Goal: Book appointment/travel/reservation

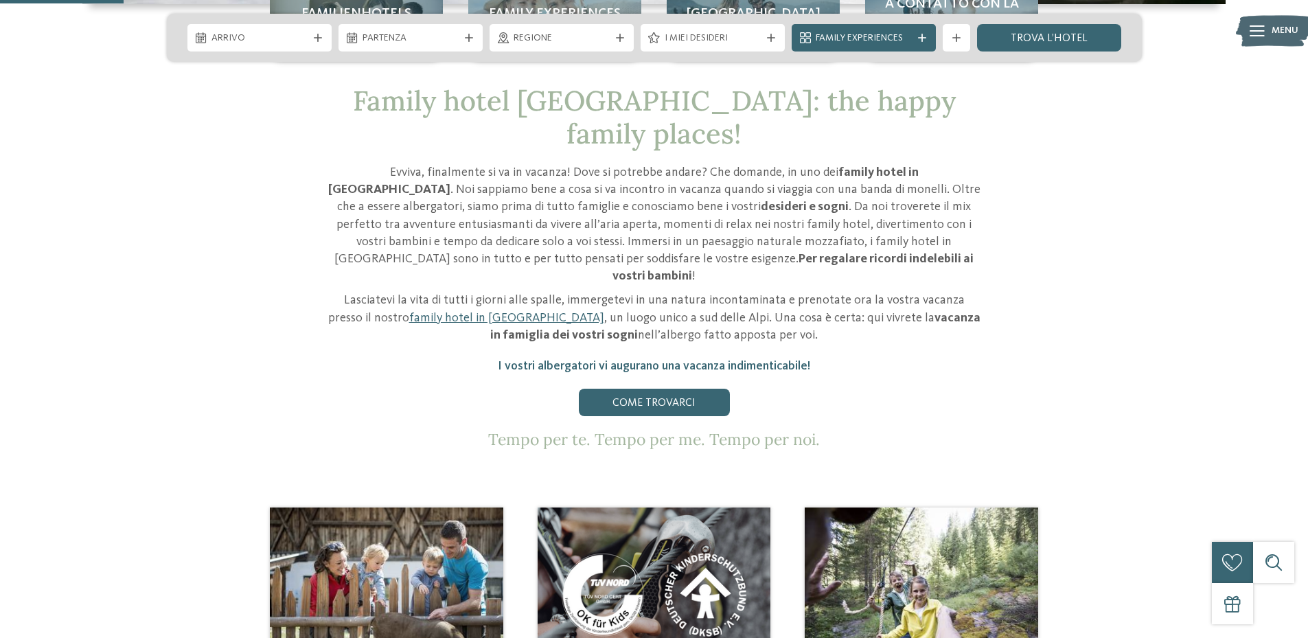
scroll to position [275, 0]
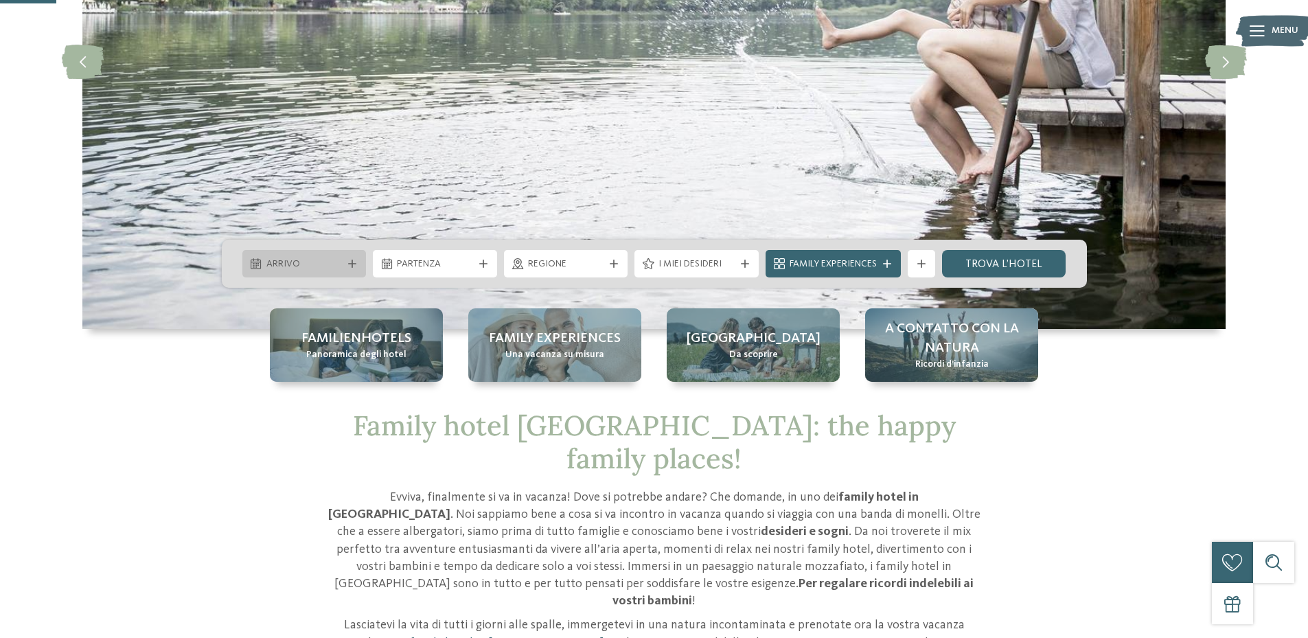
click at [286, 264] on span "Arrivo" at bounding box center [305, 265] width 76 height 14
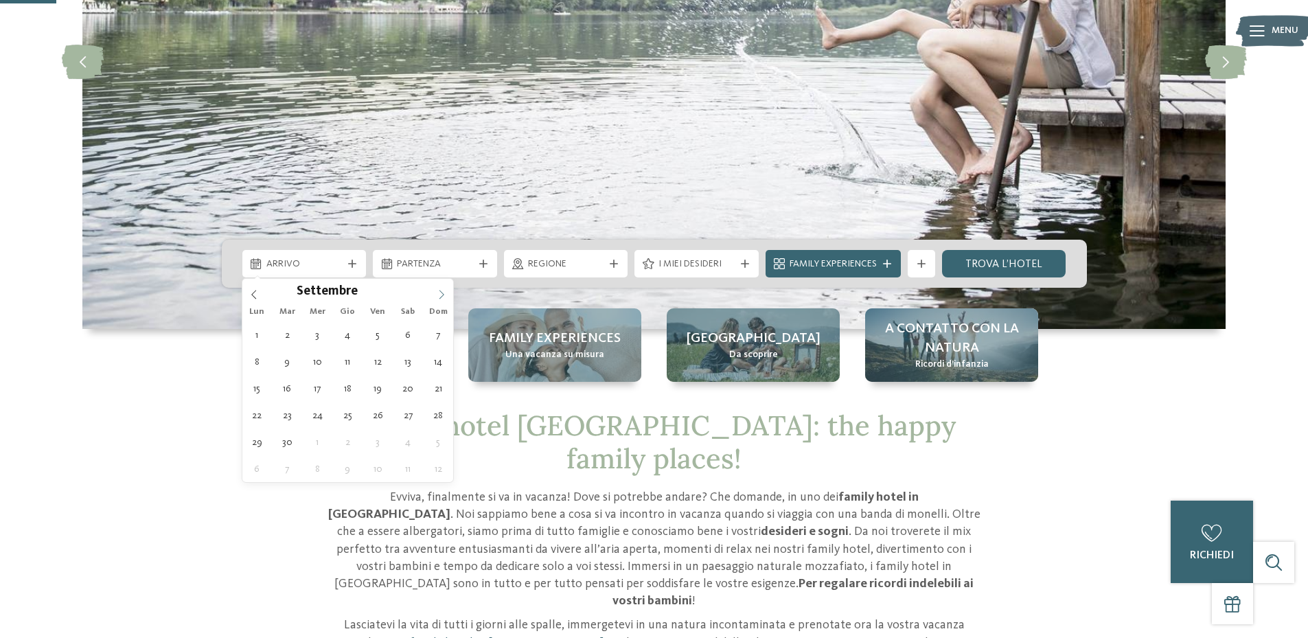
click at [438, 285] on span at bounding box center [441, 290] width 23 height 23
type div "13.09.2025"
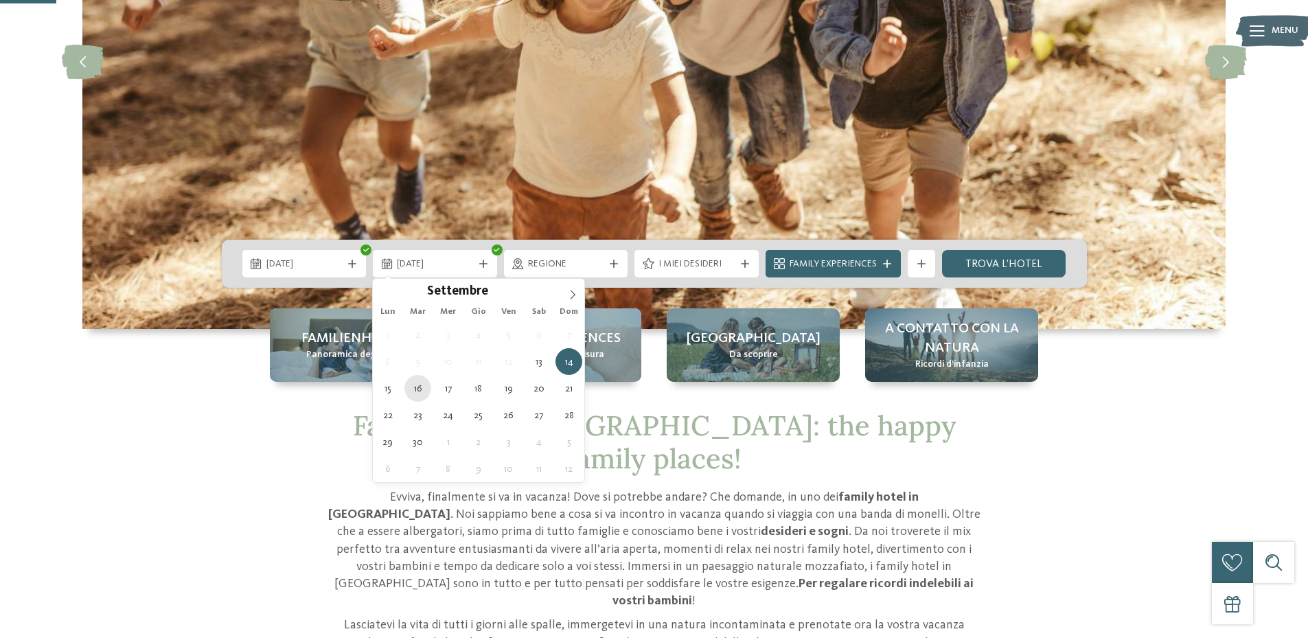
type div "16.09.2025"
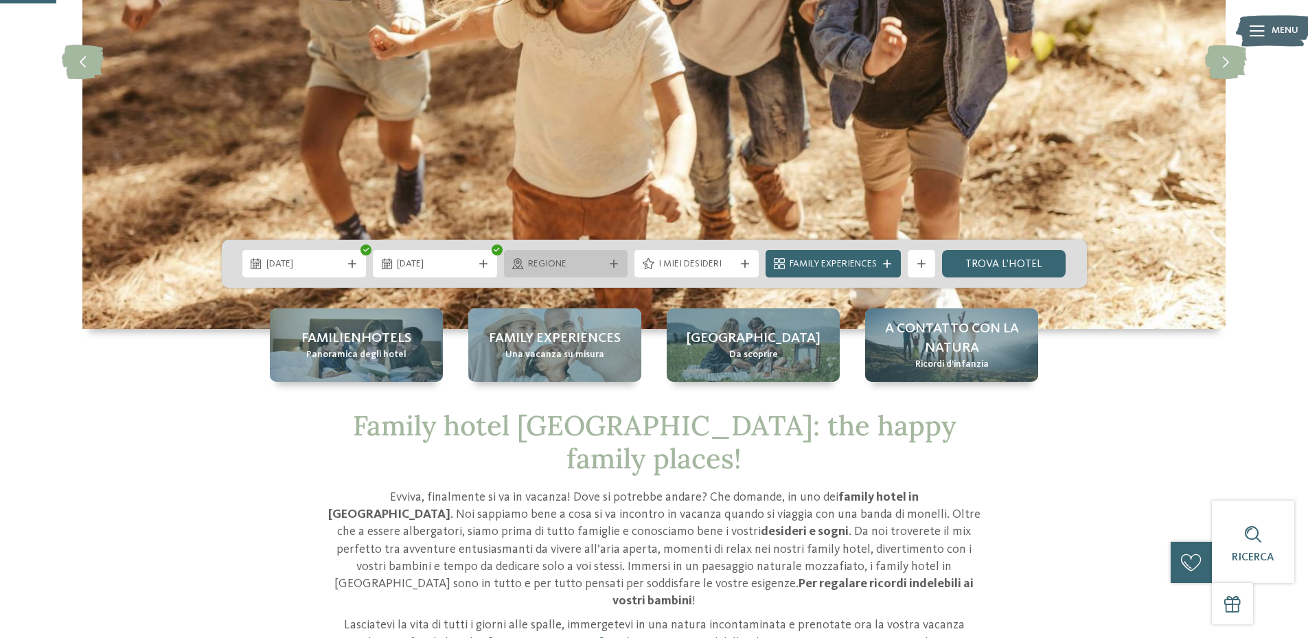
click at [592, 264] on span "Regione" at bounding box center [566, 265] width 76 height 14
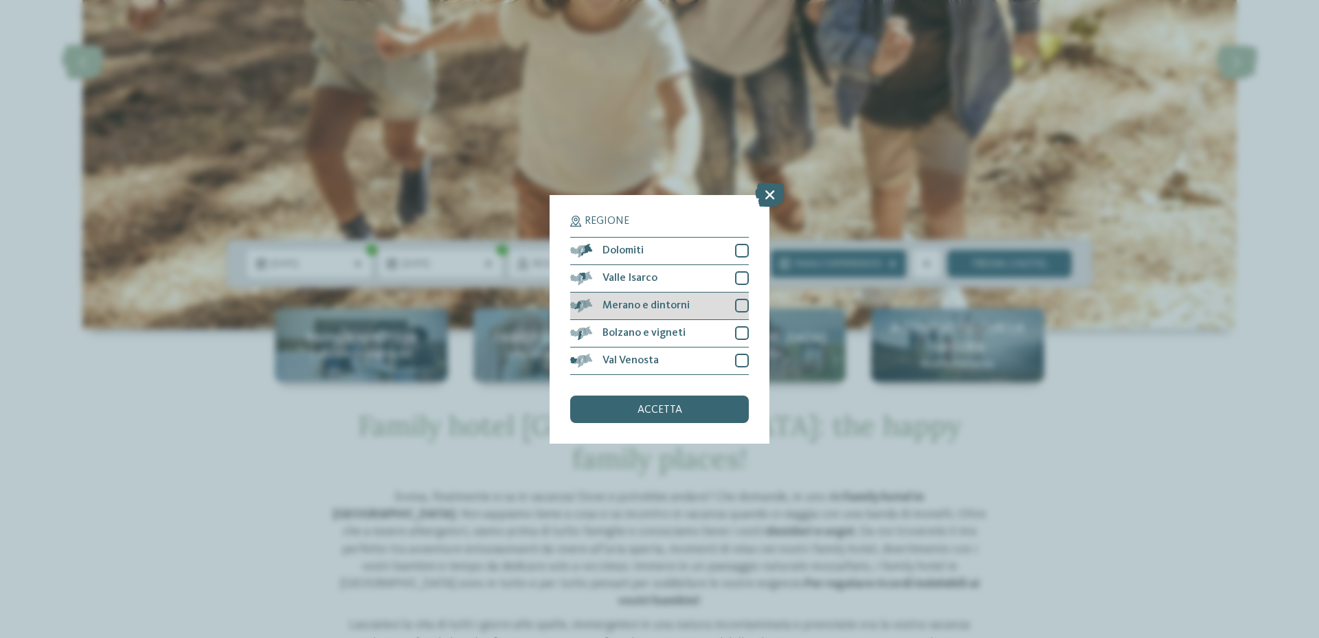
click at [635, 308] on span "Merano e dintorni" at bounding box center [645, 305] width 87 height 11
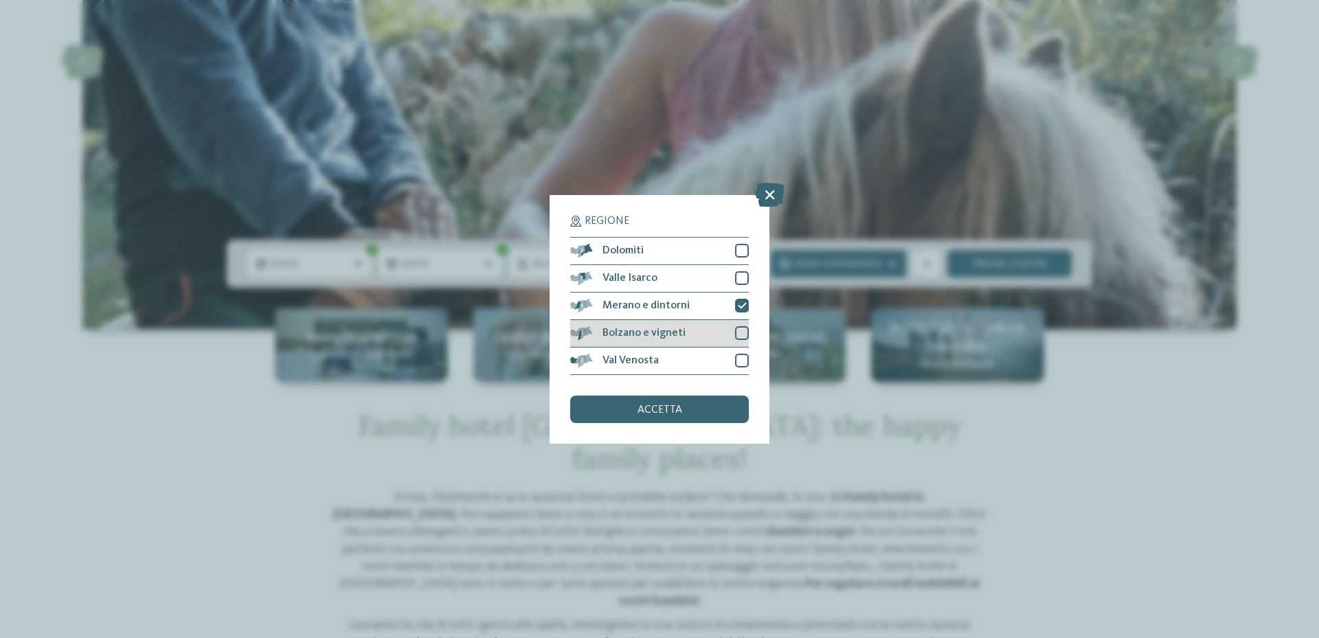
click at [643, 337] on span "Bolzano e vigneti" at bounding box center [643, 333] width 83 height 11
click at [667, 413] on span "accetta" at bounding box center [659, 410] width 45 height 11
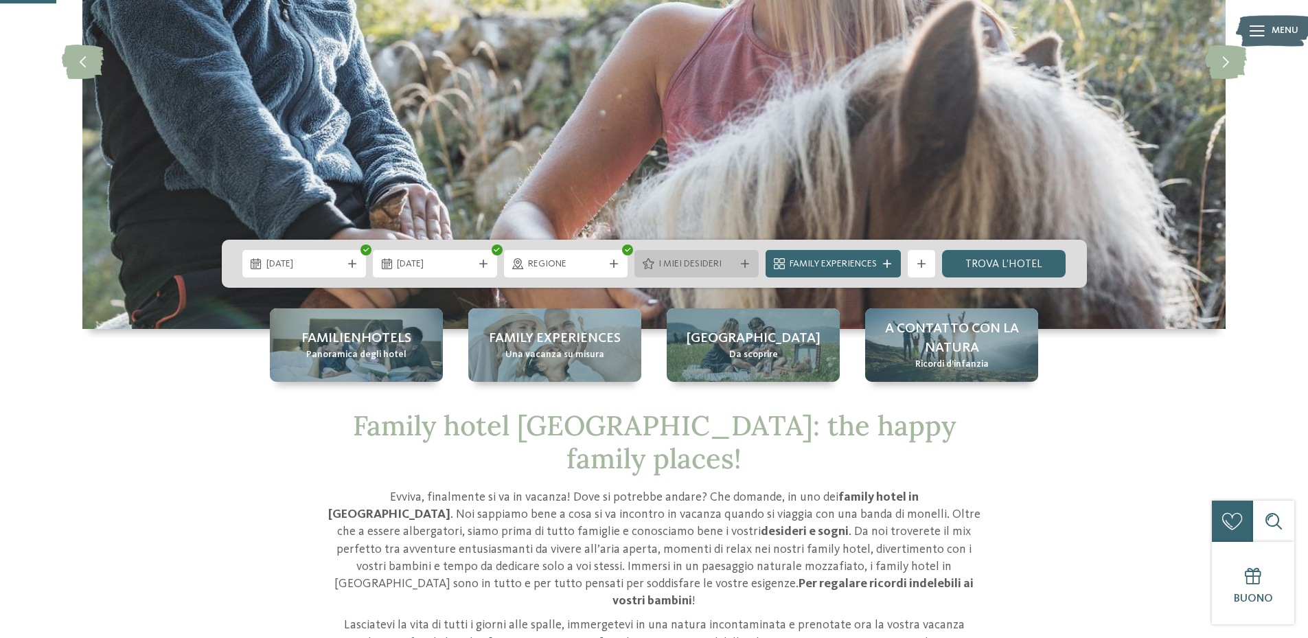
click at [734, 269] on div "I miei desideri" at bounding box center [696, 263] width 83 height 15
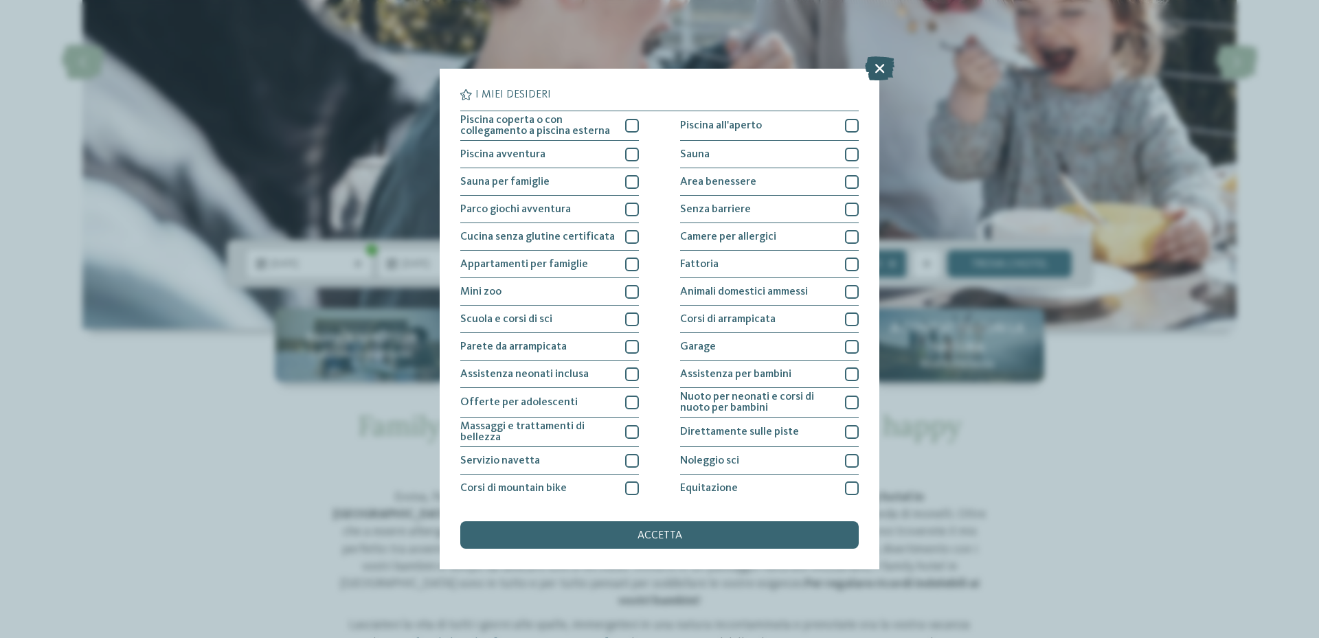
click at [881, 63] on icon at bounding box center [880, 68] width 30 height 24
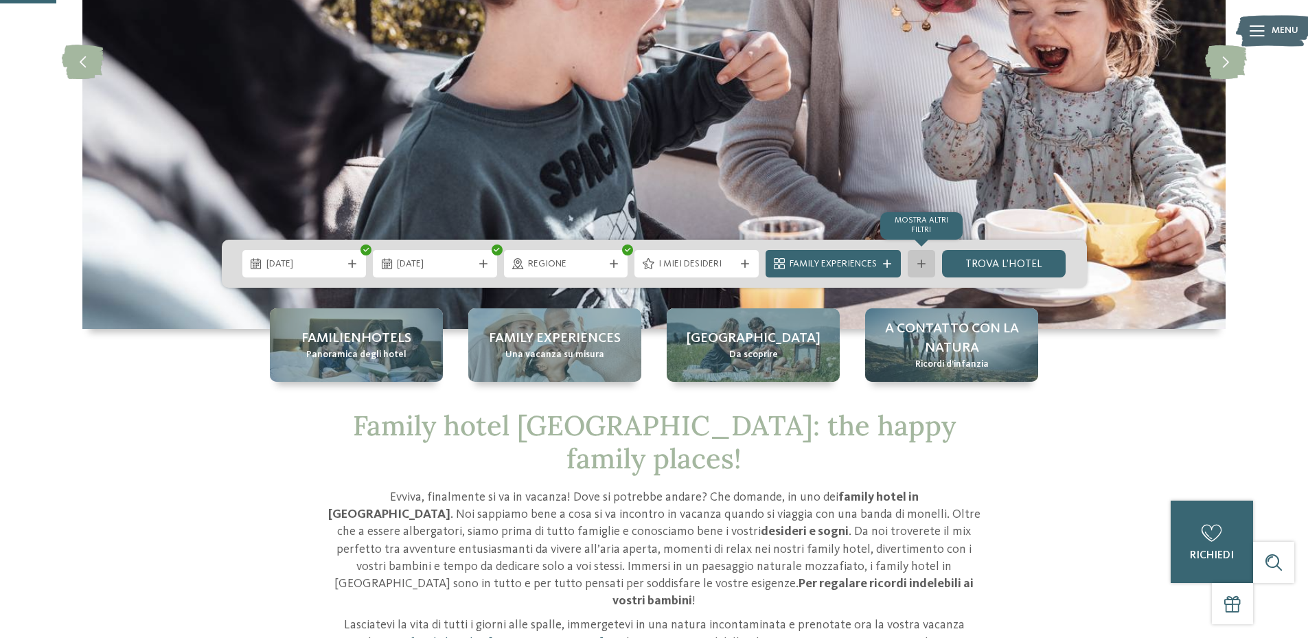
click at [920, 264] on icon at bounding box center [922, 264] width 8 height 8
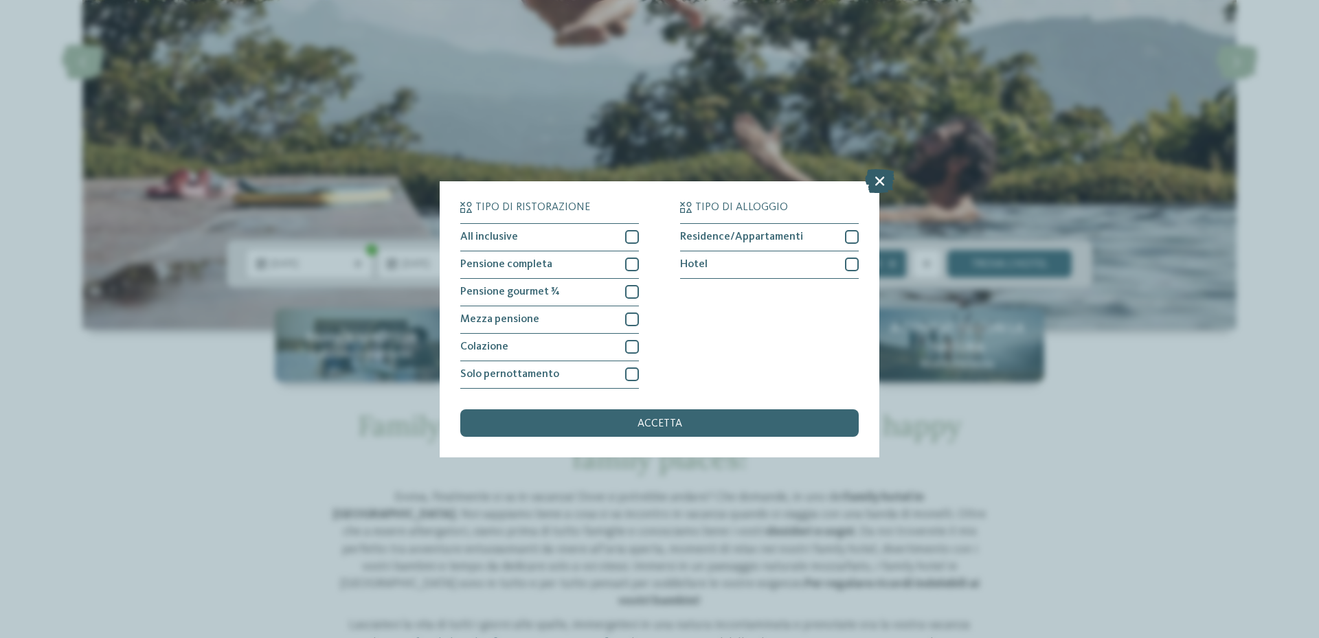
click at [876, 179] on icon at bounding box center [880, 180] width 30 height 24
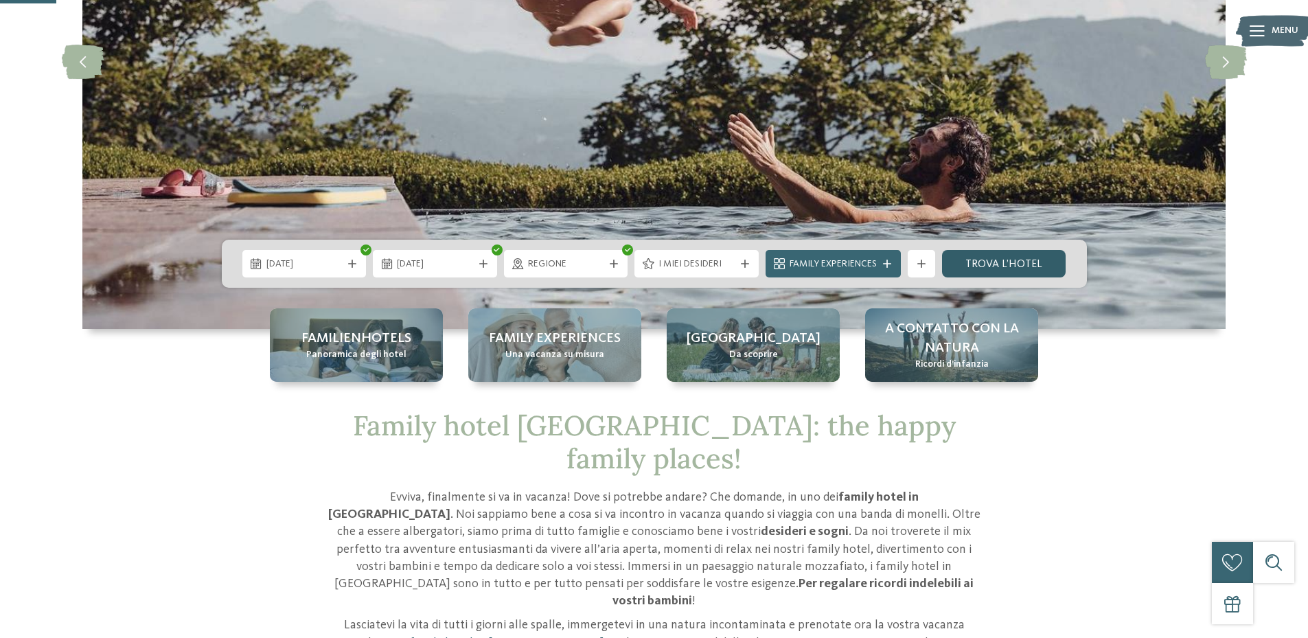
click at [1010, 258] on link "trova l’hotel" at bounding box center [1004, 263] width 124 height 27
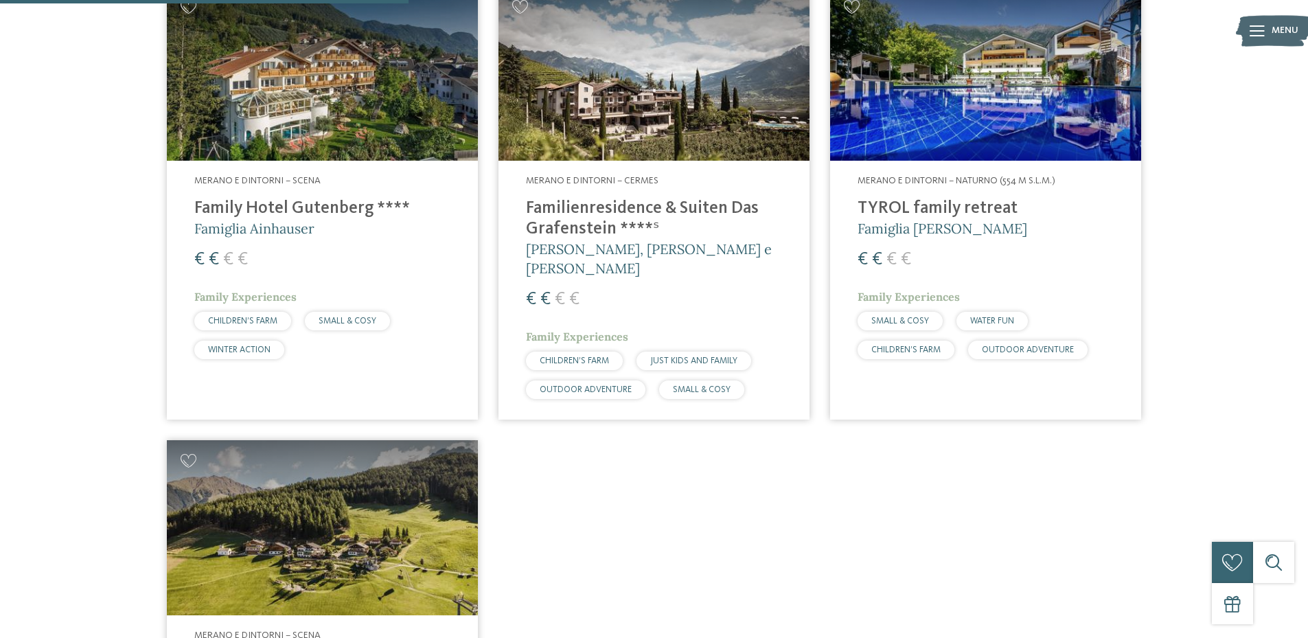
scroll to position [570, 0]
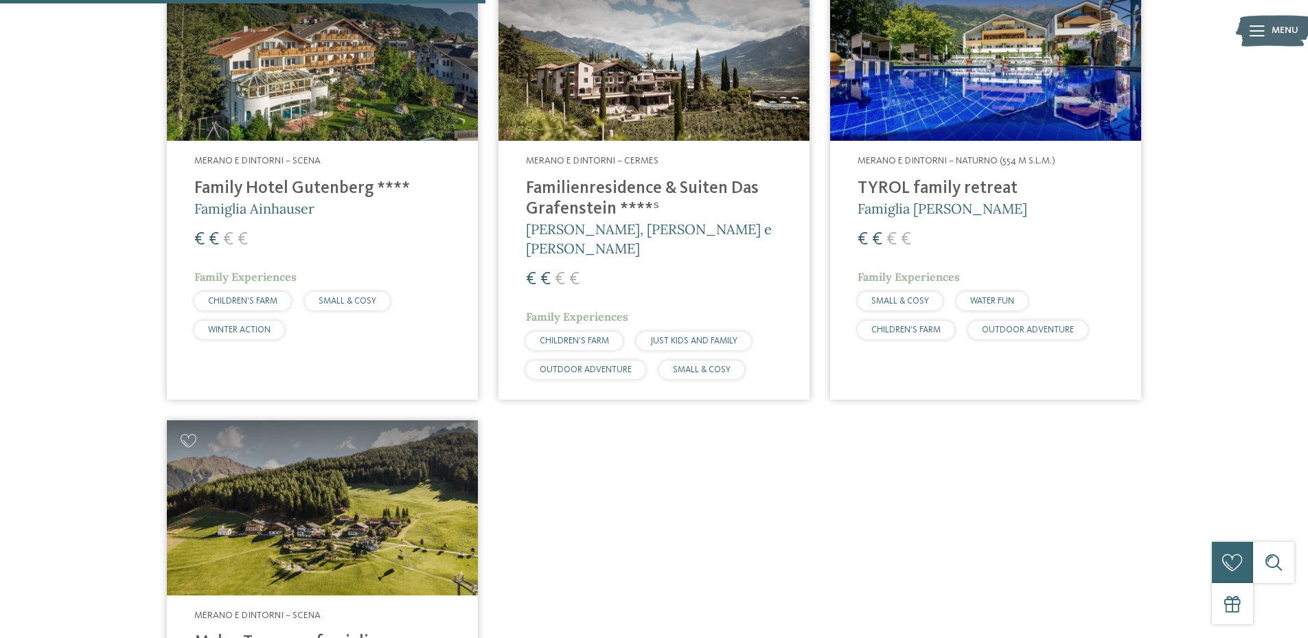
click at [793, 465] on div "Merano e dintorni – Scena Family Hotel Gutenberg **** Famiglia Ainhauser € € € €" at bounding box center [655, 390] width 996 height 869
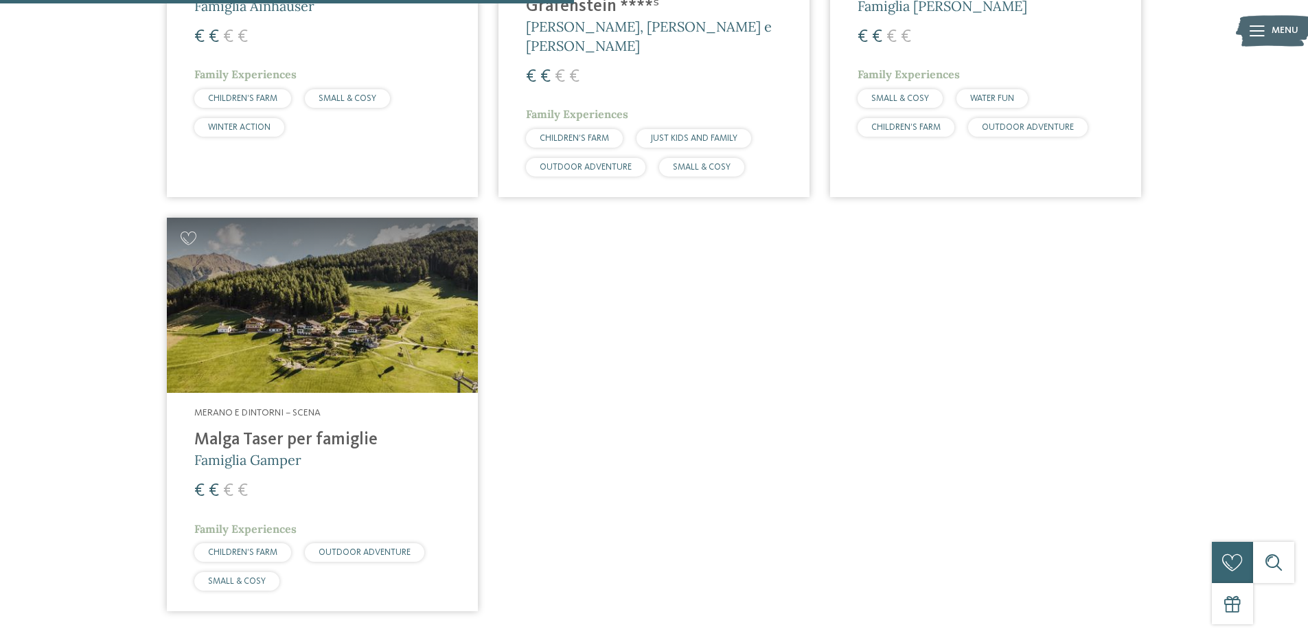
scroll to position [776, 0]
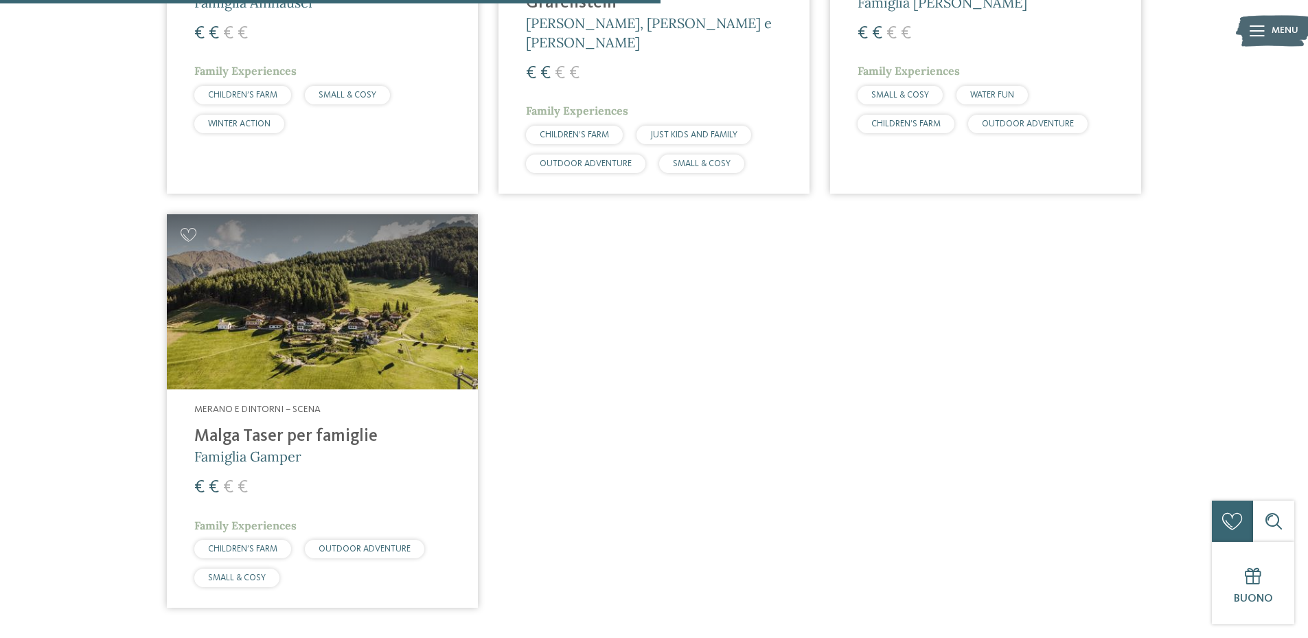
click at [310, 389] on div "Merano e dintorni – Scena Malga Taser per famiglie Famiglia Gamper € € € € Fami…" at bounding box center [322, 498] width 311 height 218
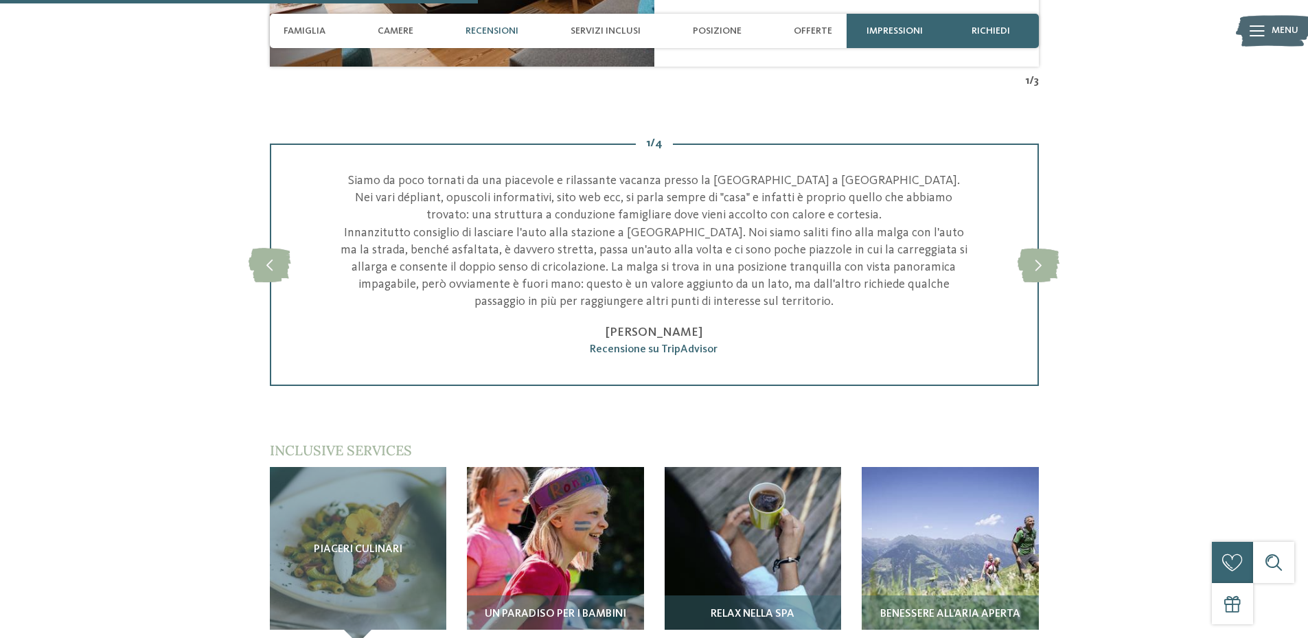
scroll to position [1992, 0]
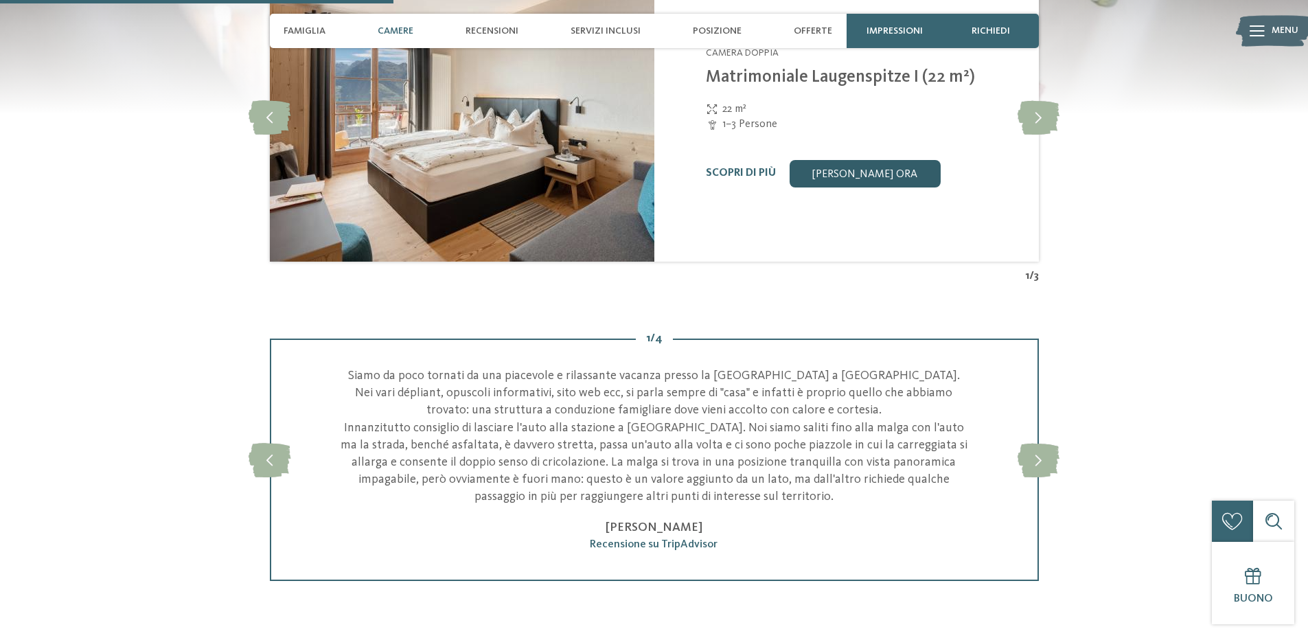
click at [852, 161] on link "[PERSON_NAME] ora" at bounding box center [865, 173] width 151 height 27
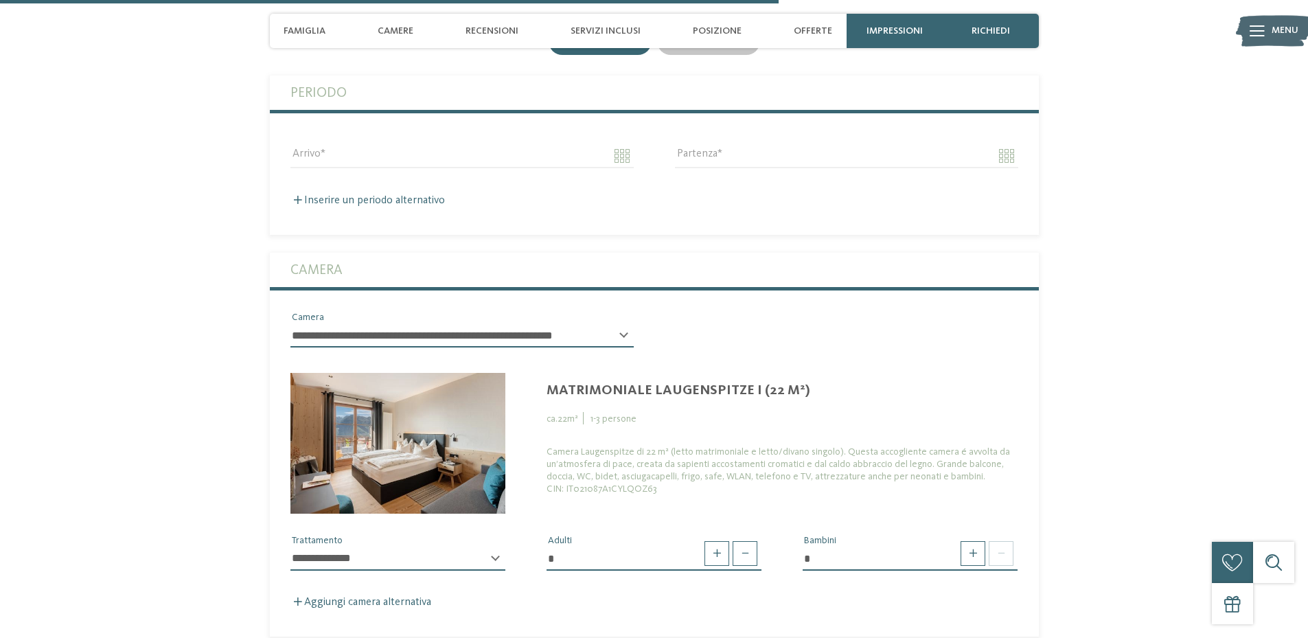
scroll to position [3136, 0]
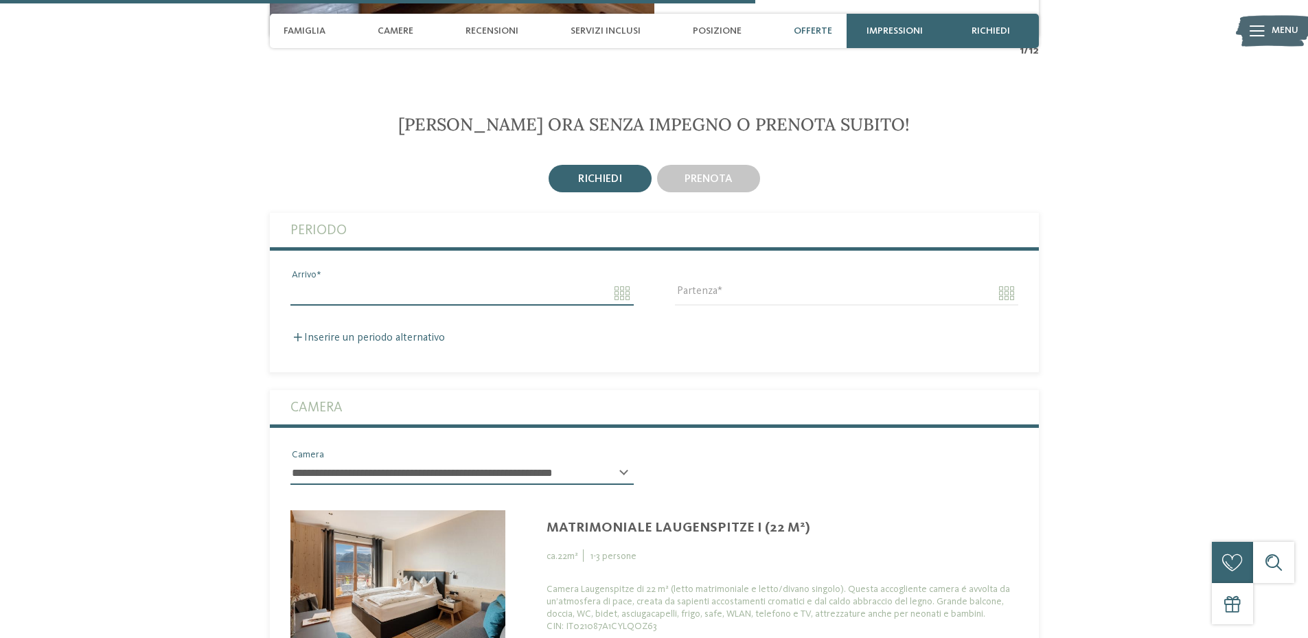
click at [603, 282] on input "Arrivo" at bounding box center [462, 293] width 343 height 23
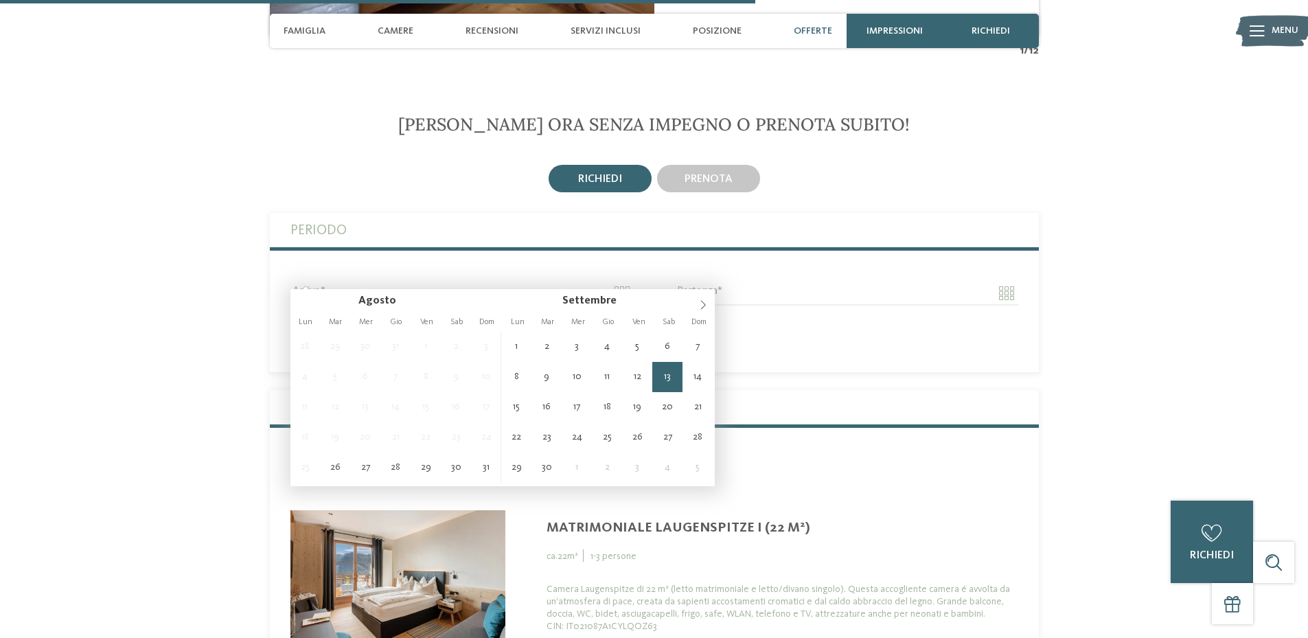
type input "**********"
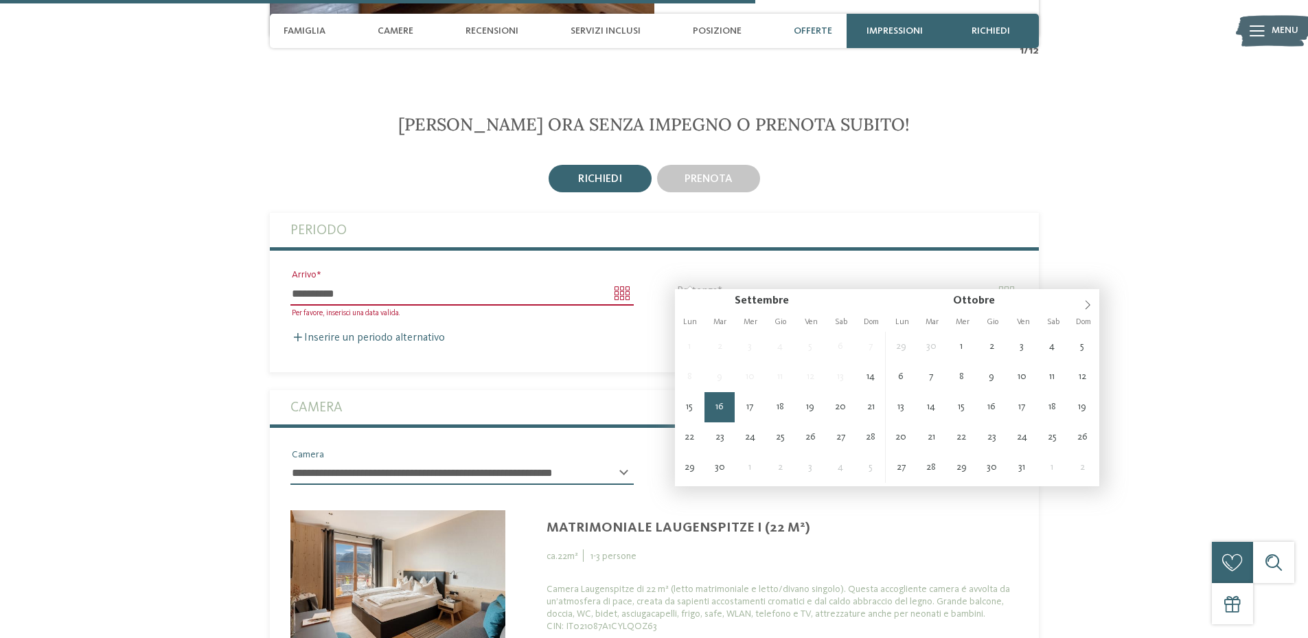
type input "**********"
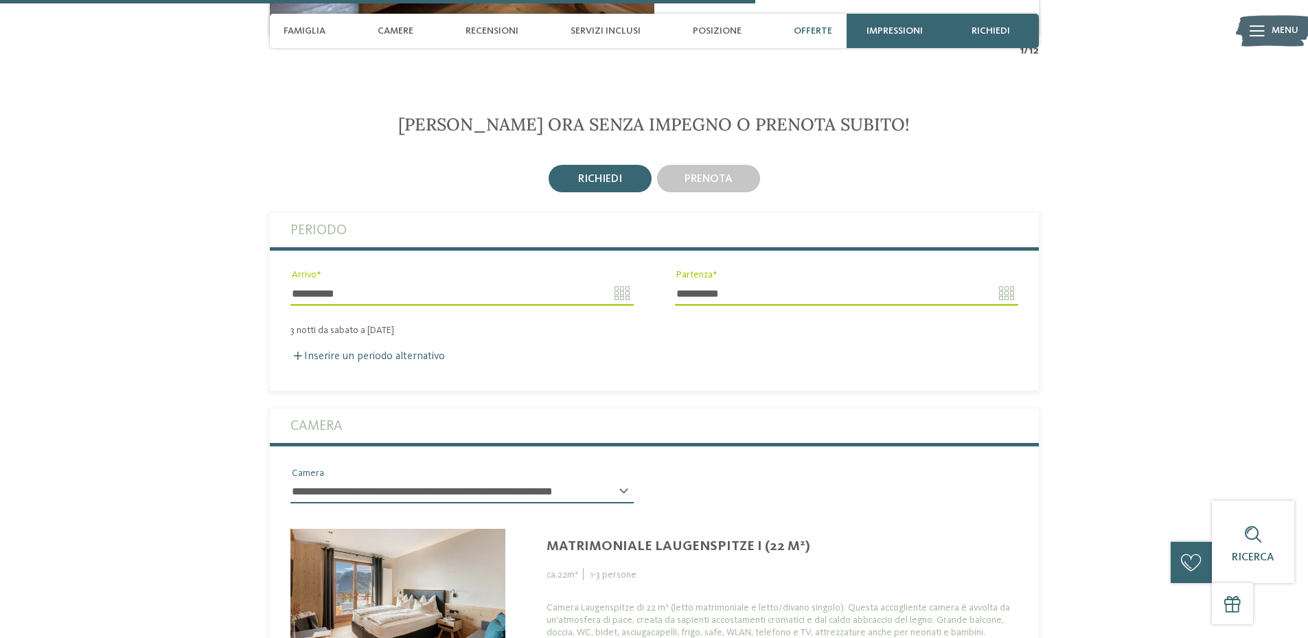
click at [397, 350] on div "Inserire un periodo alternativo" at bounding box center [655, 356] width 728 height 13
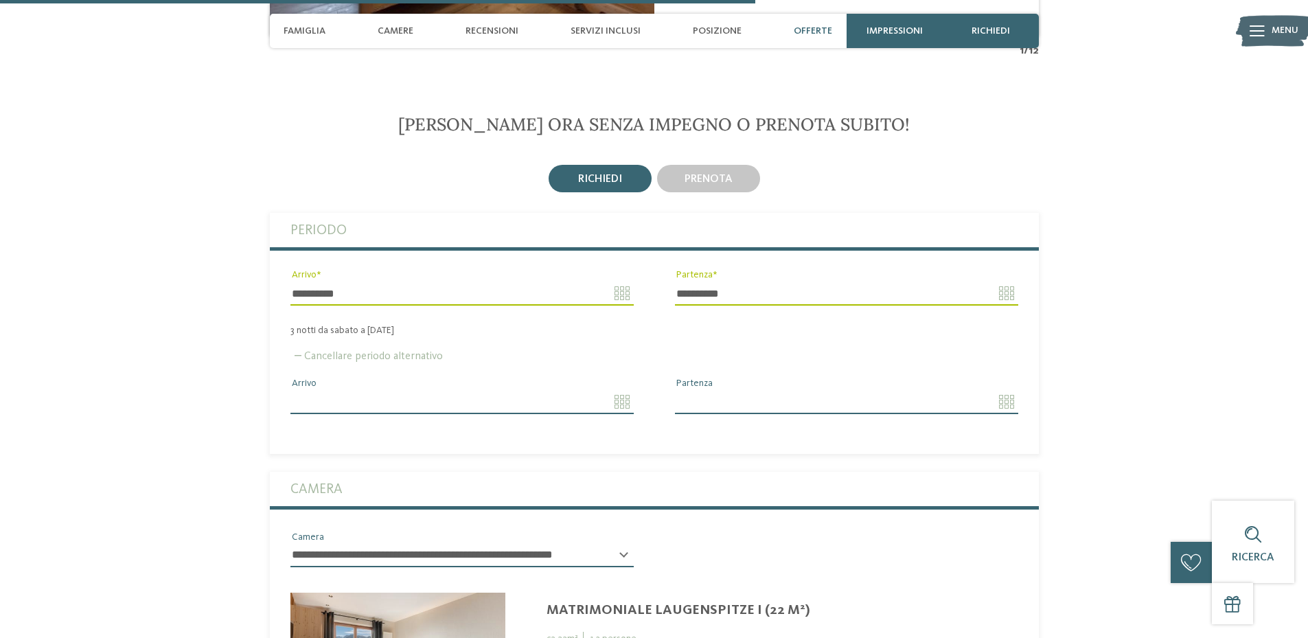
click at [397, 351] on label "Cancellare periodo alternativo" at bounding box center [367, 356] width 152 height 11
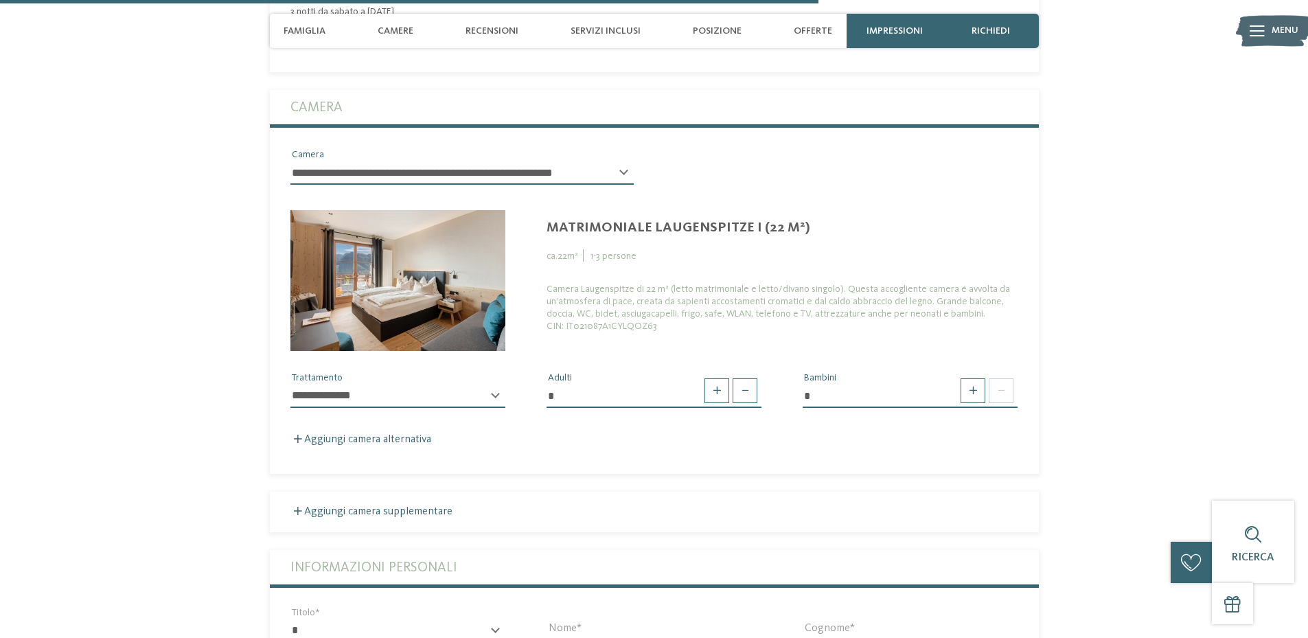
scroll to position [3480, 0]
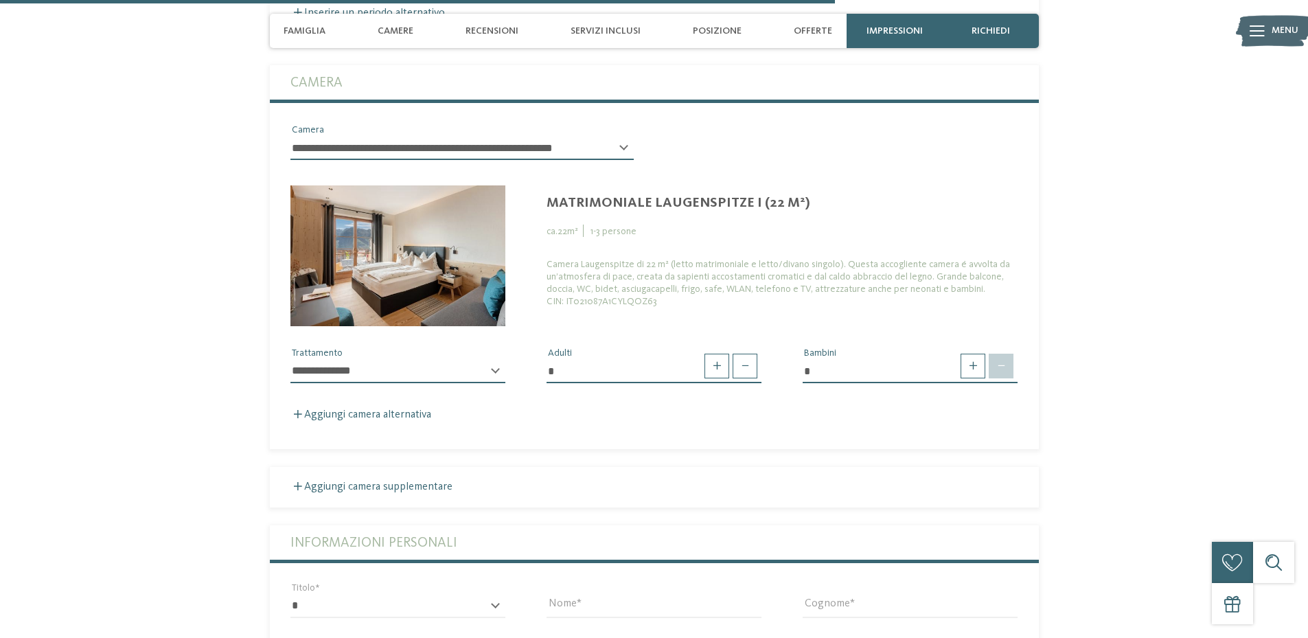
click at [1000, 359] on span at bounding box center [1001, 366] width 25 height 25
click at [963, 354] on span at bounding box center [973, 366] width 25 height 25
type input "*"
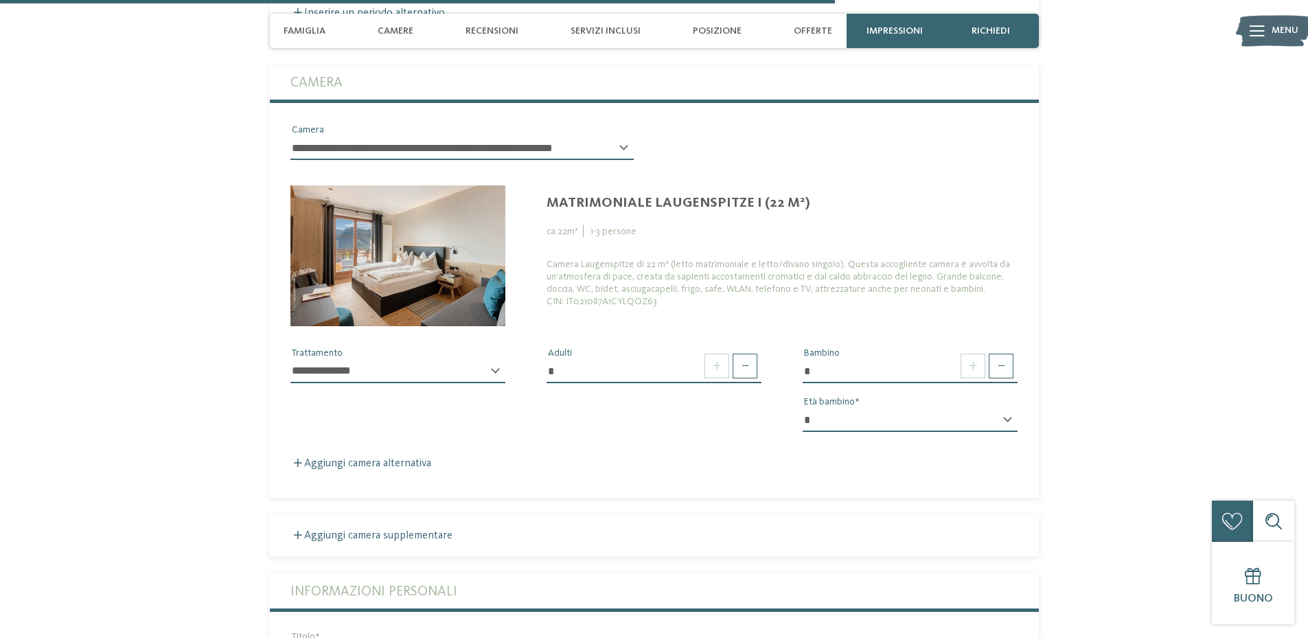
click at [957, 409] on select "* * * * * * * * * * * ** ** ** ** ** ** ** **" at bounding box center [910, 420] width 215 height 23
select select "*"
click at [803, 409] on select "* * * * * * * * * * * ** ** ** ** ** ** ** **" at bounding box center [910, 420] width 215 height 23
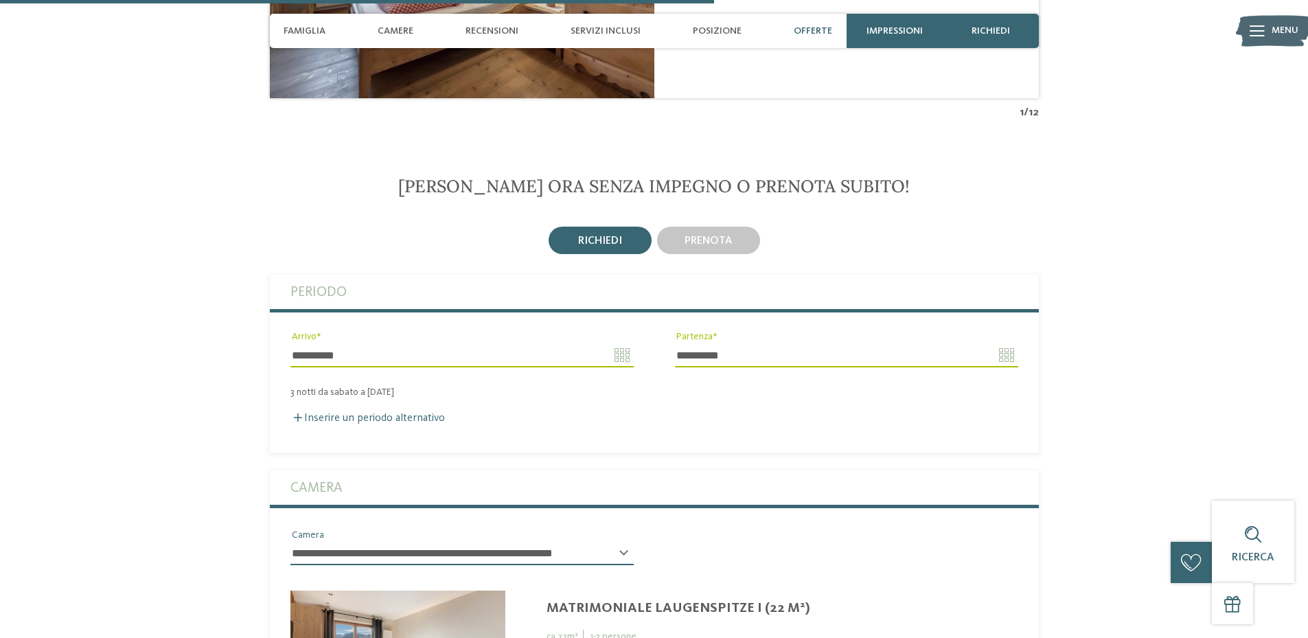
scroll to position [2999, 0]
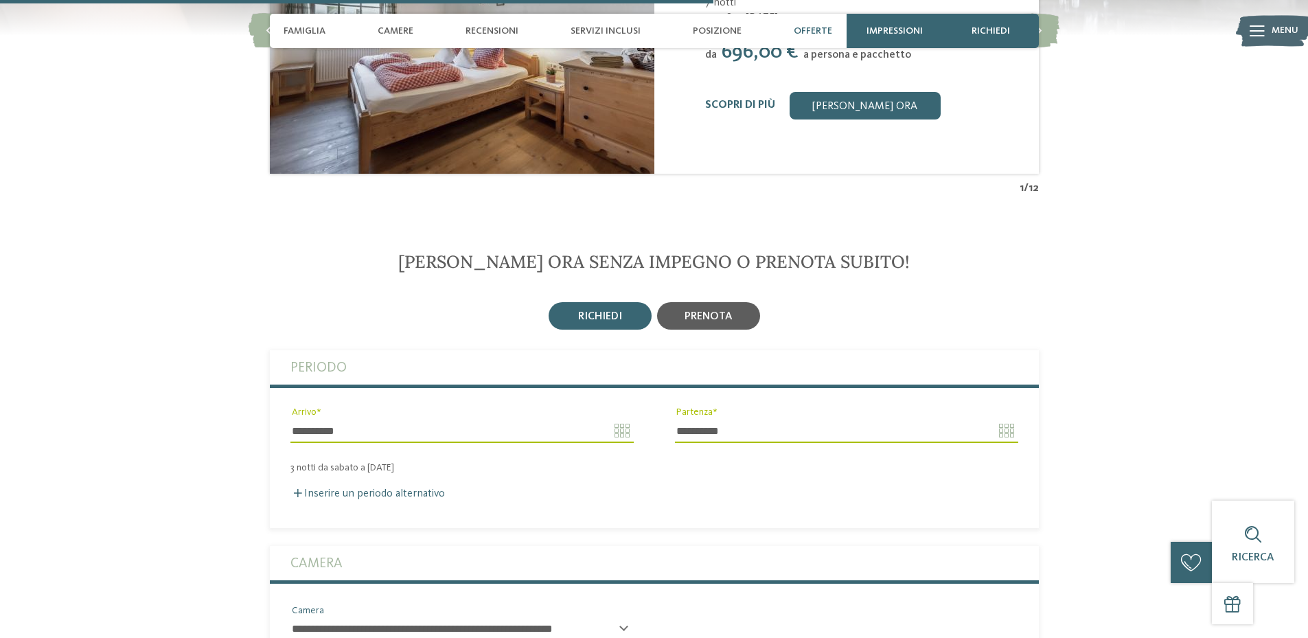
click at [736, 302] on div "prenota" at bounding box center [708, 315] width 103 height 27
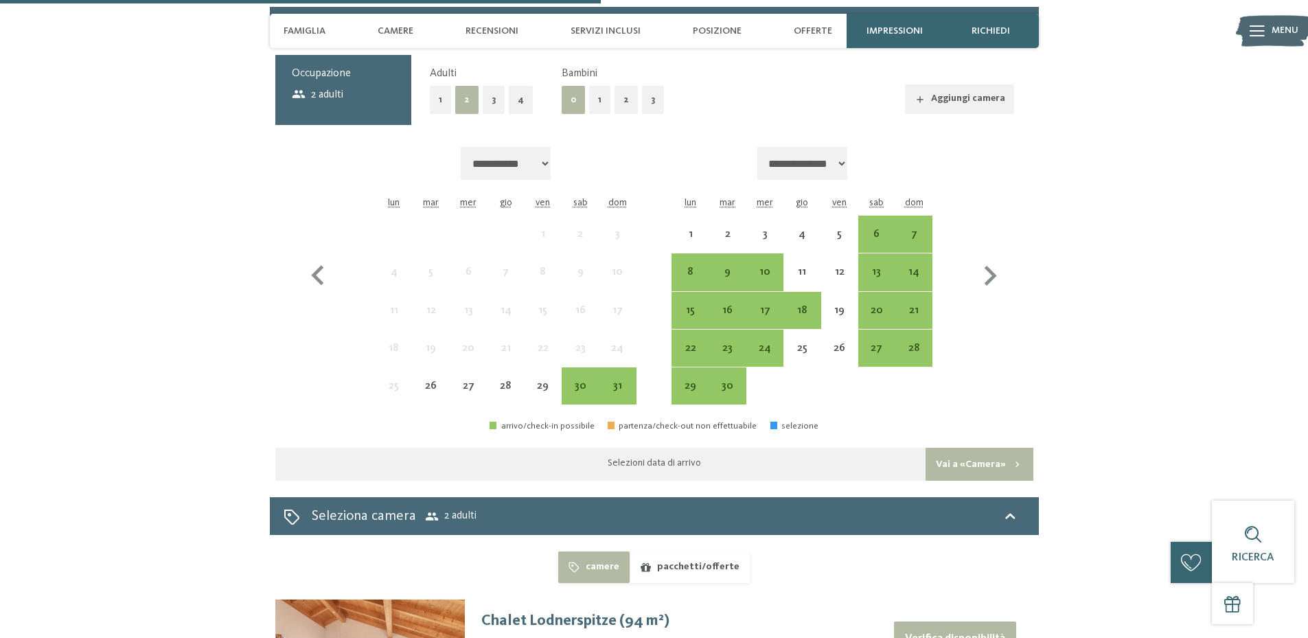
scroll to position [3342, 0]
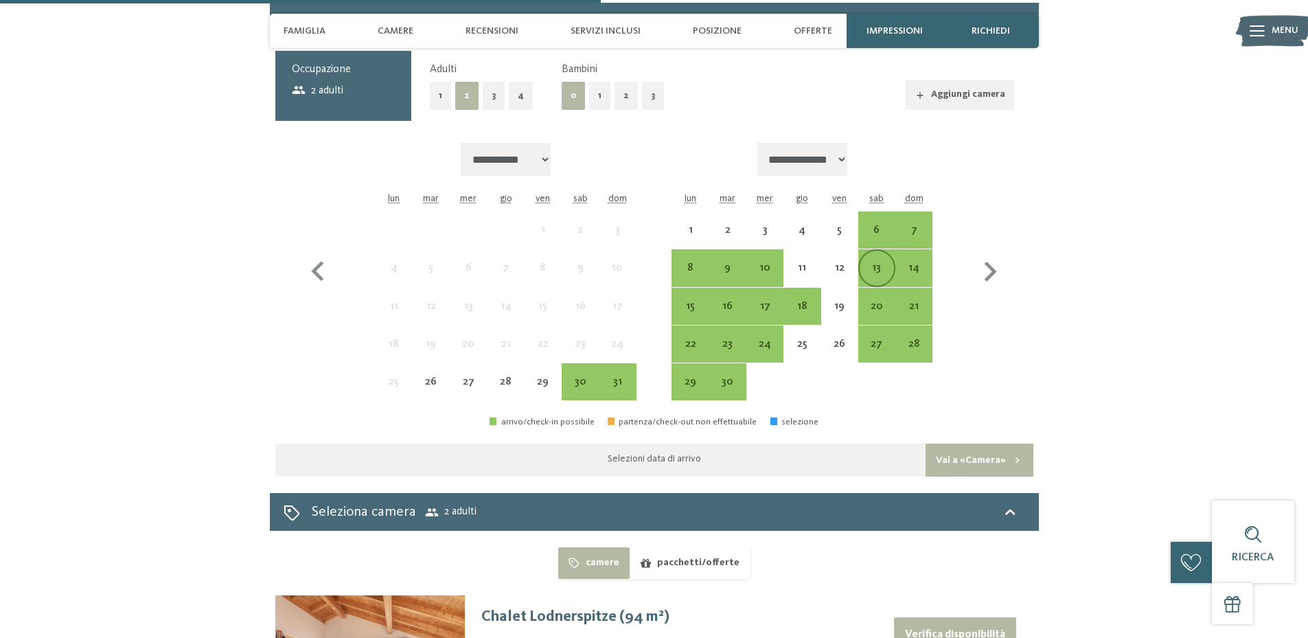
click at [876, 262] on div "13" at bounding box center [877, 279] width 34 height 34
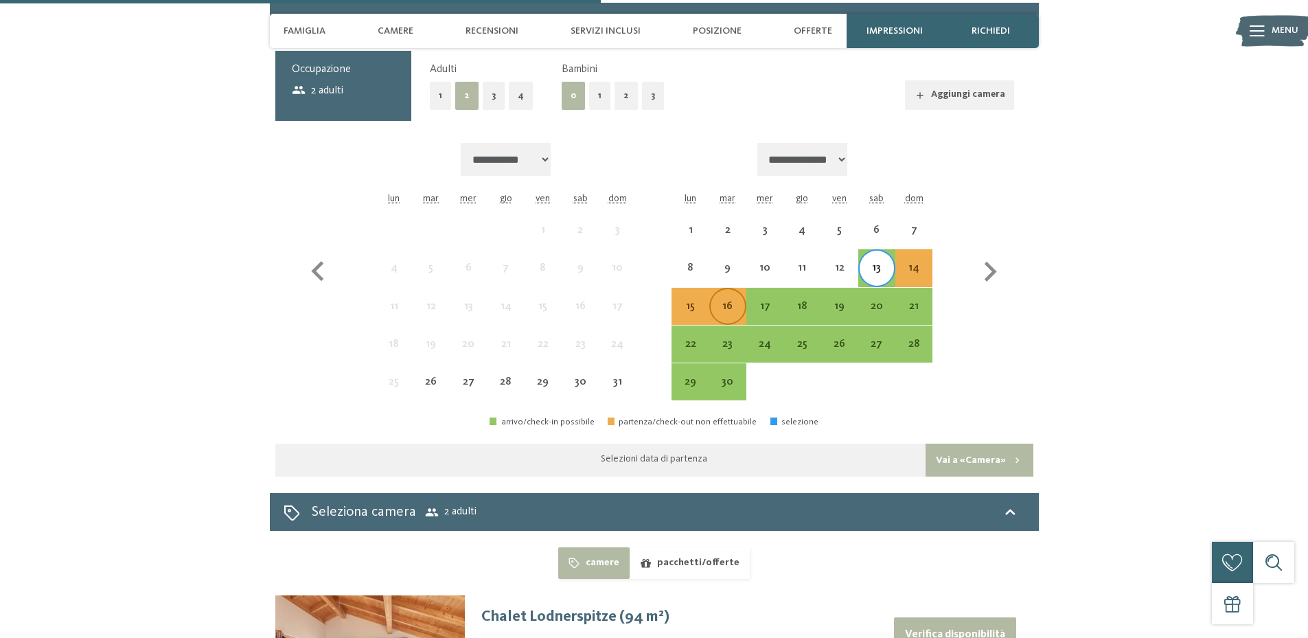
click at [722, 301] on div "16" at bounding box center [728, 318] width 34 height 34
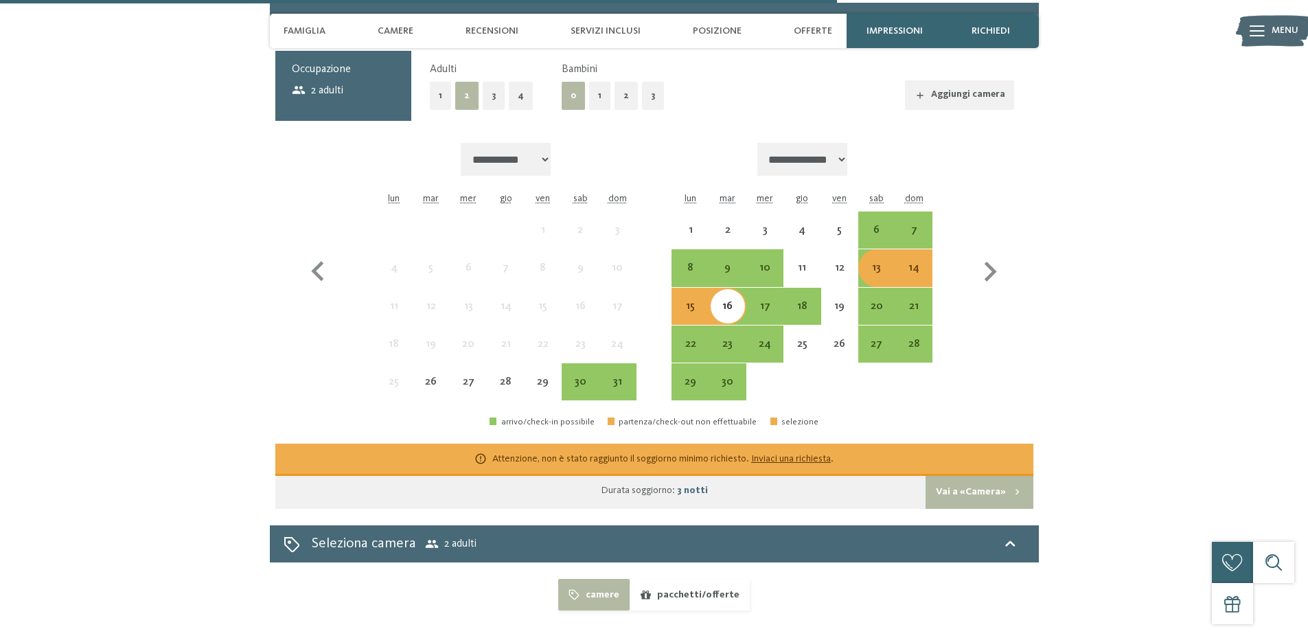
click at [879, 262] on div "13" at bounding box center [877, 279] width 34 height 34
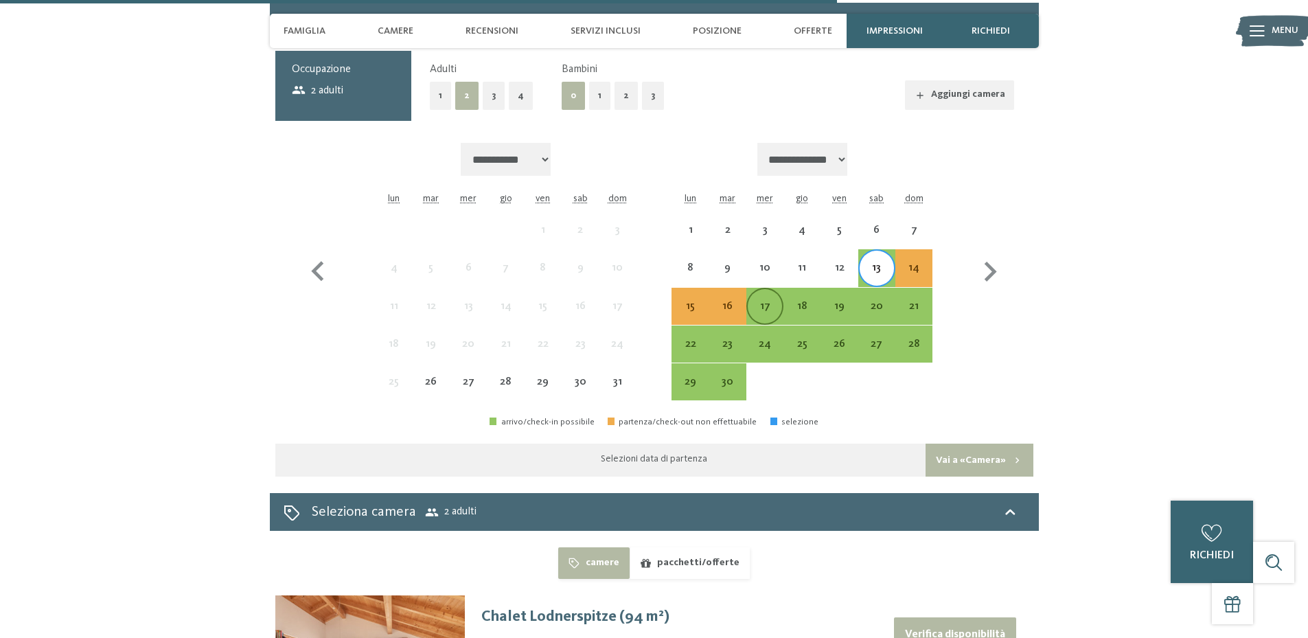
click at [763, 301] on div "17" at bounding box center [765, 318] width 34 height 34
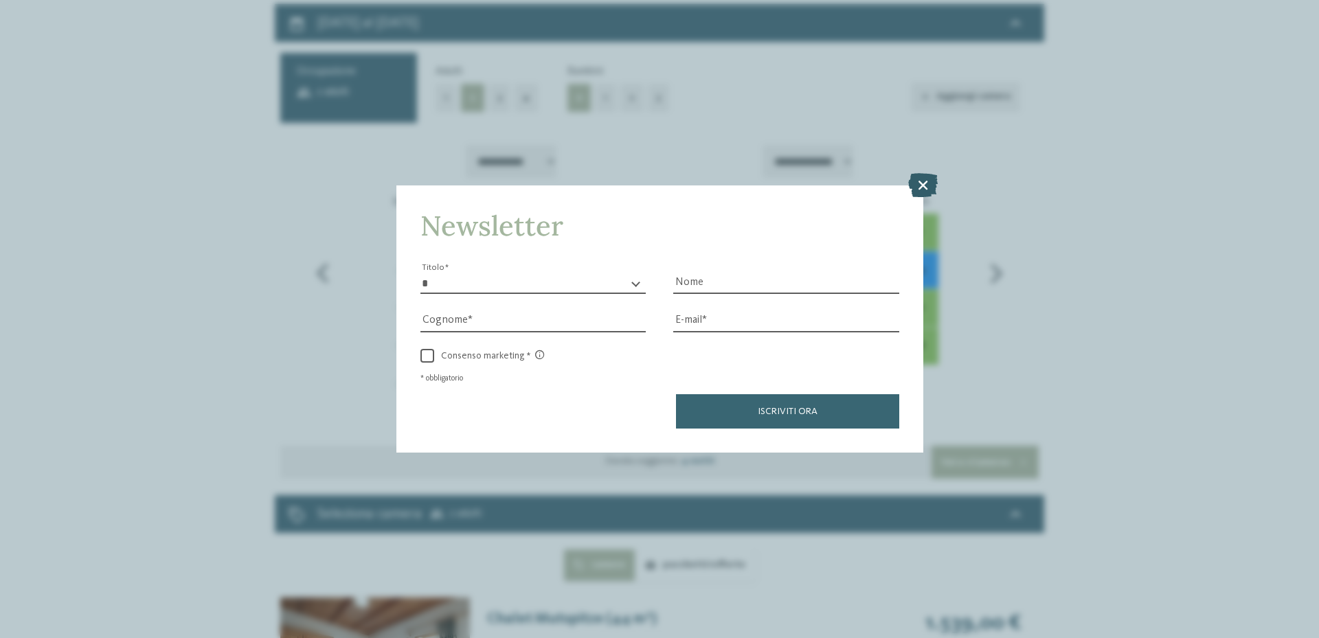
click at [923, 186] on icon at bounding box center [923, 185] width 30 height 24
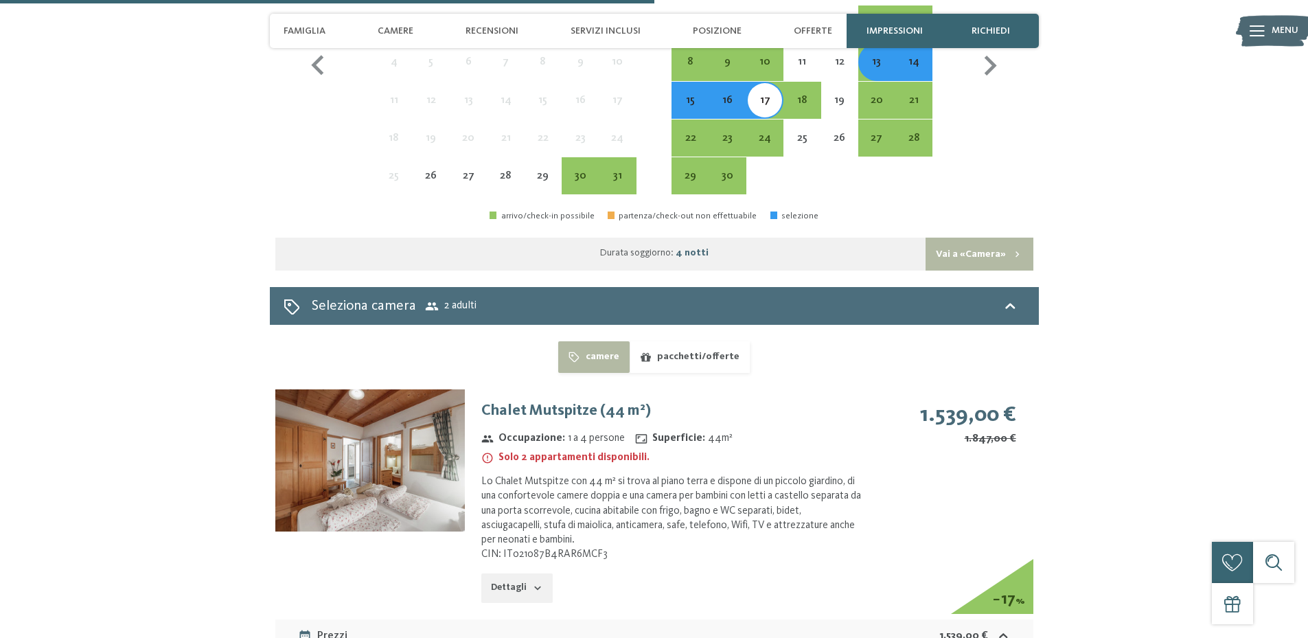
scroll to position [3274, 0]
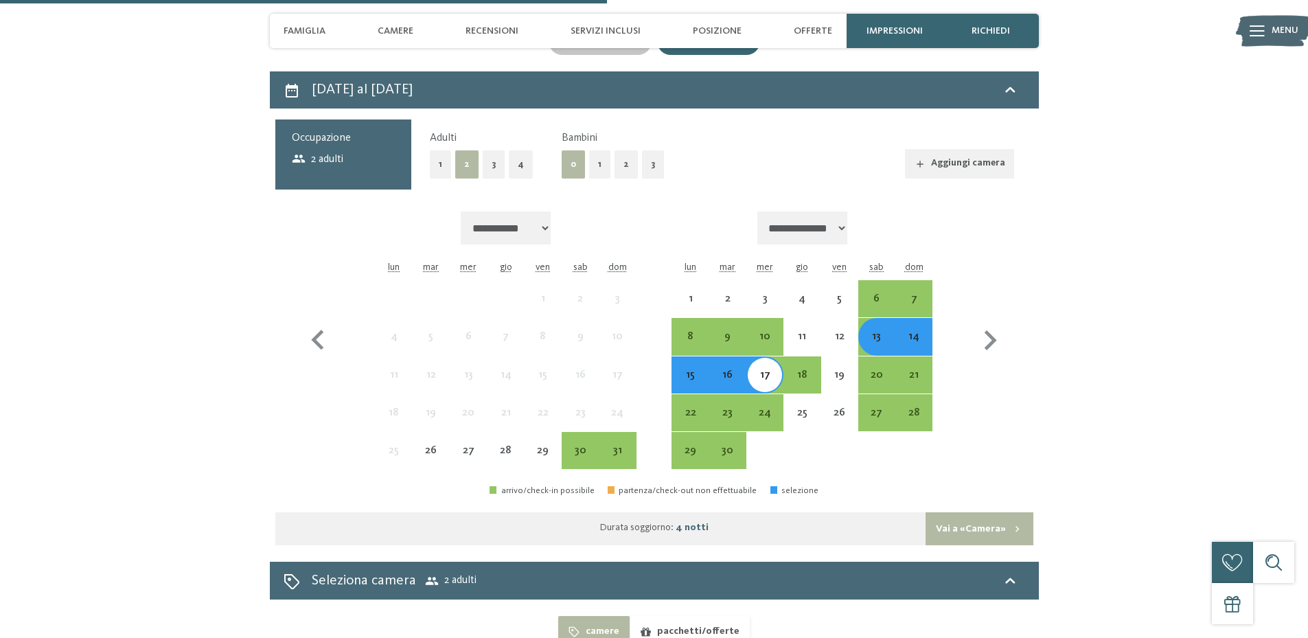
click at [601, 150] on button "1" at bounding box center [599, 164] width 21 height 28
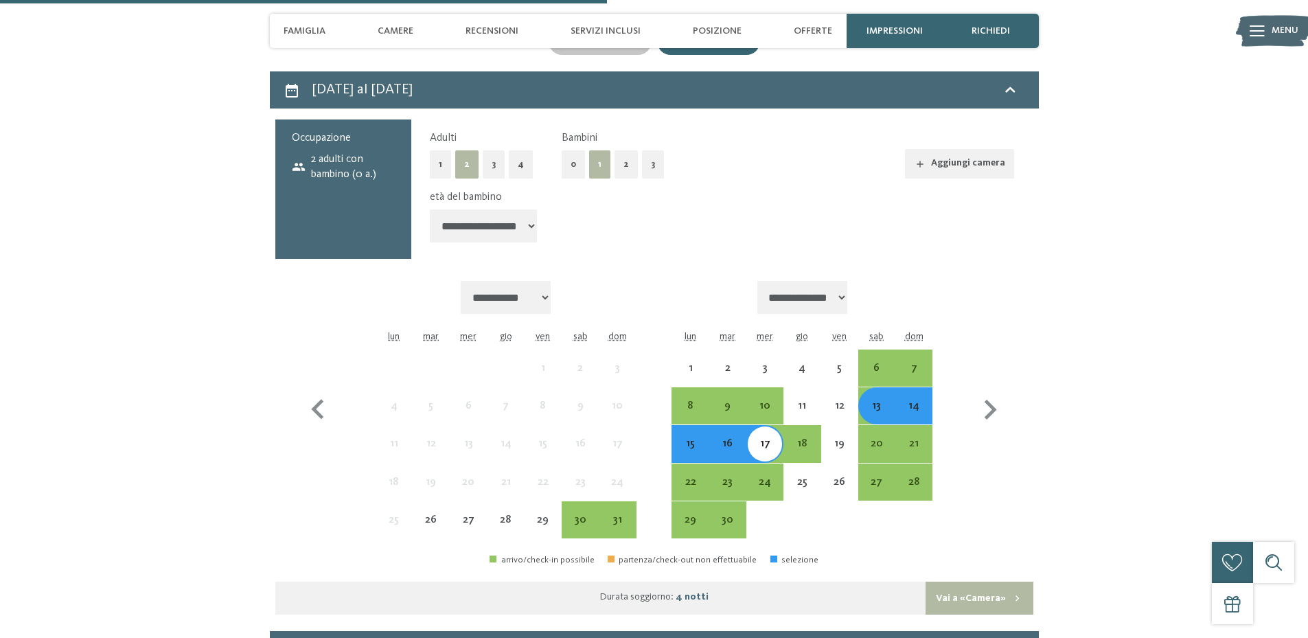
click at [506, 209] on select "**********" at bounding box center [483, 225] width 107 height 33
select select "*"
click at [430, 209] on select "**********" at bounding box center [483, 225] width 107 height 33
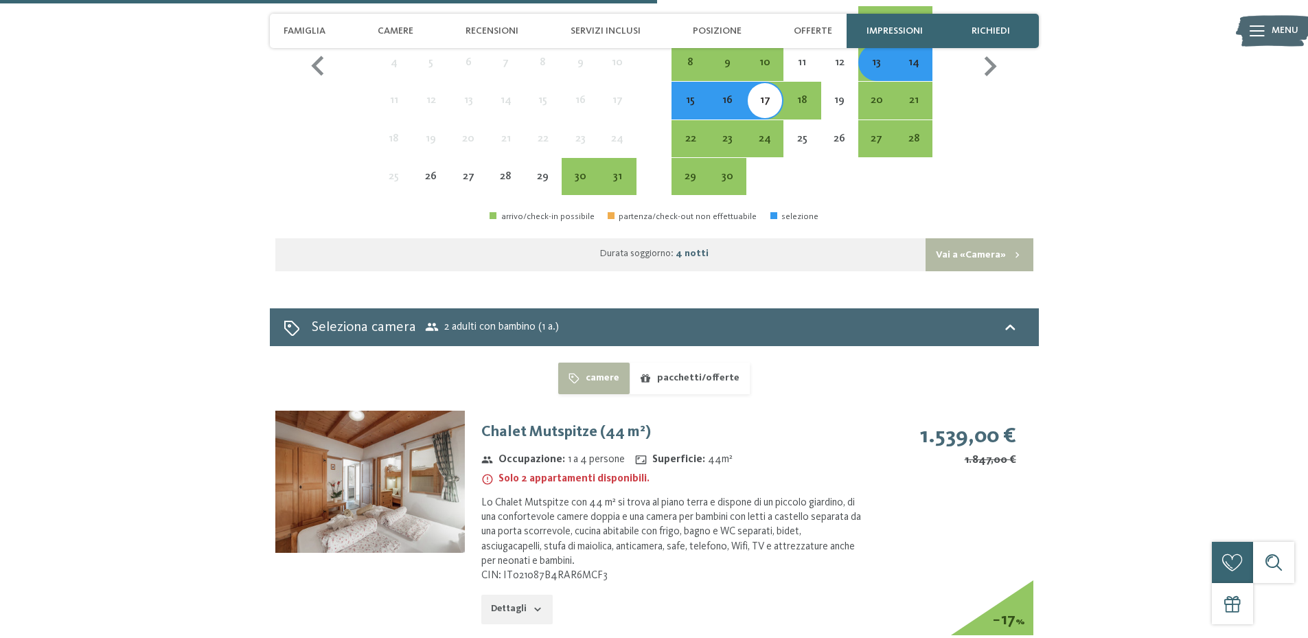
scroll to position [3480, 0]
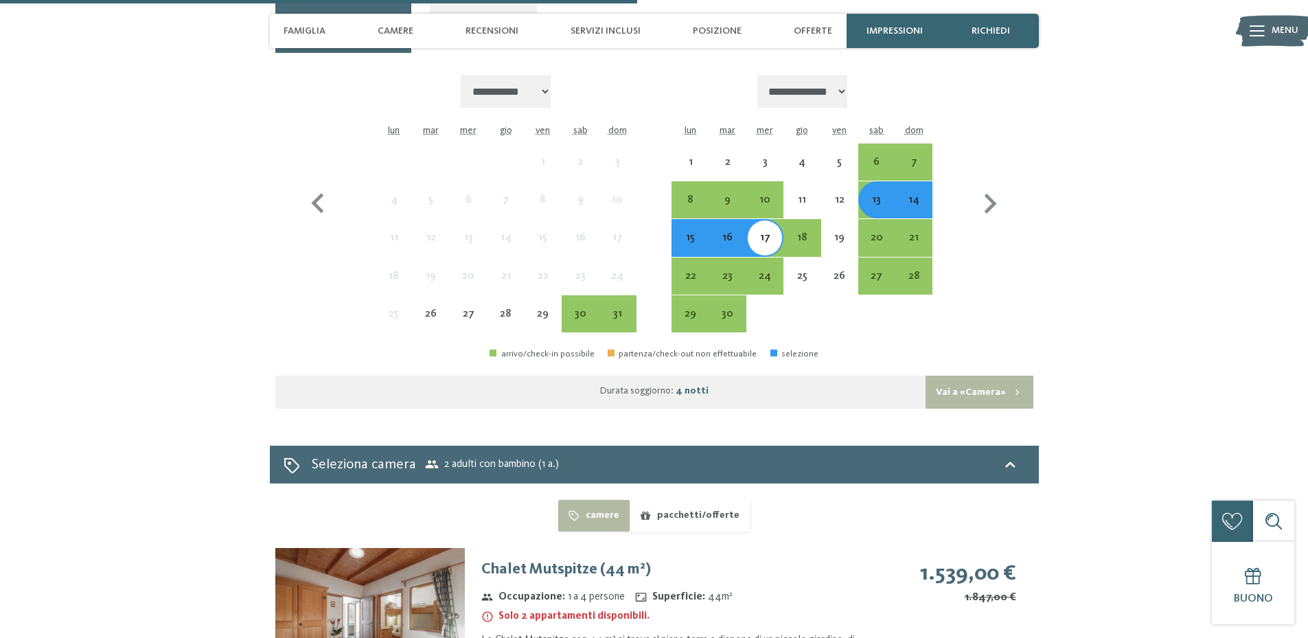
click at [880, 194] on div "13" at bounding box center [877, 211] width 34 height 34
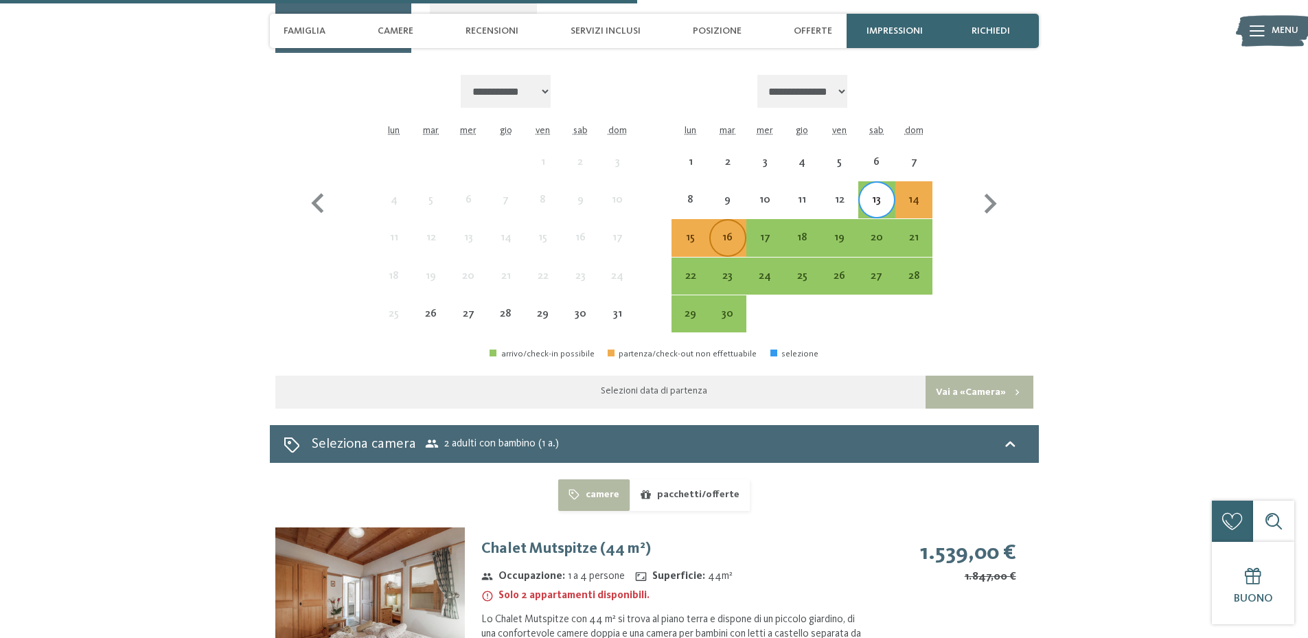
click at [730, 232] on div "16" at bounding box center [728, 249] width 34 height 34
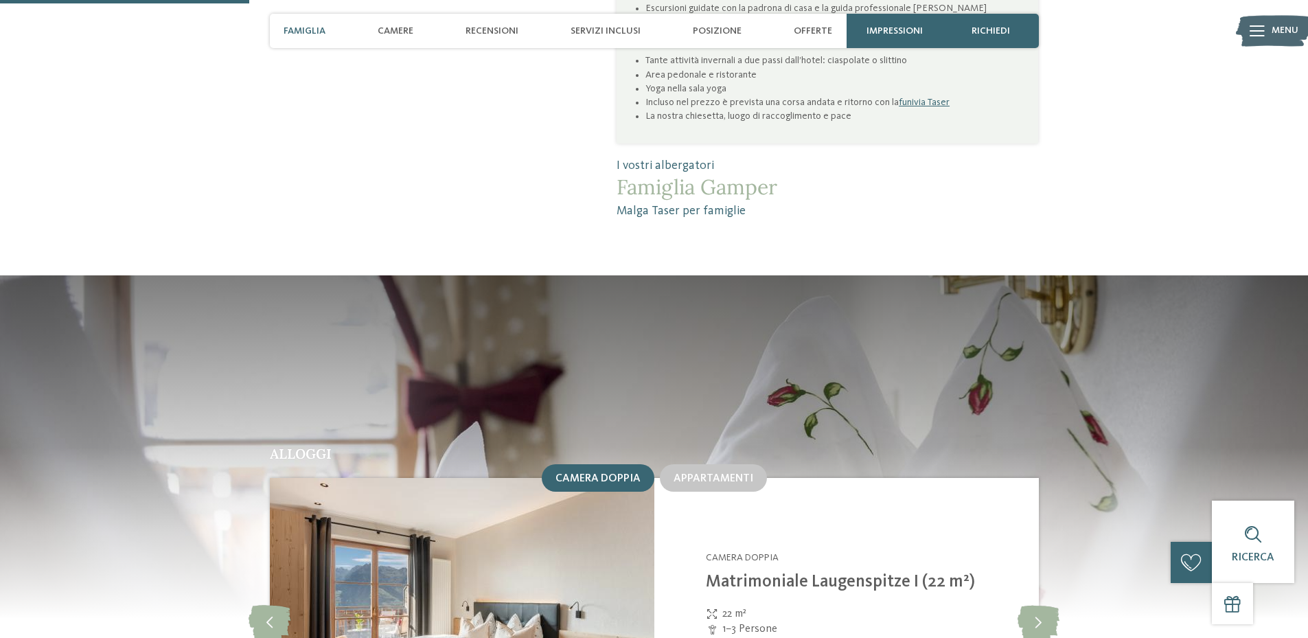
scroll to position [1213, 0]
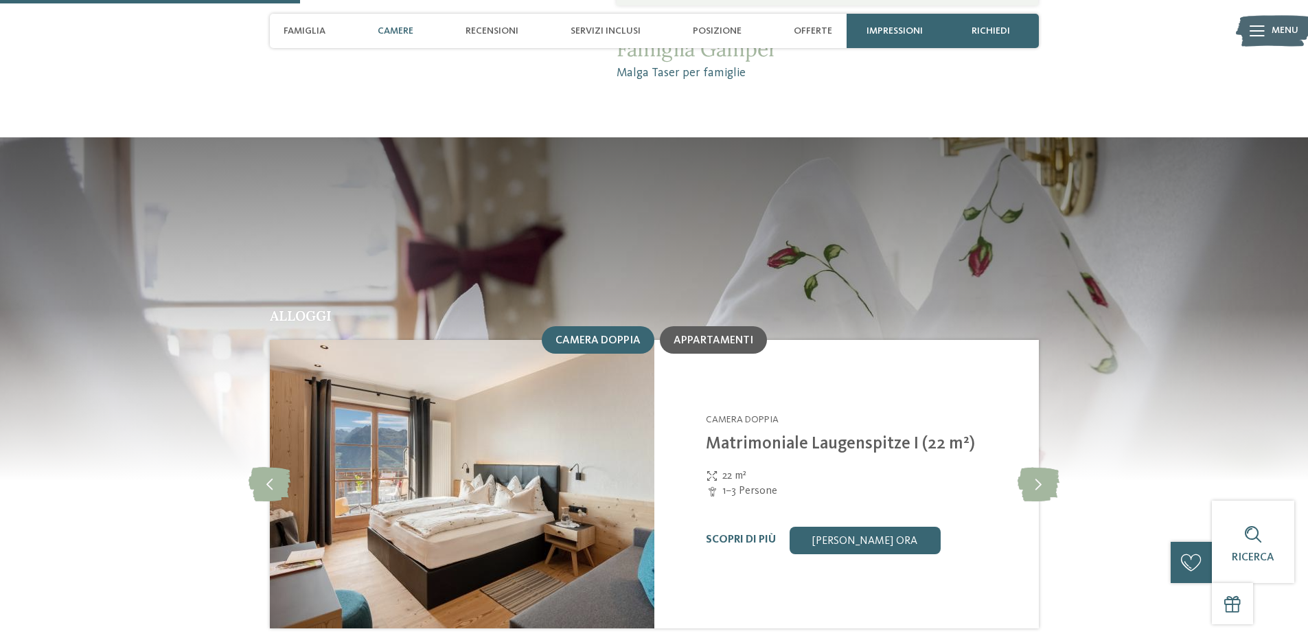
click at [682, 335] on div "Appartamenti" at bounding box center [713, 339] width 107 height 27
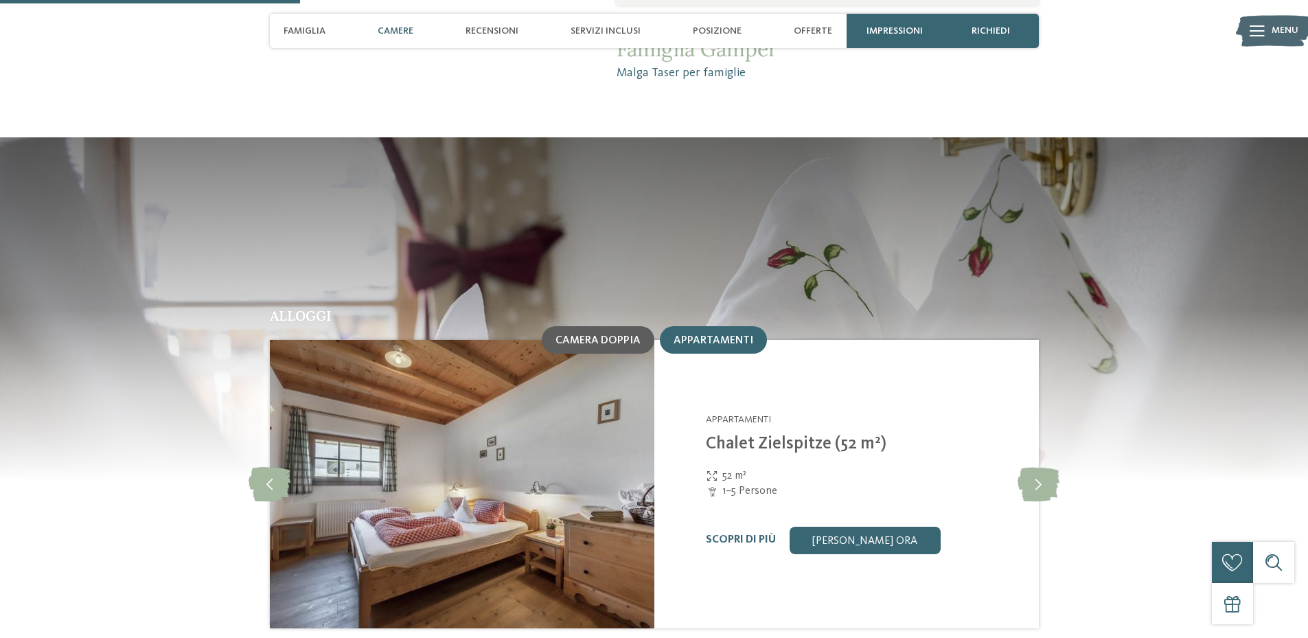
click at [611, 335] on span "Camera doppia" at bounding box center [598, 340] width 85 height 11
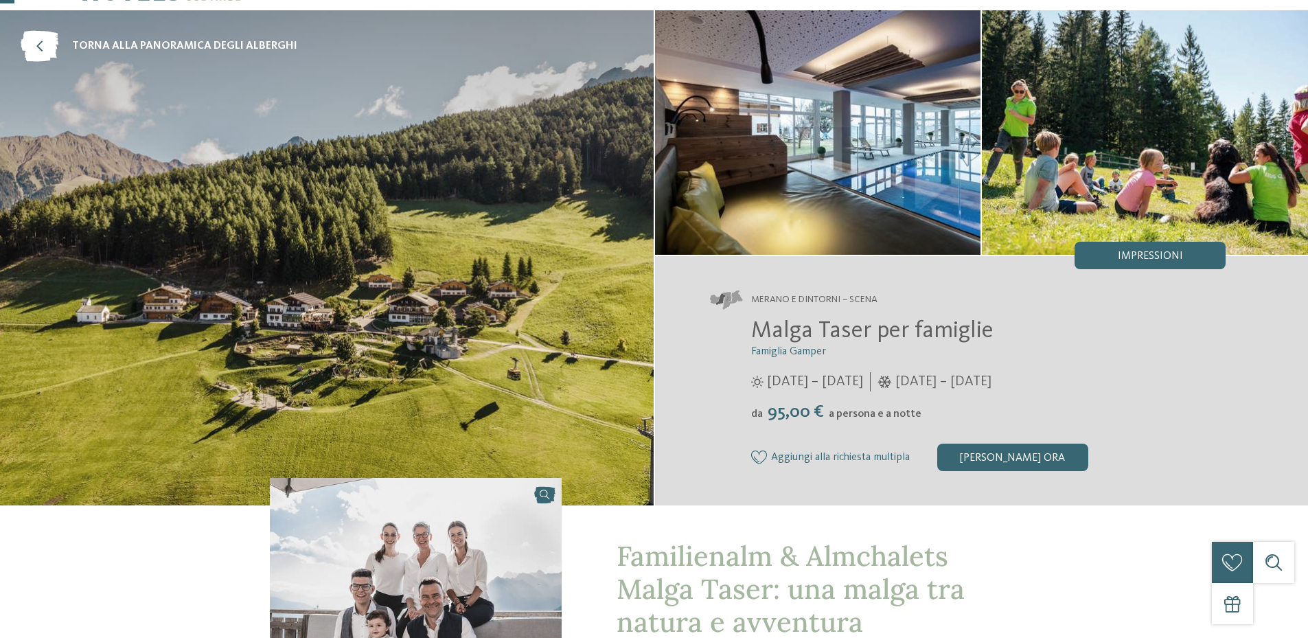
scroll to position [0, 0]
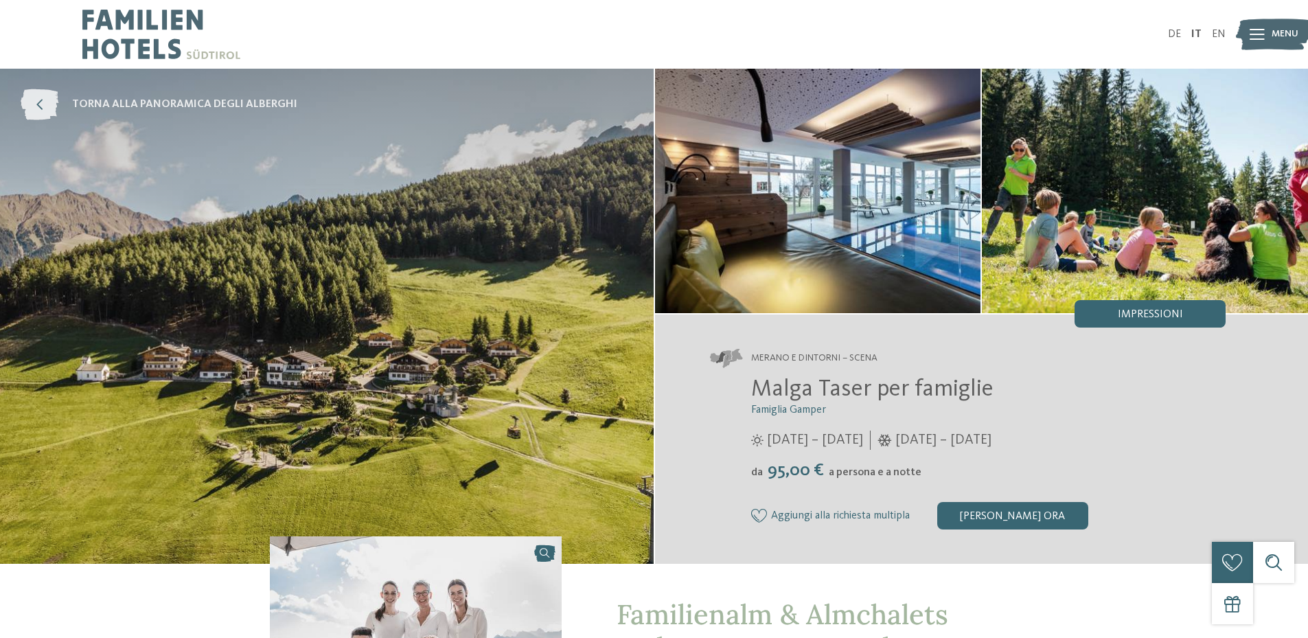
click at [71, 111] on link "torna alla panoramica degli alberghi" at bounding box center [159, 104] width 277 height 31
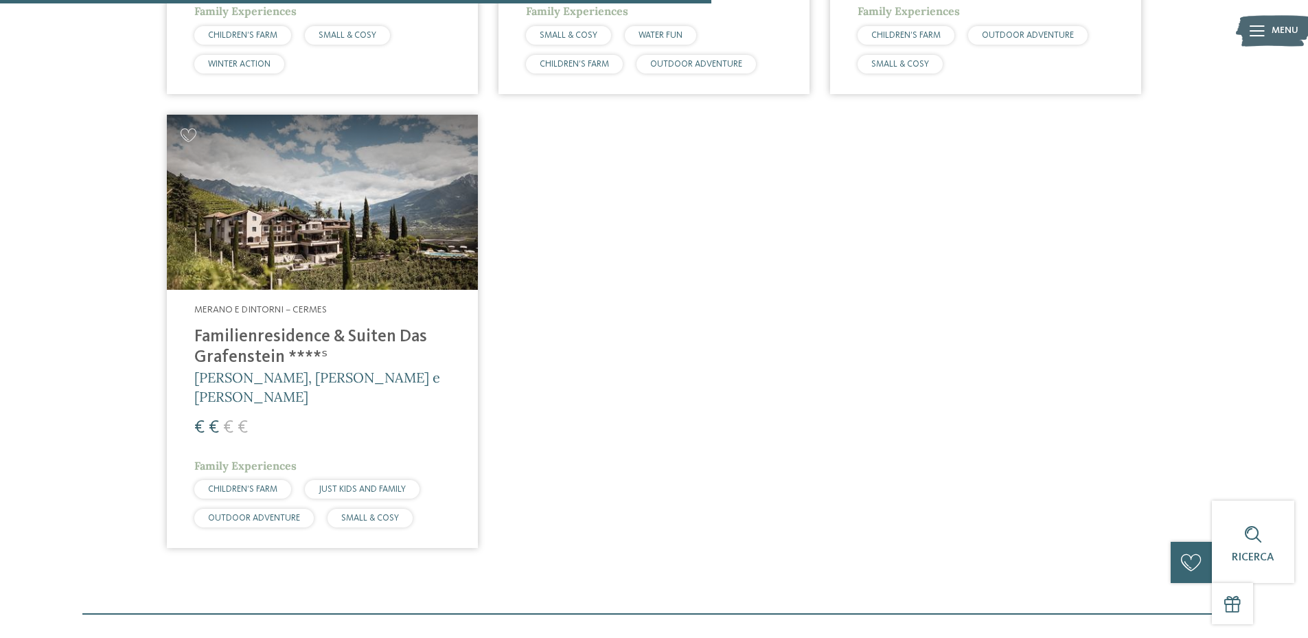
scroll to position [863, 0]
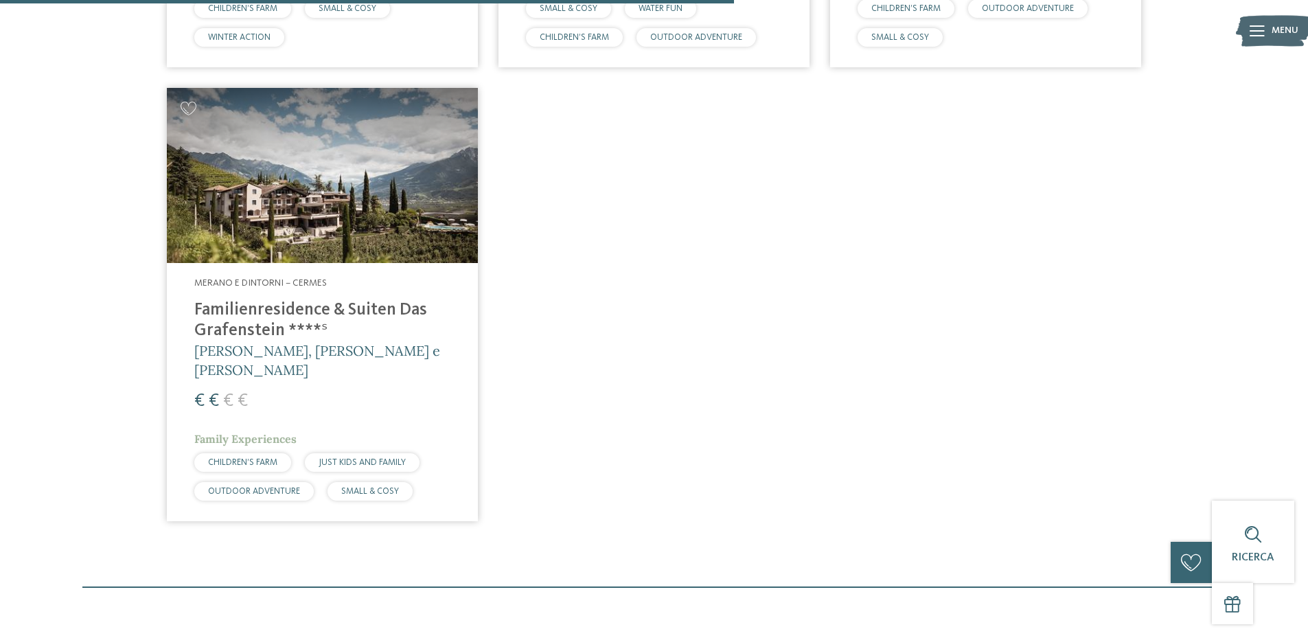
click at [247, 256] on img at bounding box center [322, 175] width 311 height 175
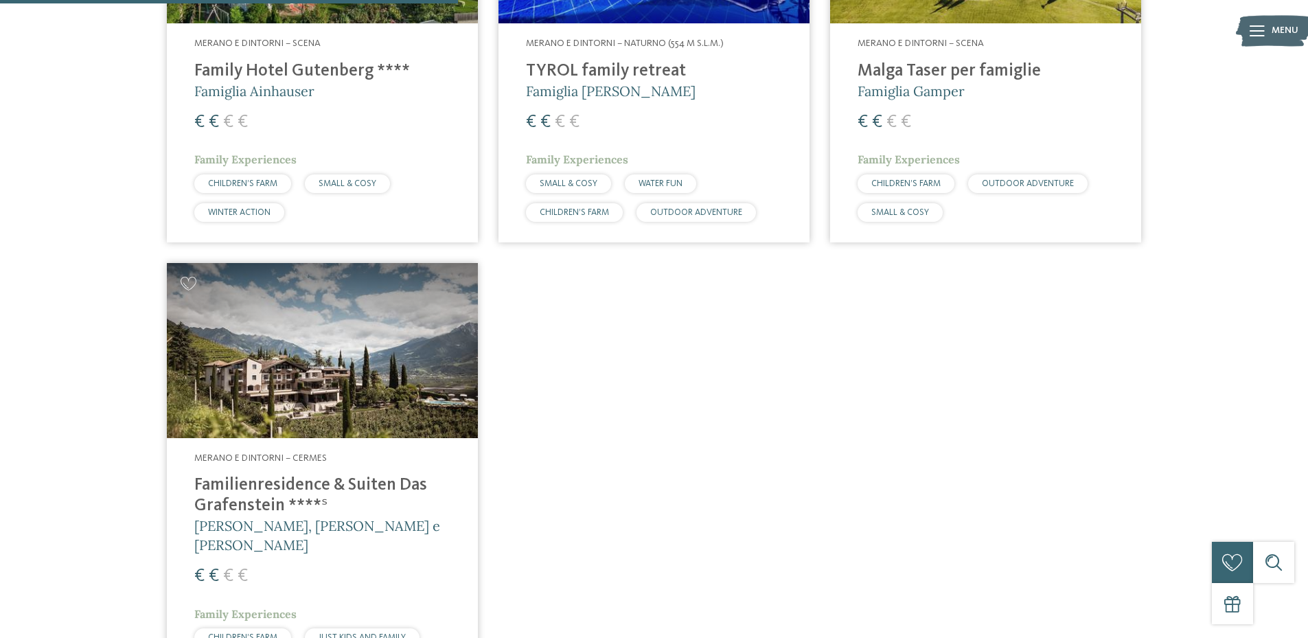
scroll to position [519, 0]
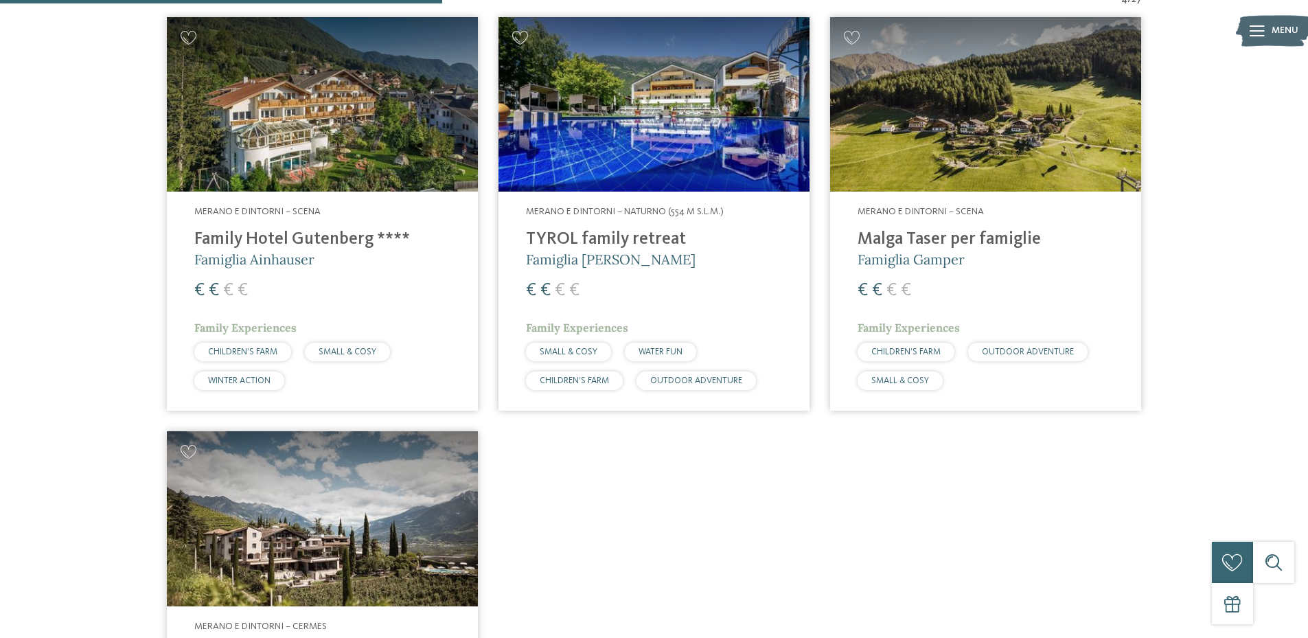
click at [264, 139] on img at bounding box center [322, 104] width 311 height 175
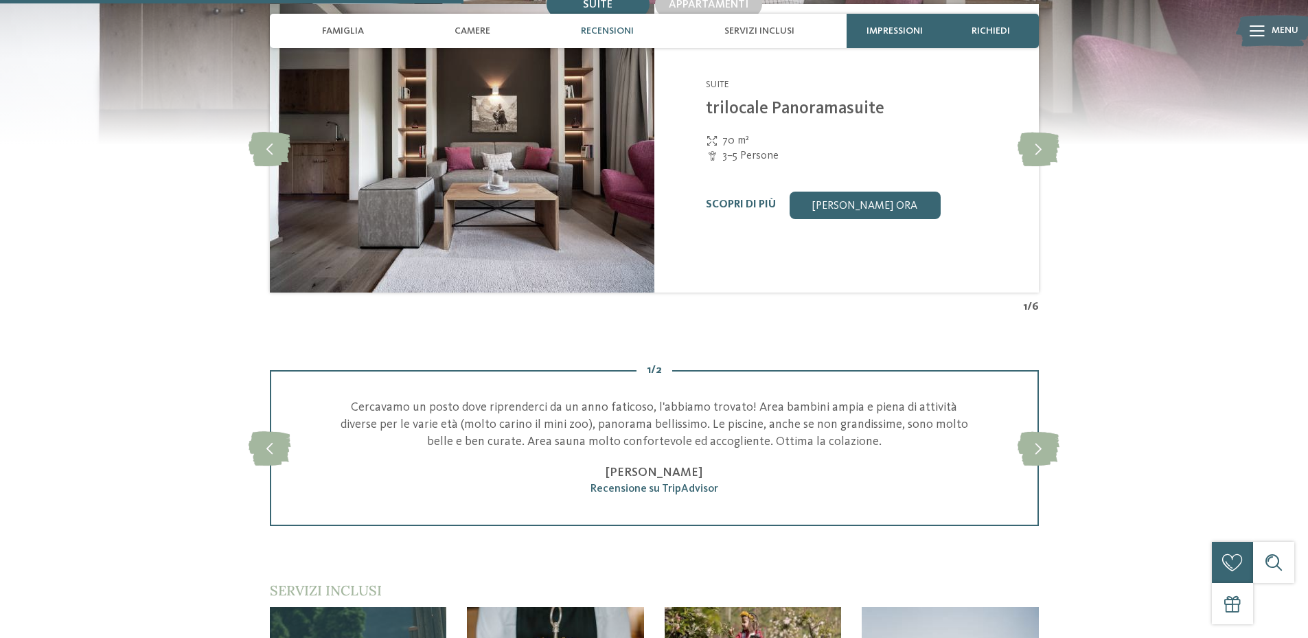
scroll to position [1305, 0]
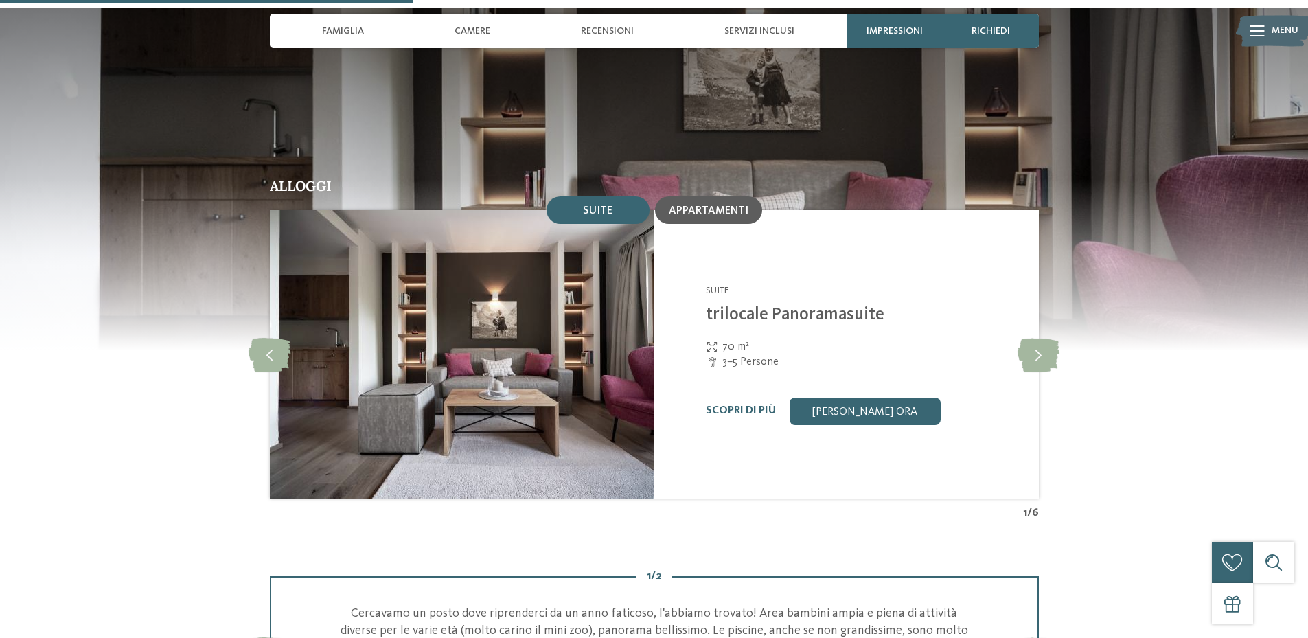
click at [704, 196] on div "Appartamenti" at bounding box center [708, 209] width 107 height 27
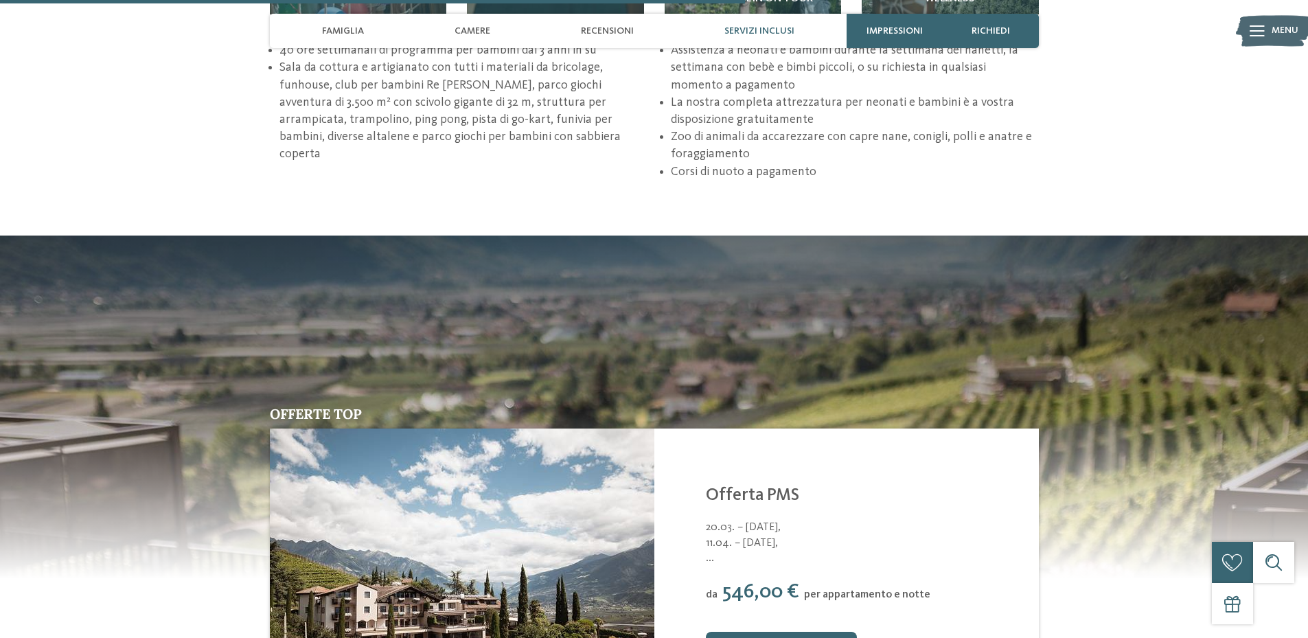
scroll to position [2610, 0]
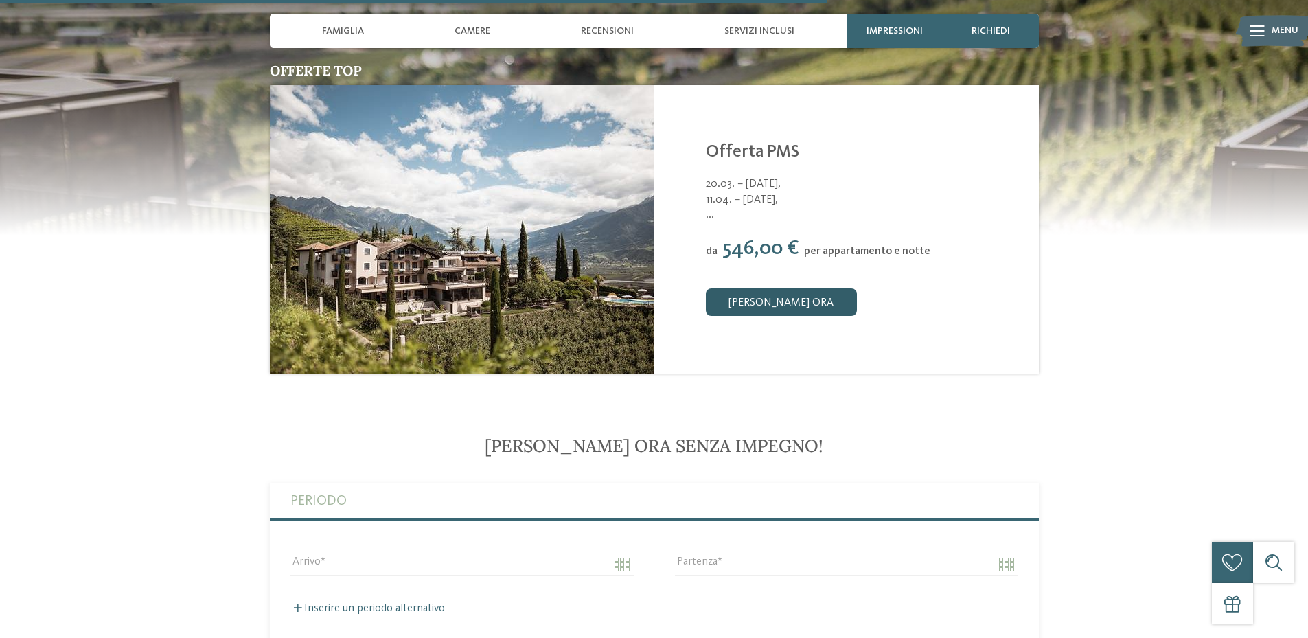
click at [736, 288] on link "[PERSON_NAME] ora" at bounding box center [781, 301] width 151 height 27
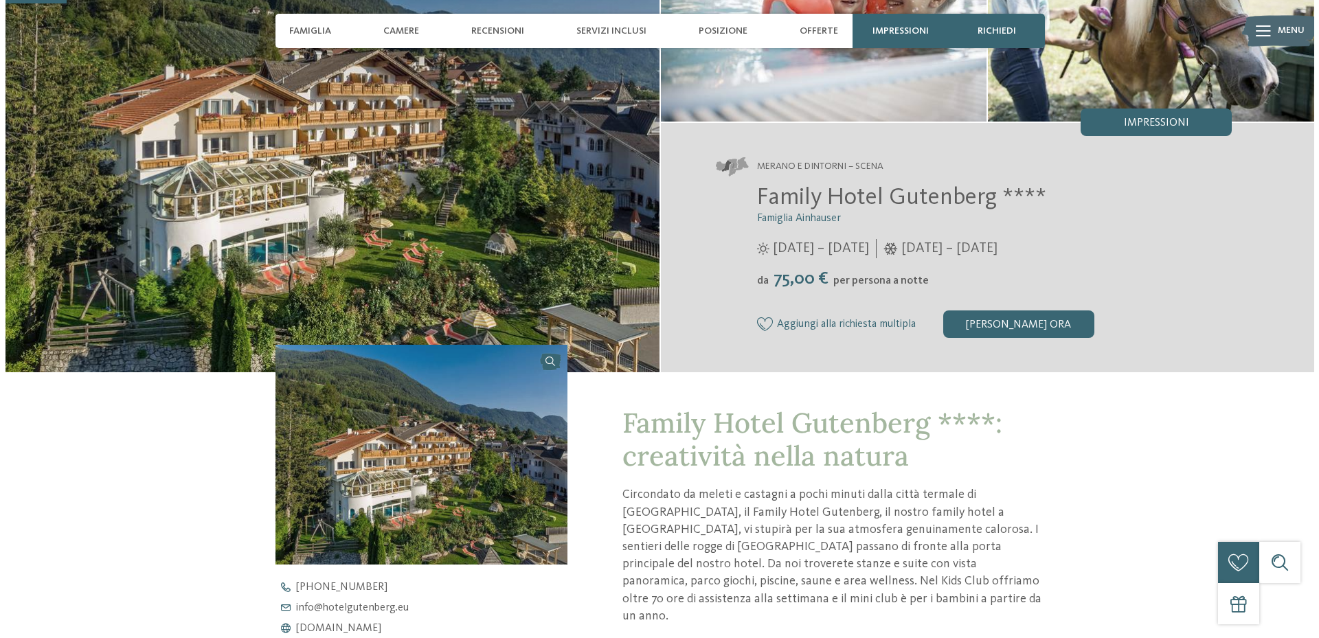
scroll to position [69, 0]
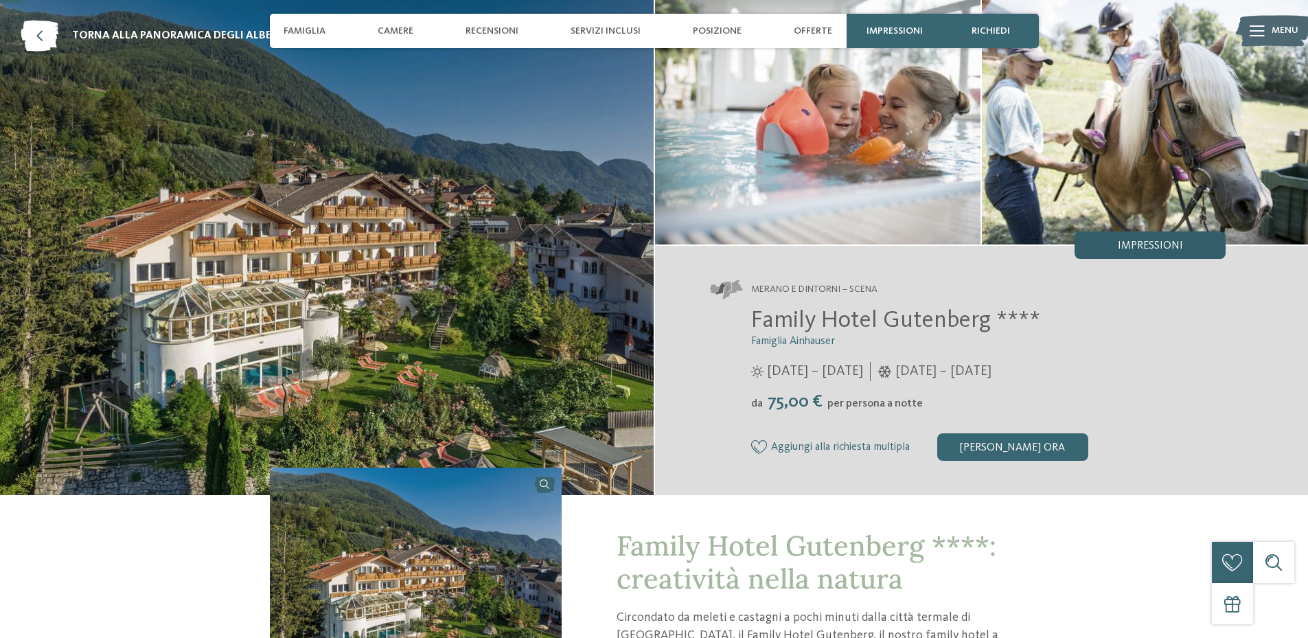
click at [1201, 255] on div "Impressioni" at bounding box center [1150, 244] width 151 height 27
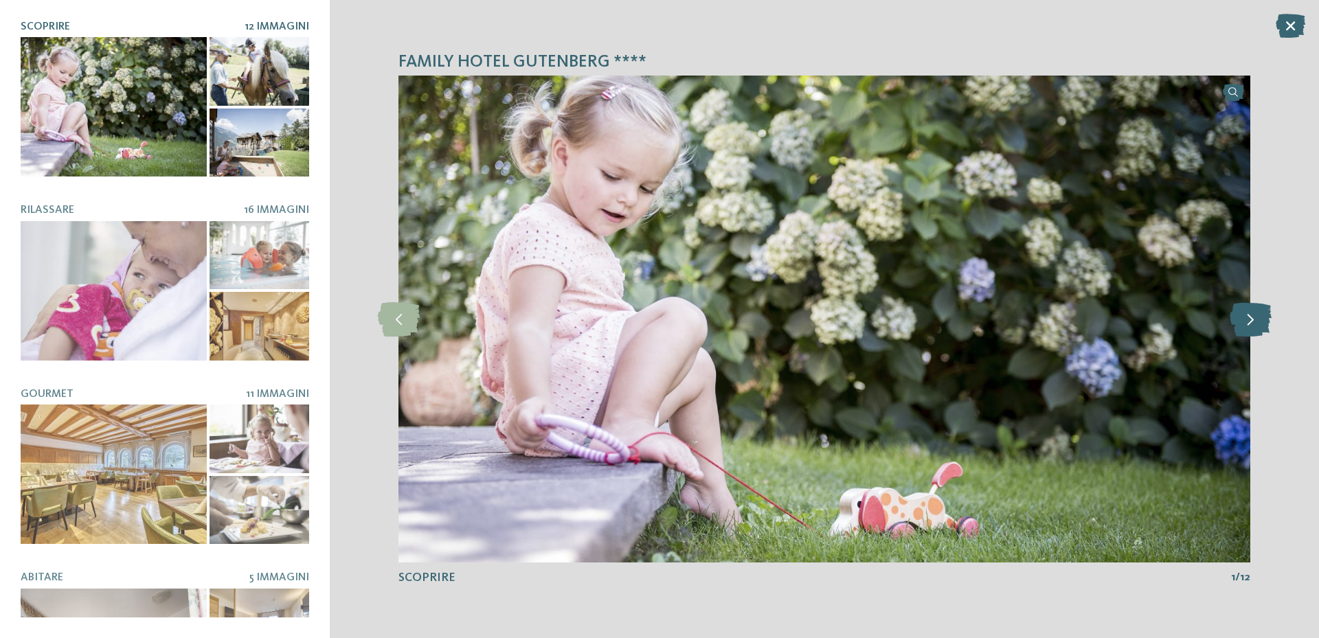
click at [1251, 335] on icon at bounding box center [1250, 319] width 42 height 34
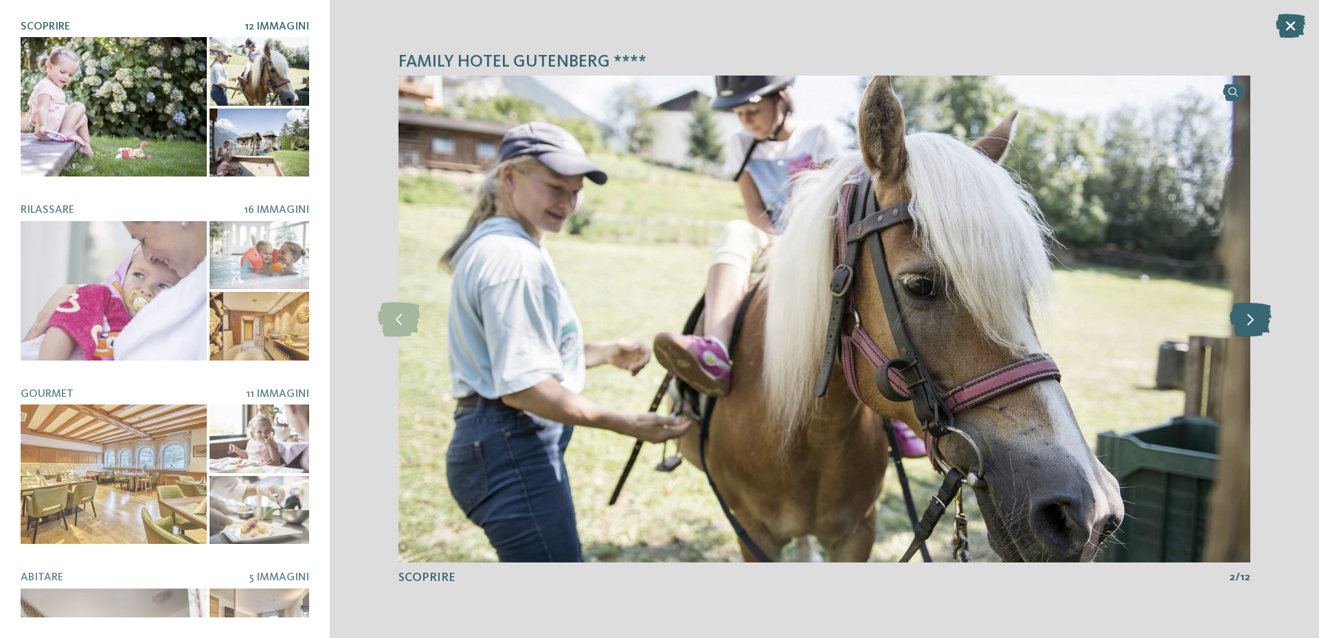
click at [1241, 330] on icon at bounding box center [1250, 319] width 42 height 34
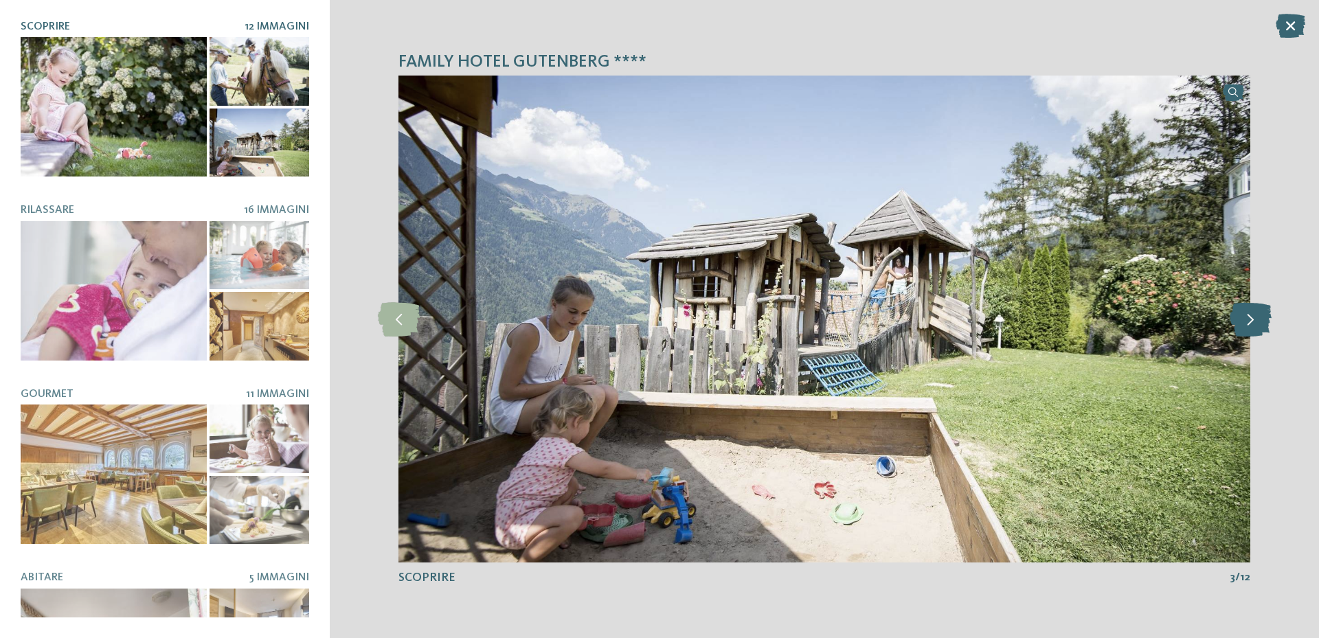
click at [1241, 330] on icon at bounding box center [1250, 319] width 42 height 34
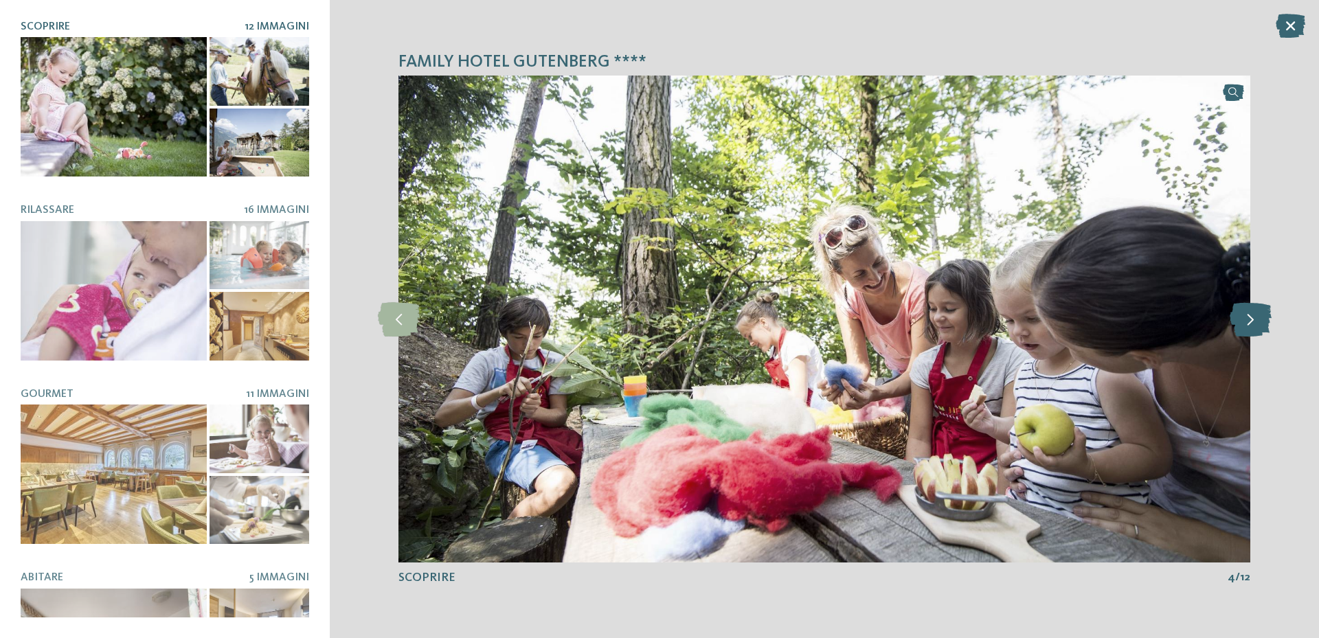
click at [1241, 330] on icon at bounding box center [1250, 319] width 42 height 34
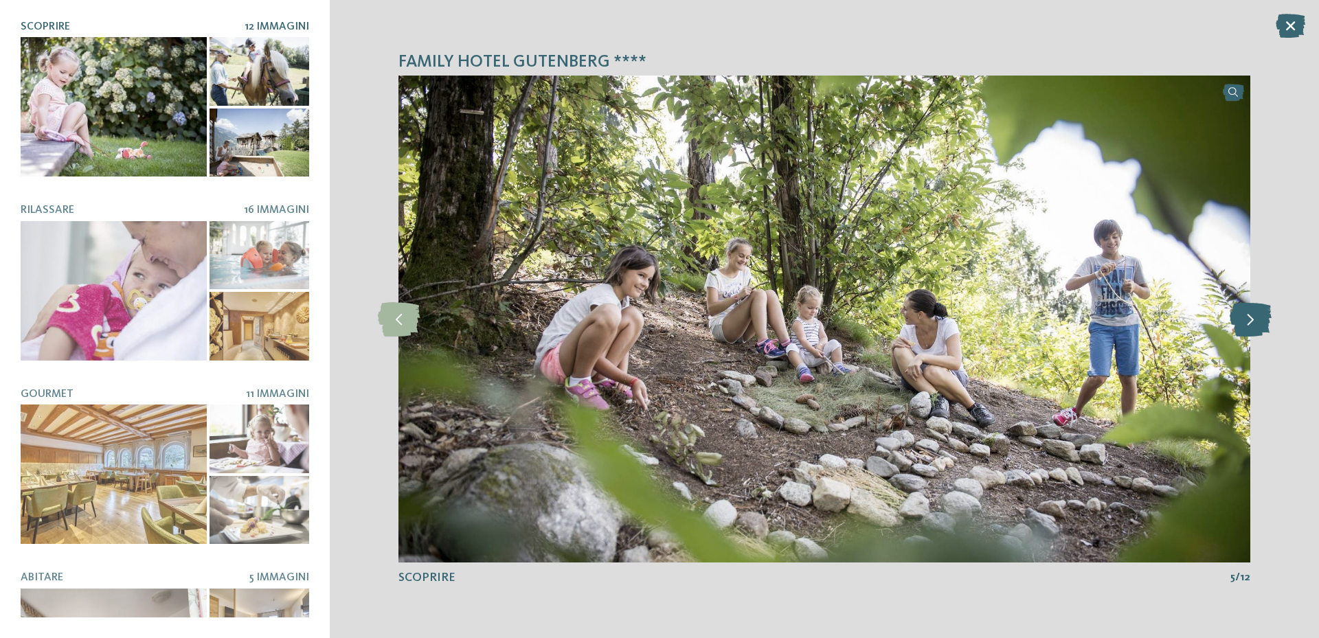
click at [1241, 330] on icon at bounding box center [1250, 319] width 42 height 34
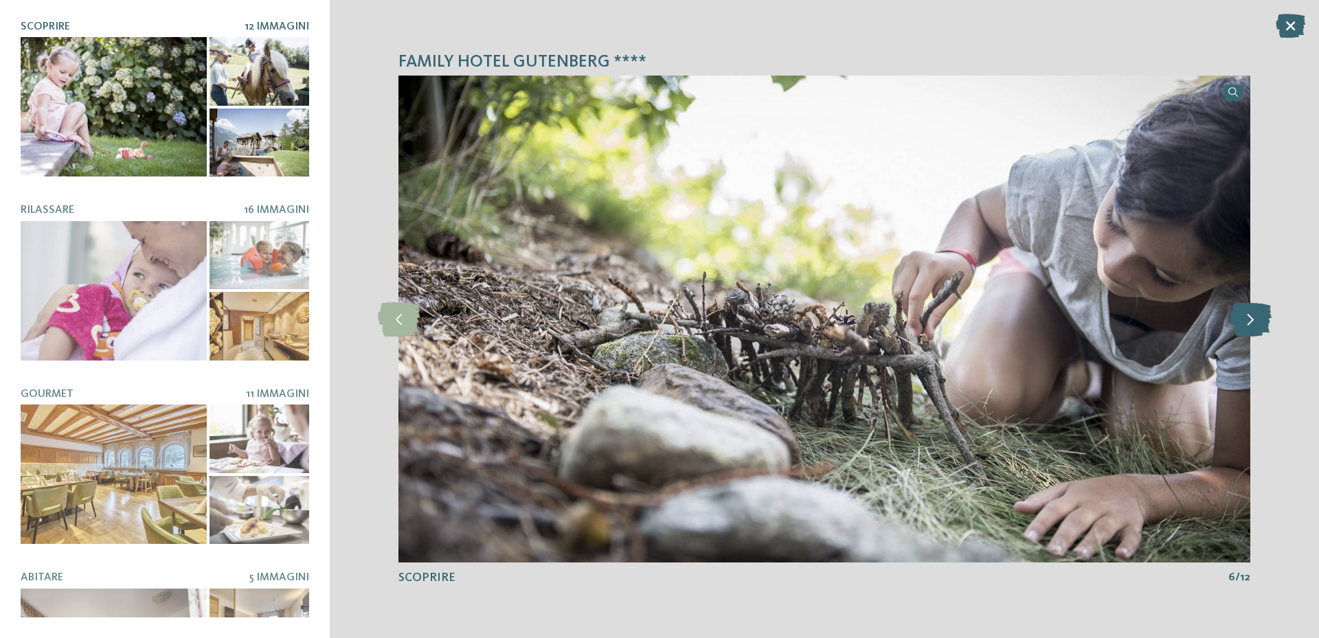
click at [1241, 330] on icon at bounding box center [1250, 319] width 42 height 34
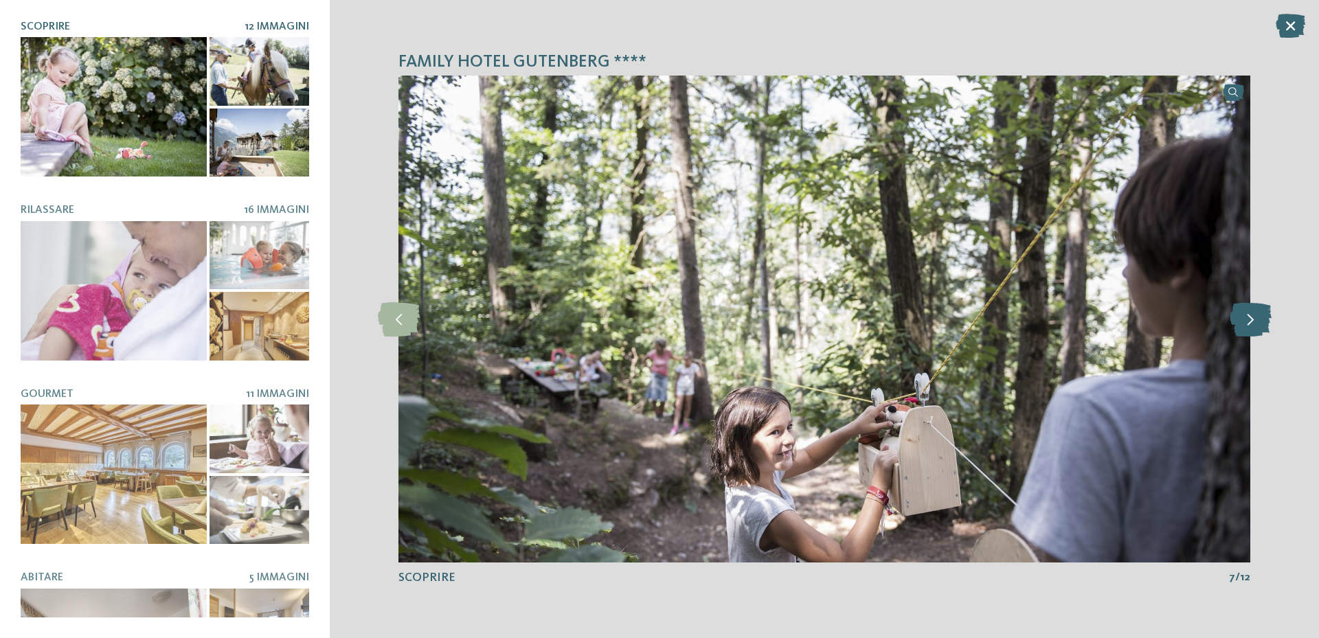
click at [1241, 330] on icon at bounding box center [1250, 319] width 42 height 34
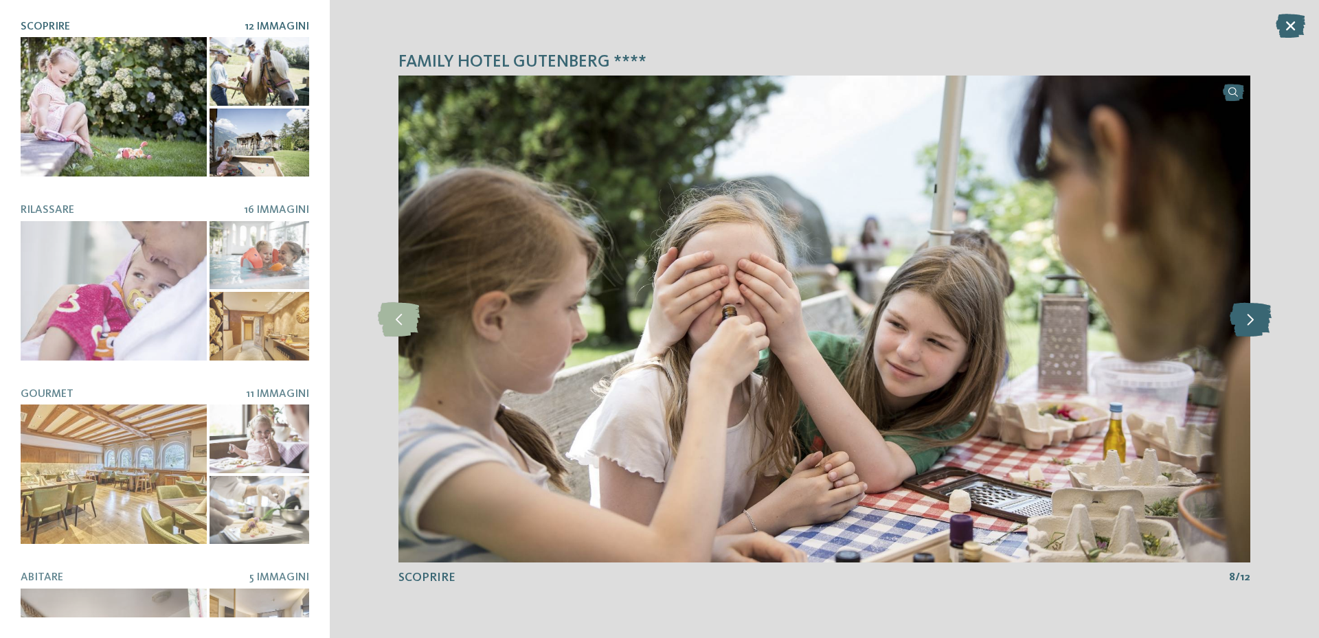
click at [1241, 330] on icon at bounding box center [1250, 319] width 42 height 34
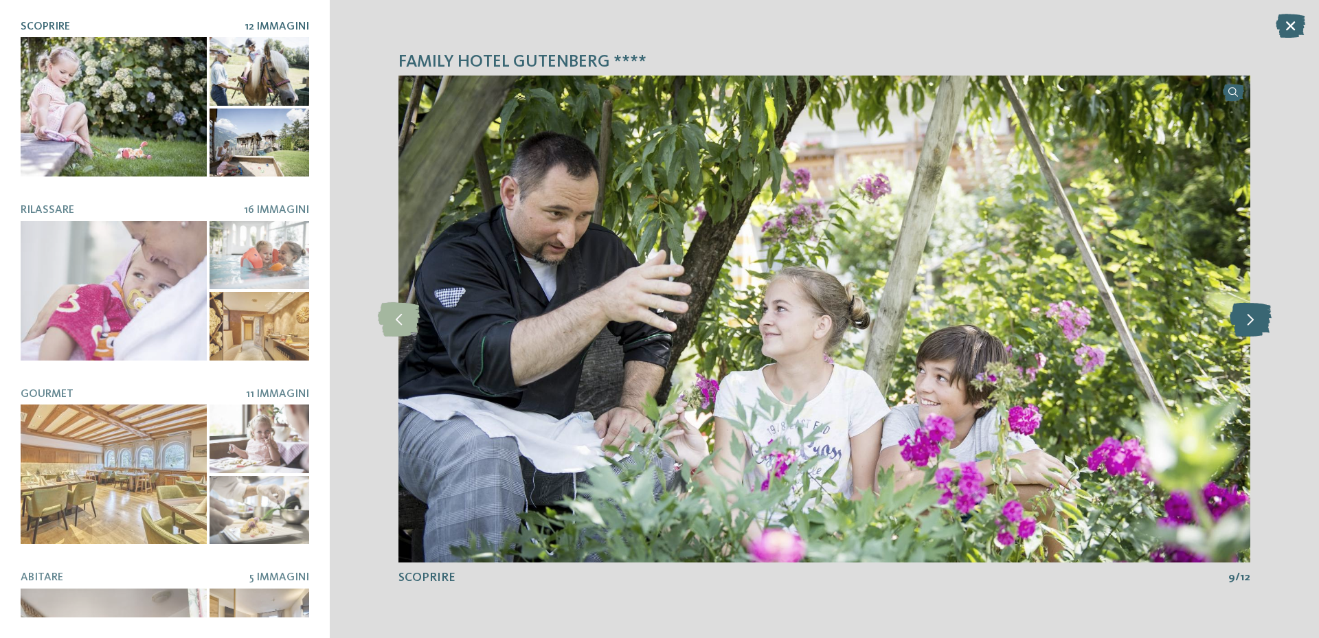
click at [1241, 330] on icon at bounding box center [1250, 319] width 42 height 34
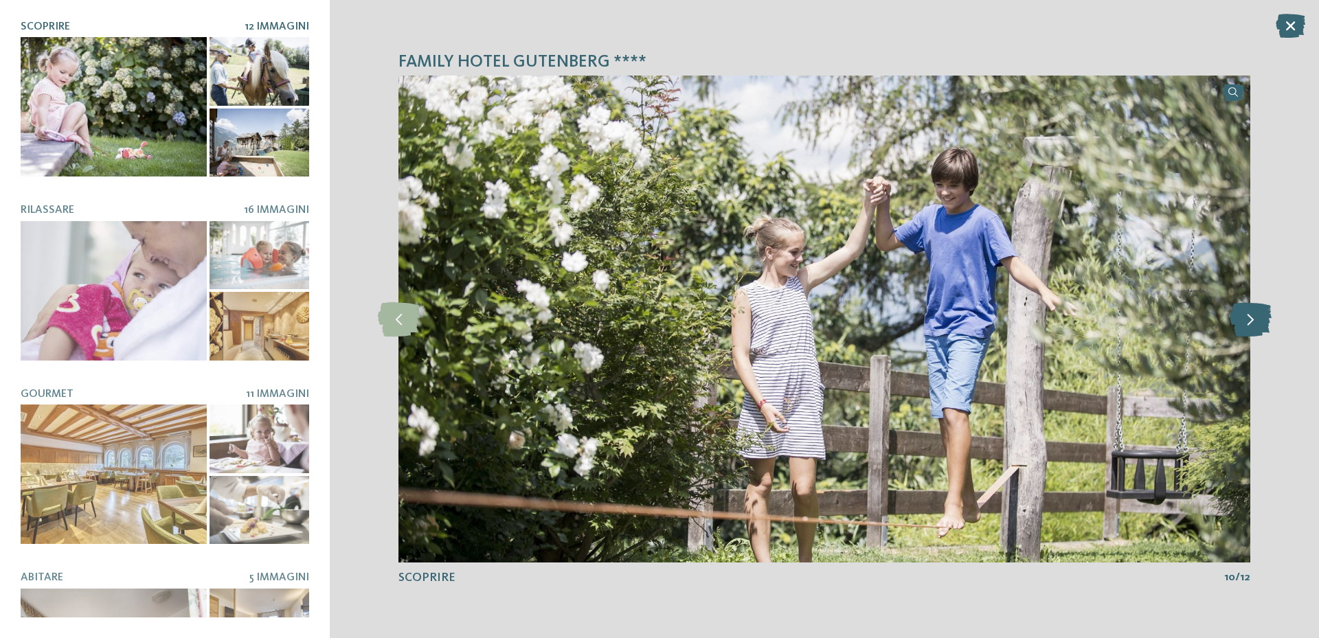
click at [1241, 330] on icon at bounding box center [1250, 319] width 42 height 34
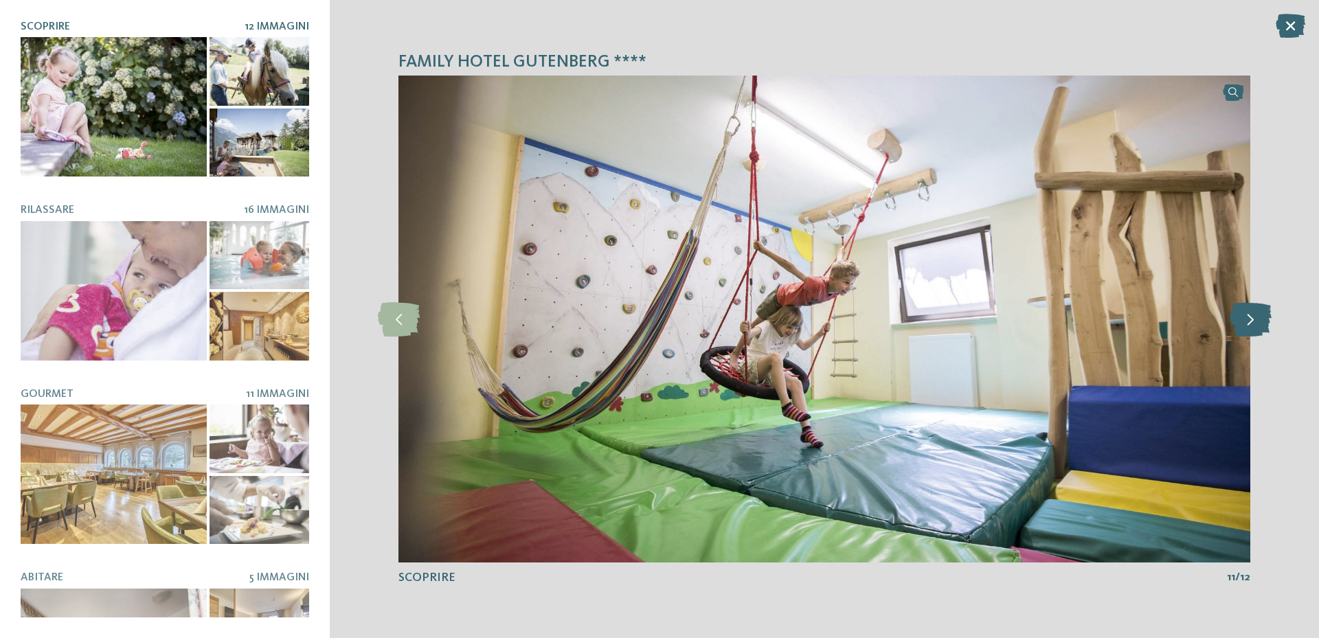
click at [1241, 330] on icon at bounding box center [1250, 319] width 42 height 34
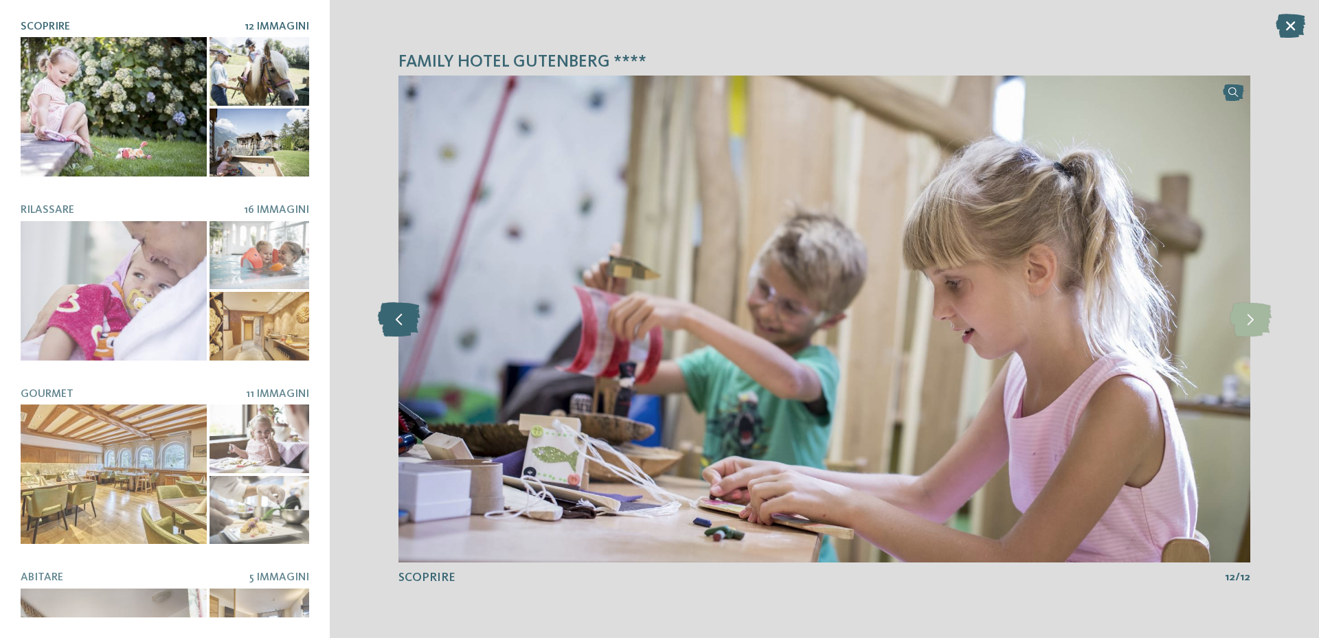
click at [385, 310] on icon at bounding box center [399, 319] width 42 height 34
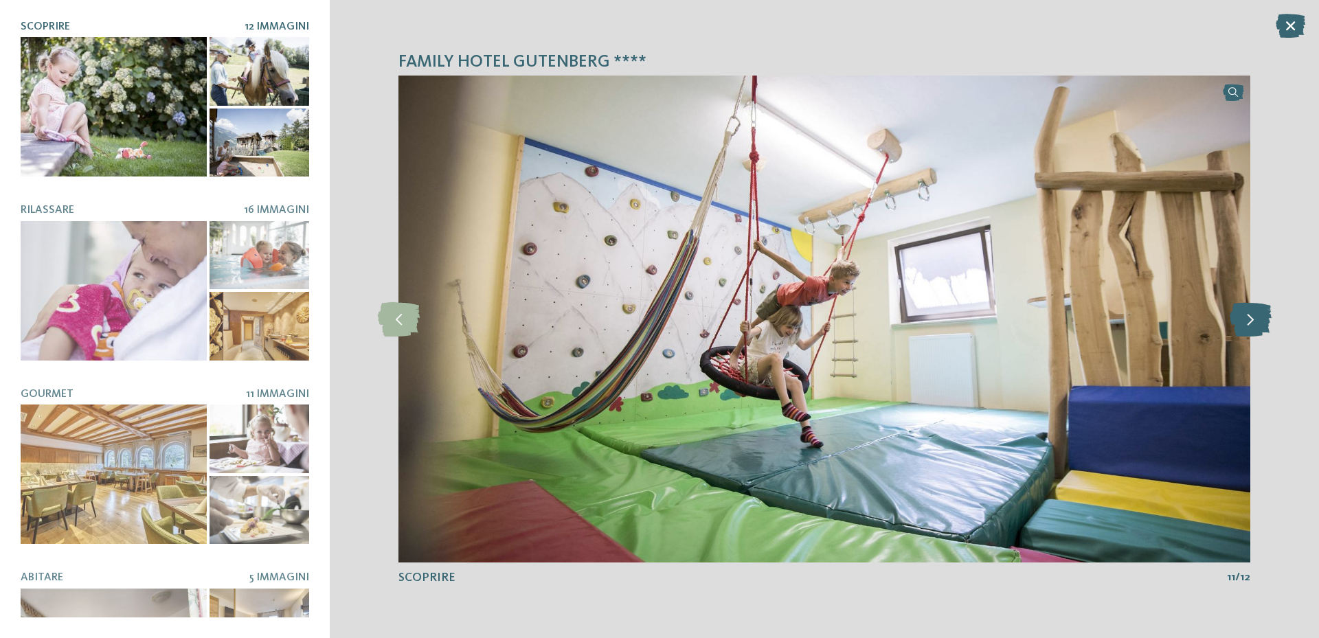
click at [1251, 326] on icon at bounding box center [1250, 319] width 42 height 34
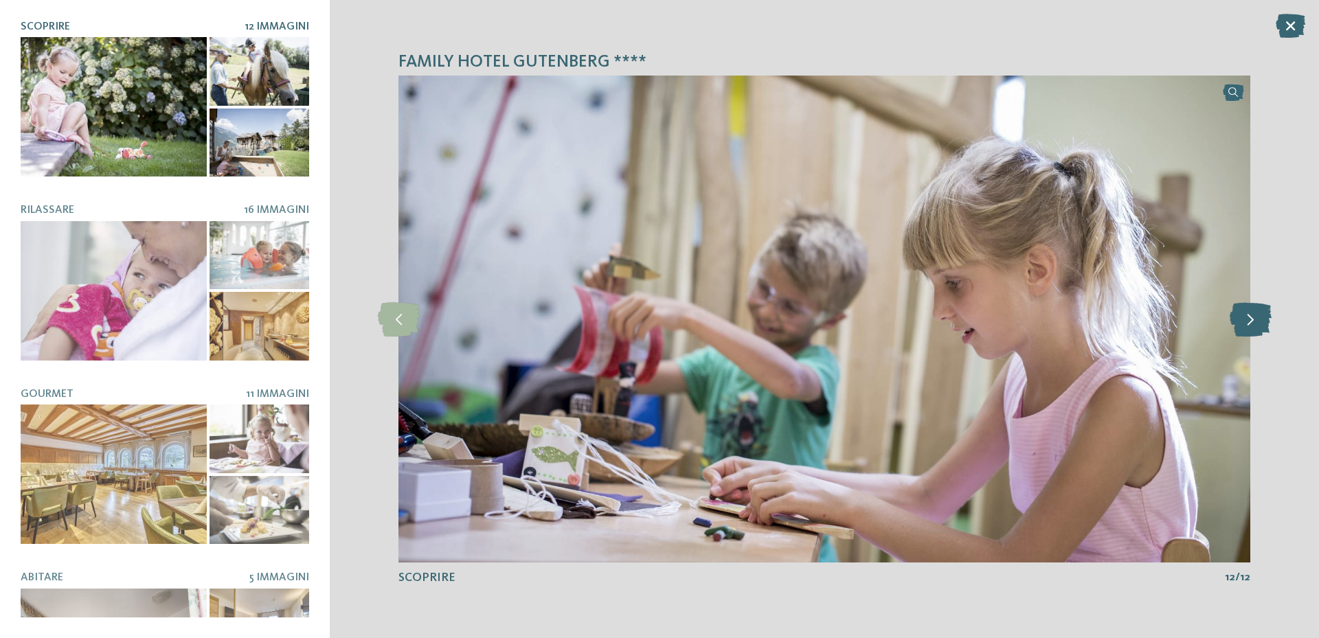
click at [1251, 326] on icon at bounding box center [1250, 319] width 42 height 34
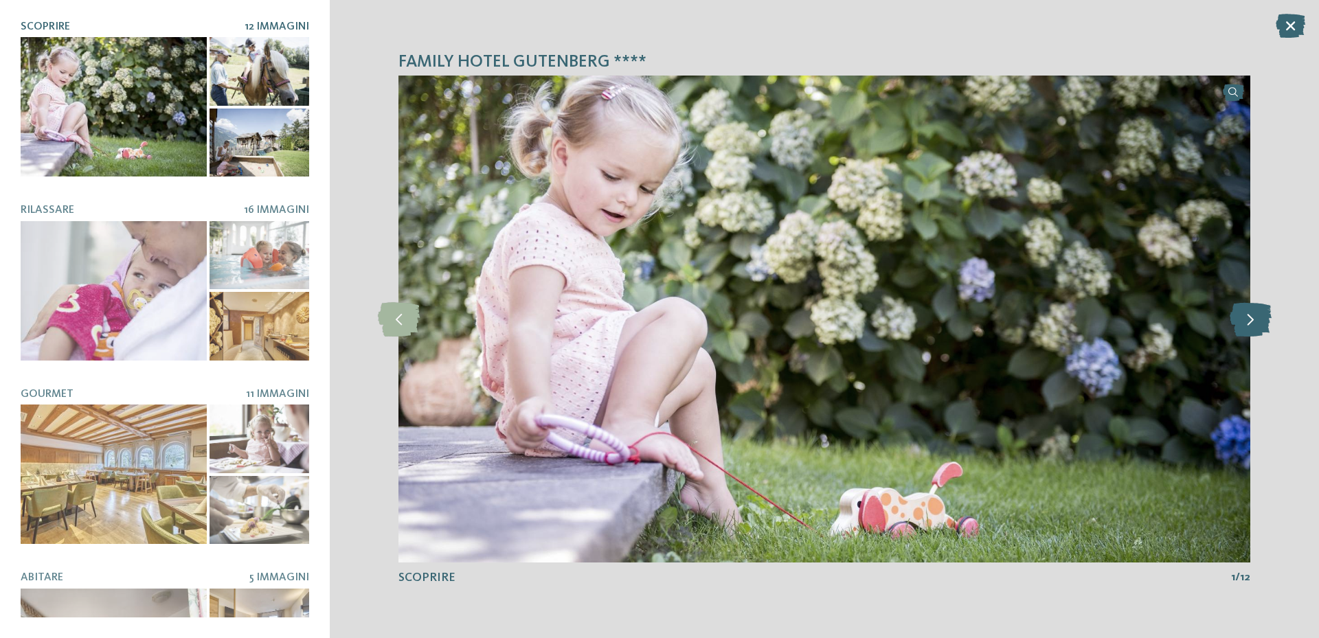
click at [1251, 326] on icon at bounding box center [1250, 319] width 42 height 34
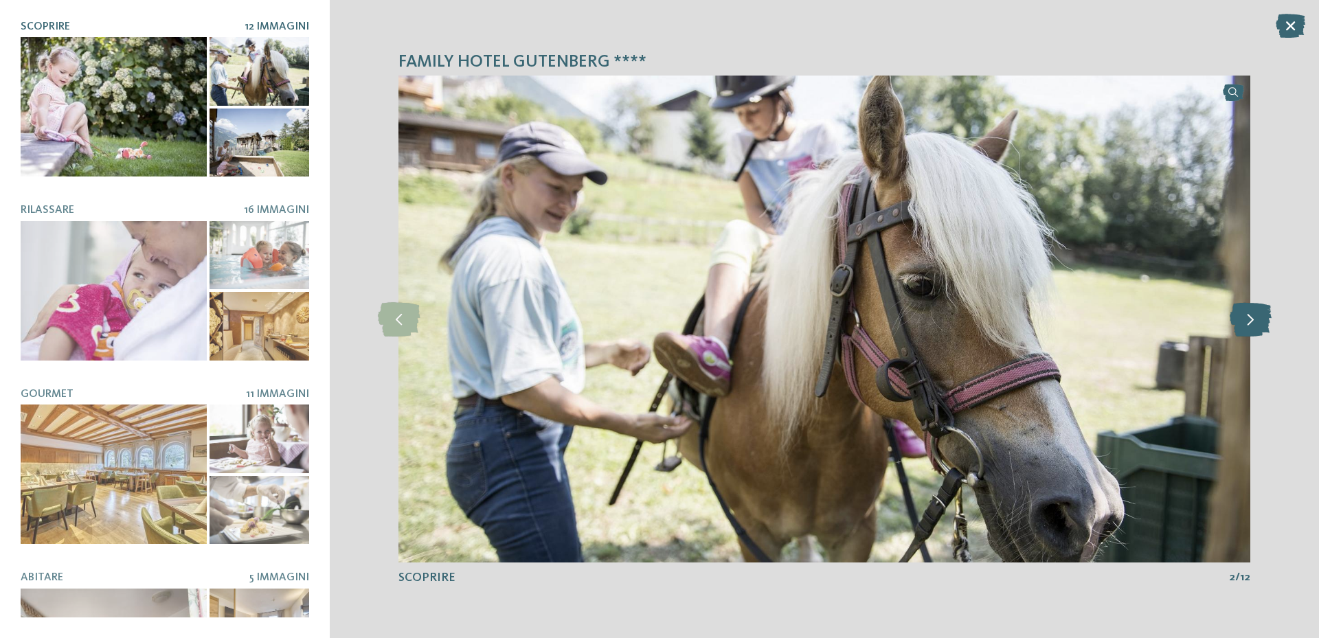
click at [1251, 326] on icon at bounding box center [1250, 319] width 42 height 34
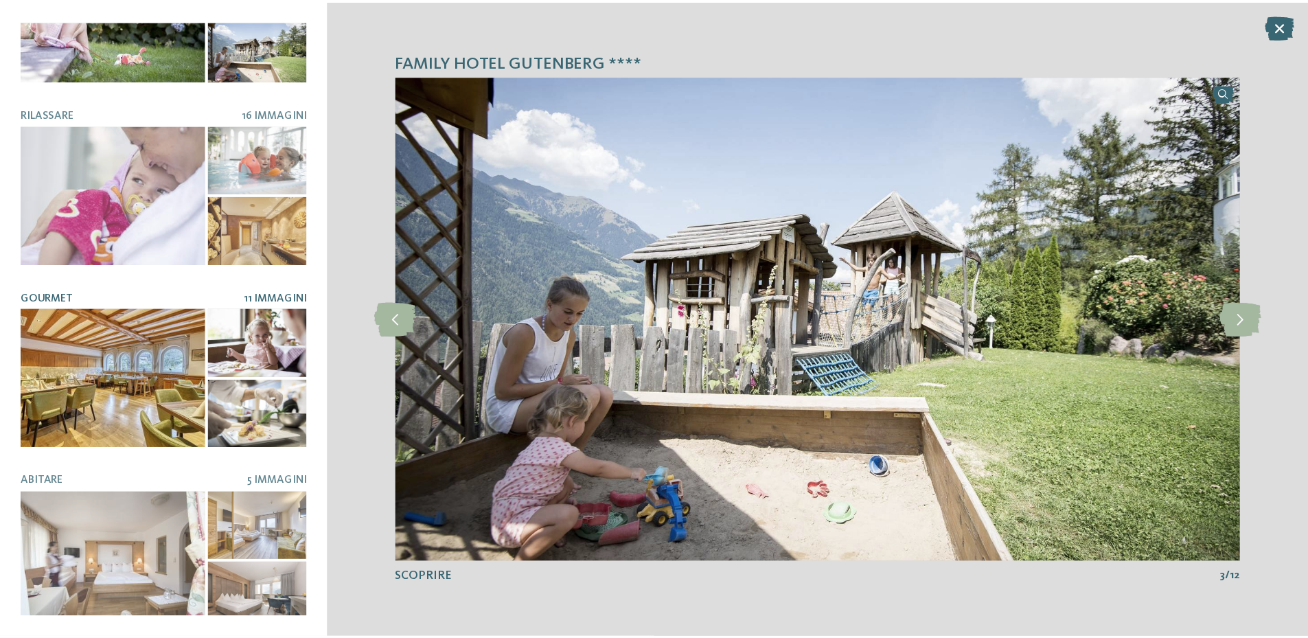
scroll to position [97, 0]
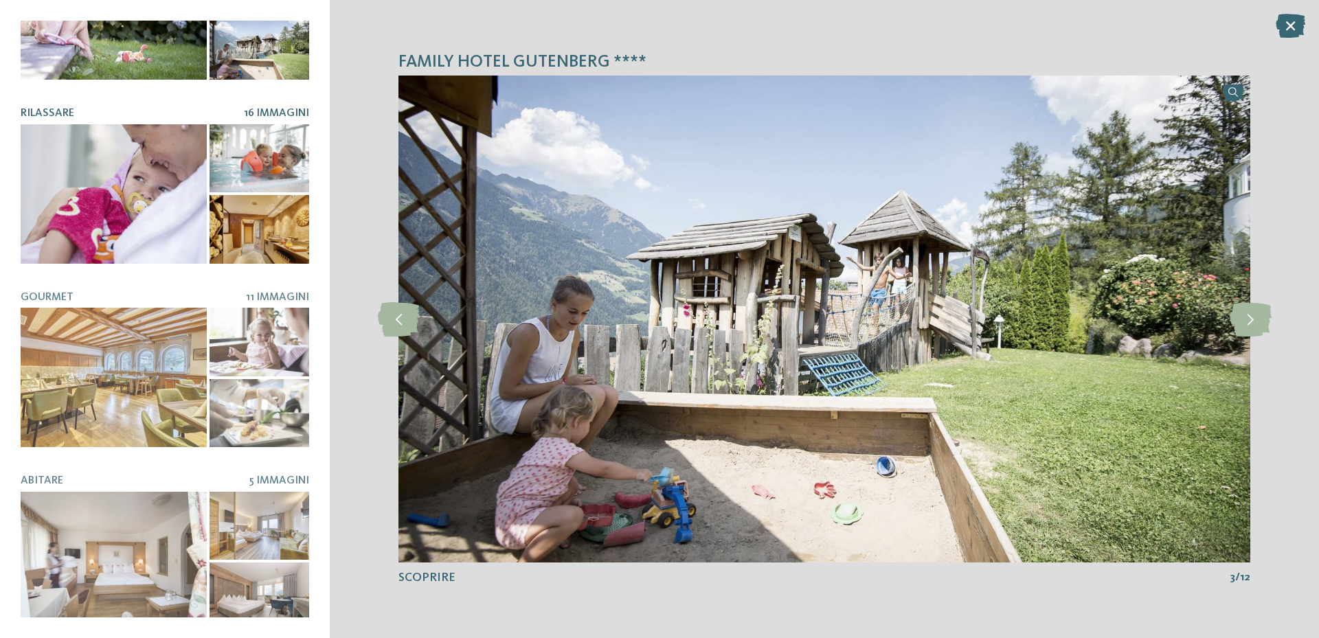
click at [130, 199] on div at bounding box center [114, 193] width 186 height 139
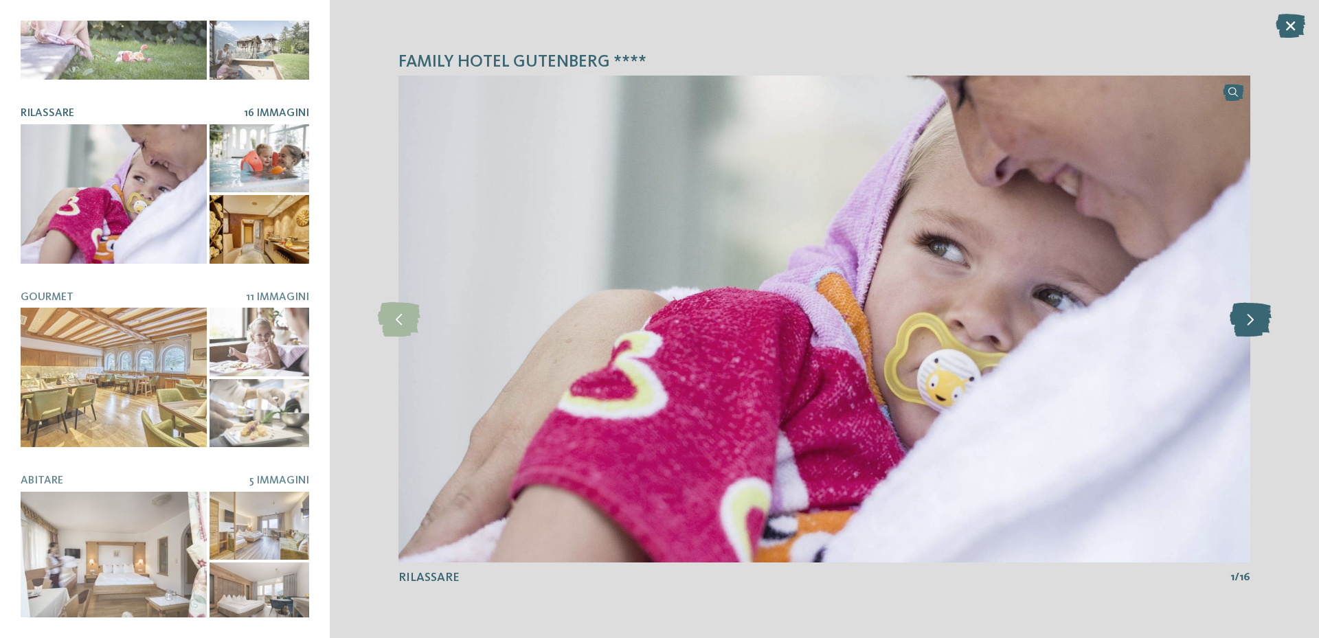
click at [1248, 313] on icon at bounding box center [1250, 319] width 42 height 34
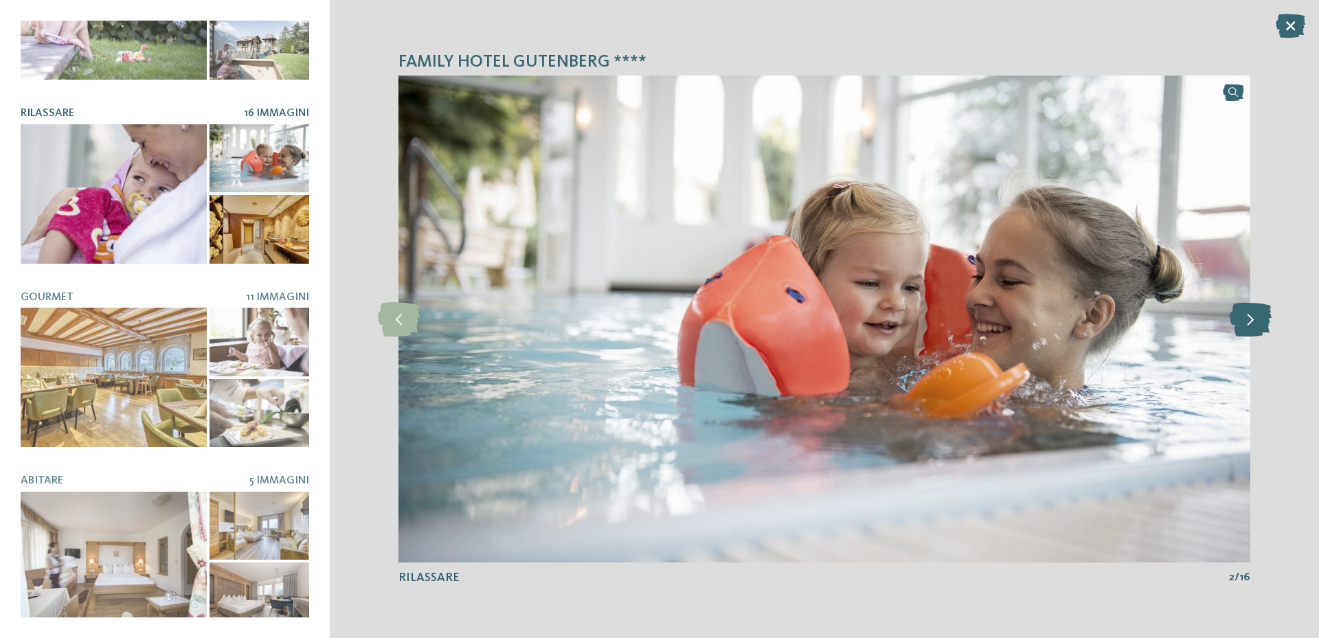
click at [1248, 313] on icon at bounding box center [1250, 319] width 42 height 34
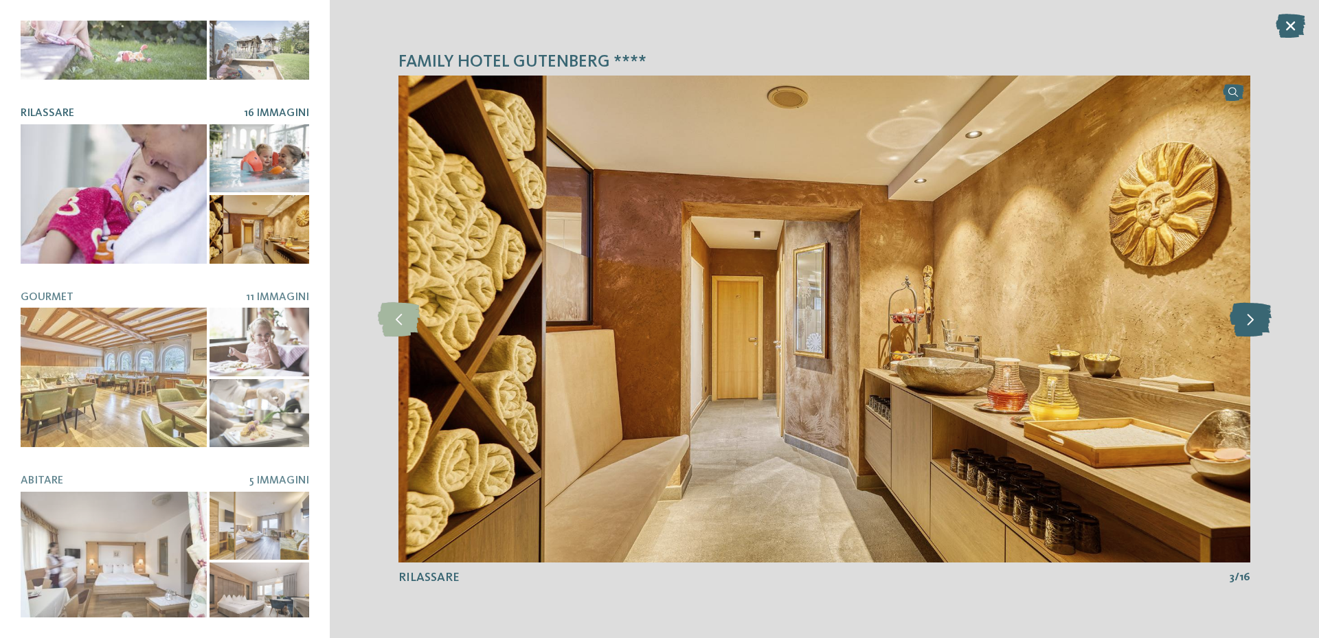
click at [1248, 313] on icon at bounding box center [1250, 319] width 42 height 34
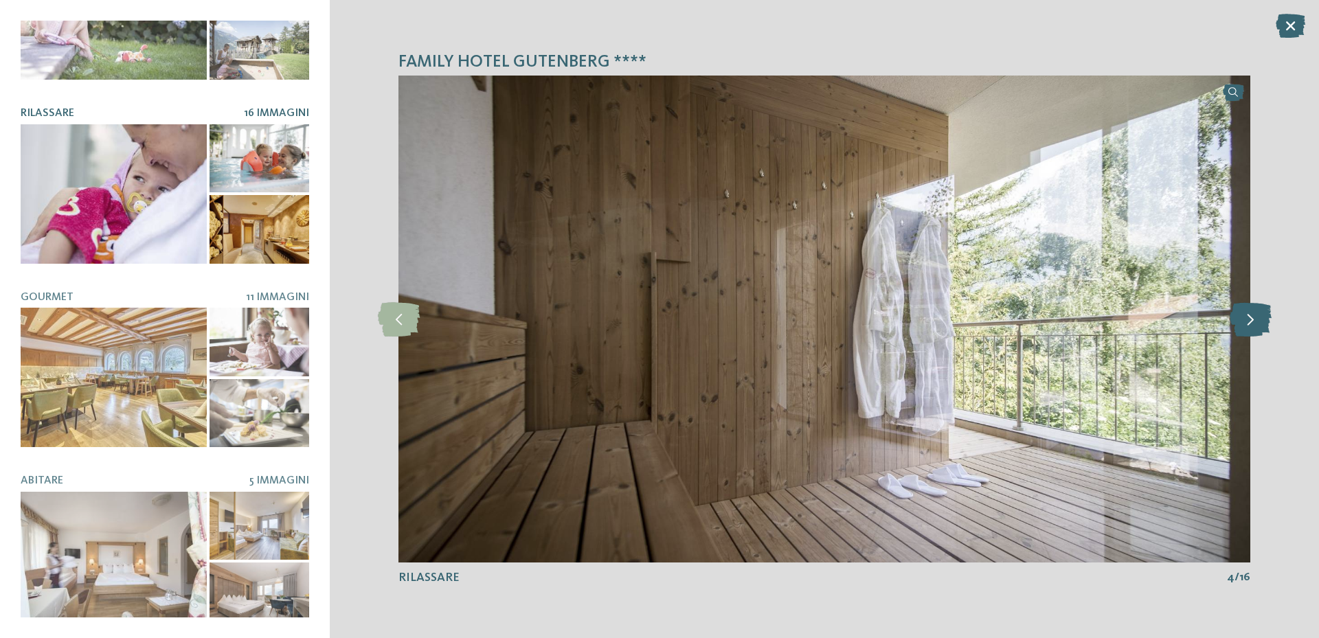
click at [1248, 313] on icon at bounding box center [1250, 319] width 42 height 34
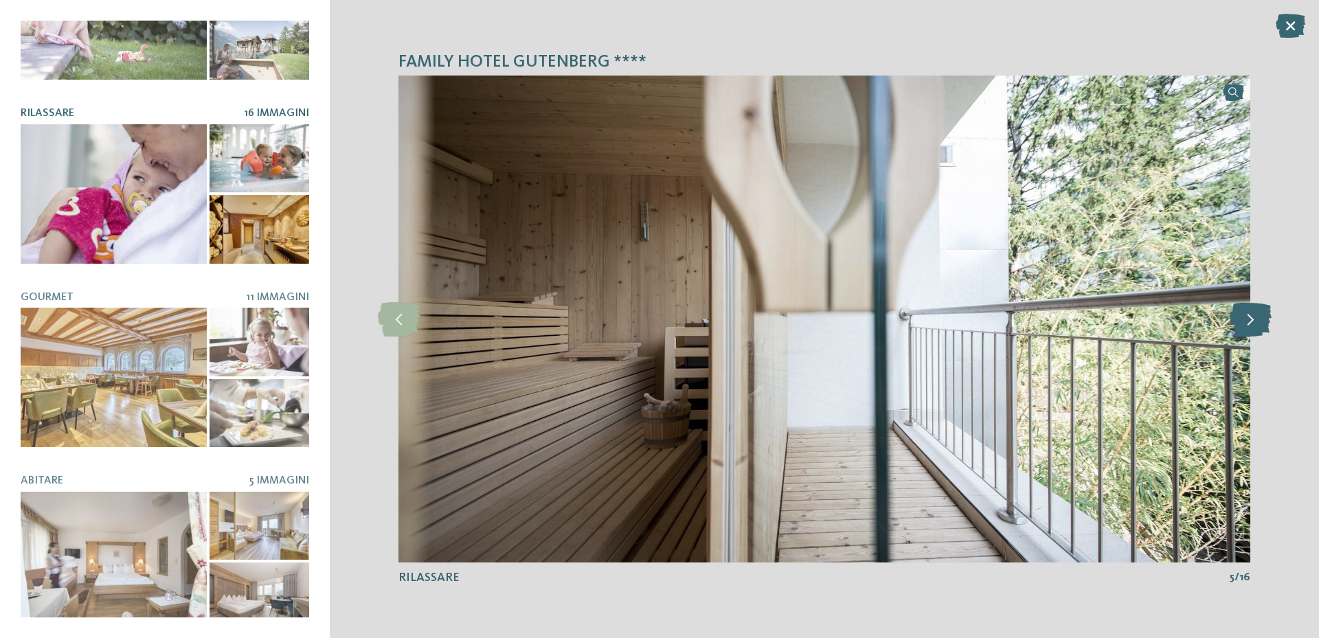
click at [1248, 313] on icon at bounding box center [1250, 319] width 42 height 34
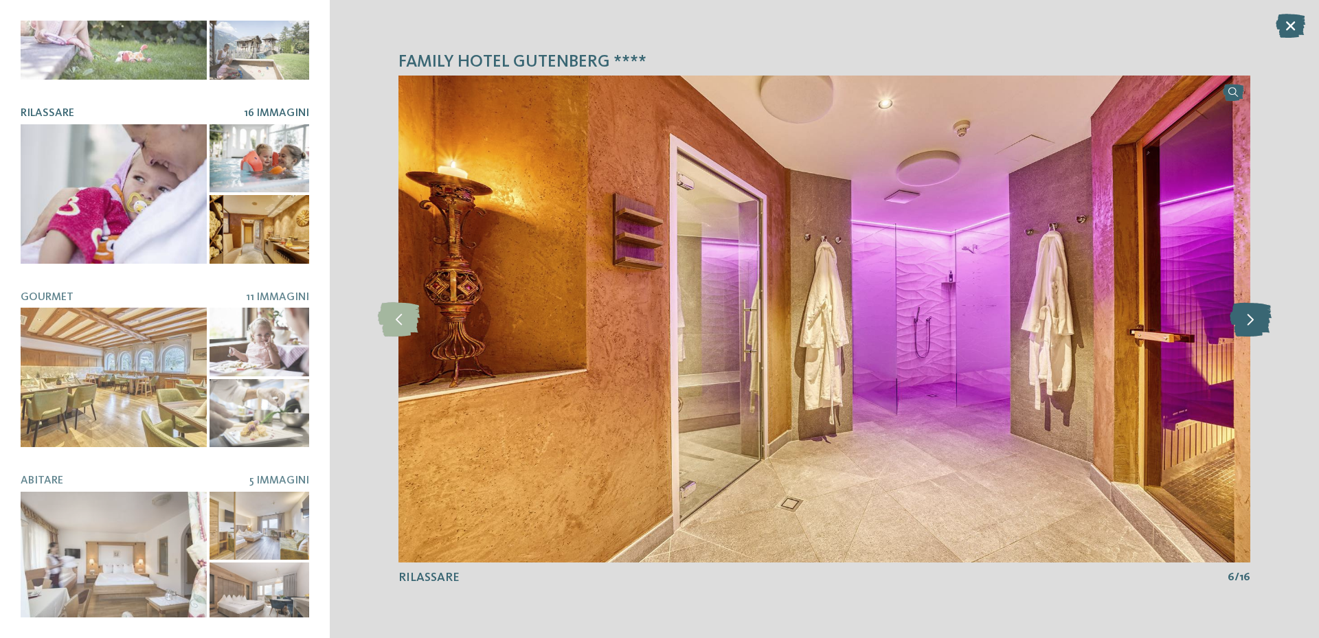
click at [1248, 313] on icon at bounding box center [1250, 319] width 42 height 34
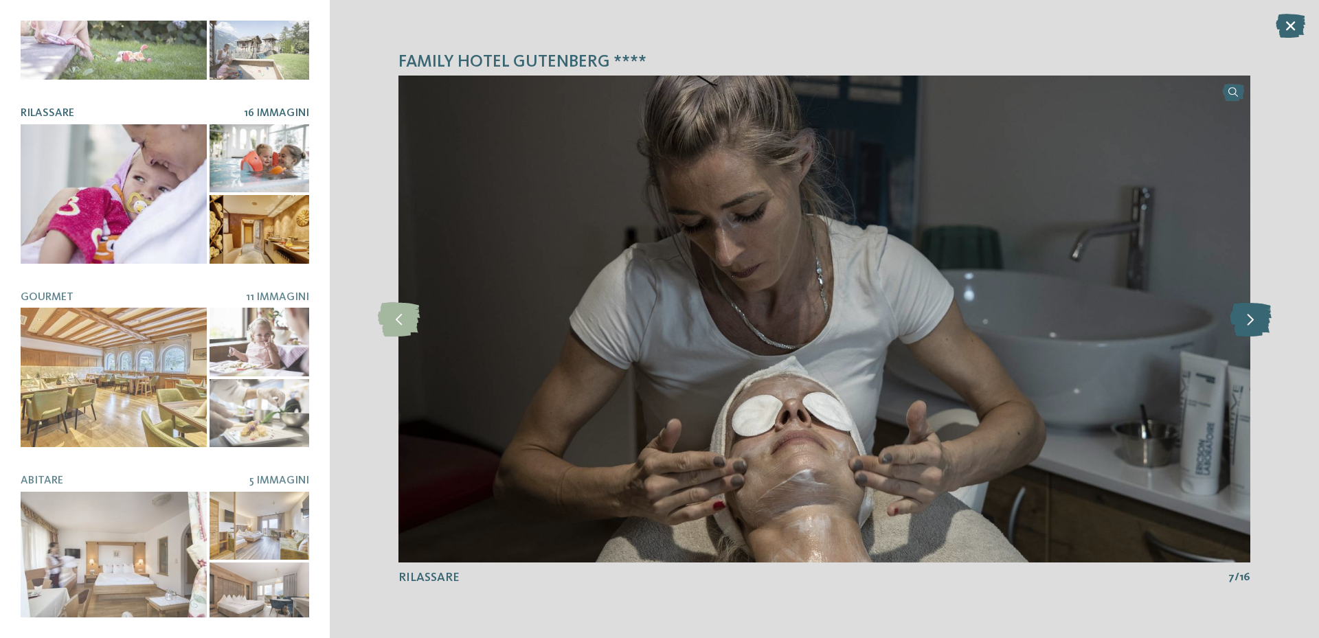
click at [1248, 313] on icon at bounding box center [1250, 319] width 42 height 34
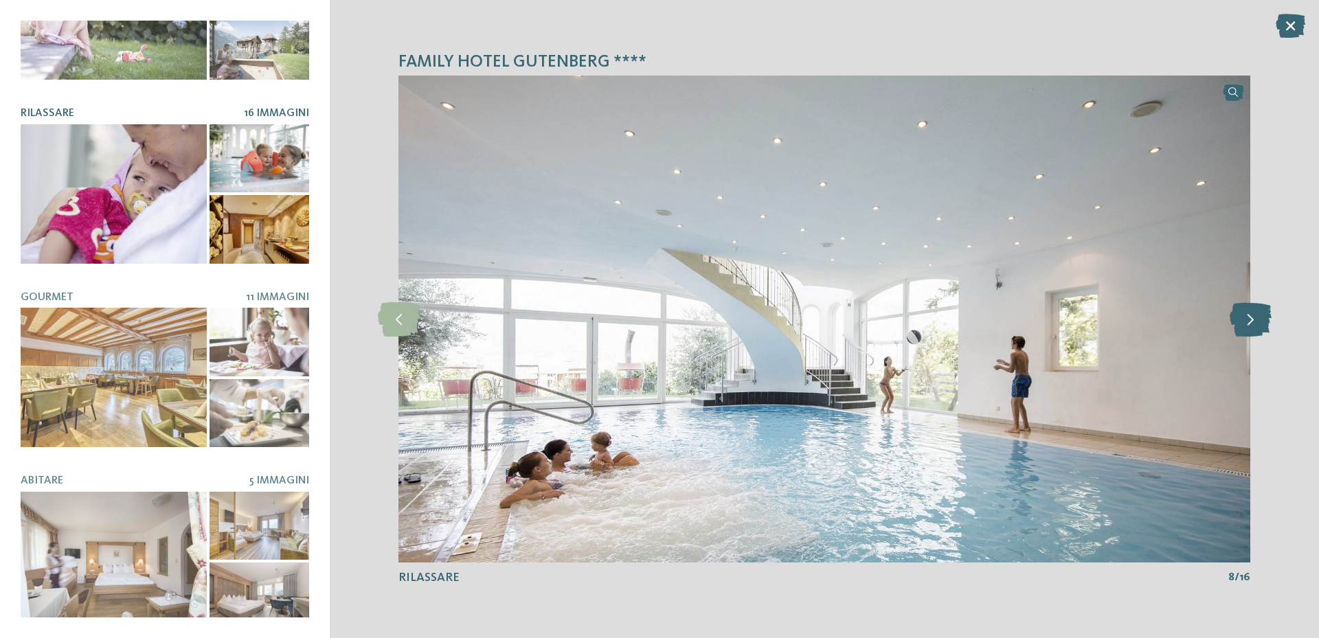
click at [1248, 313] on icon at bounding box center [1250, 319] width 42 height 34
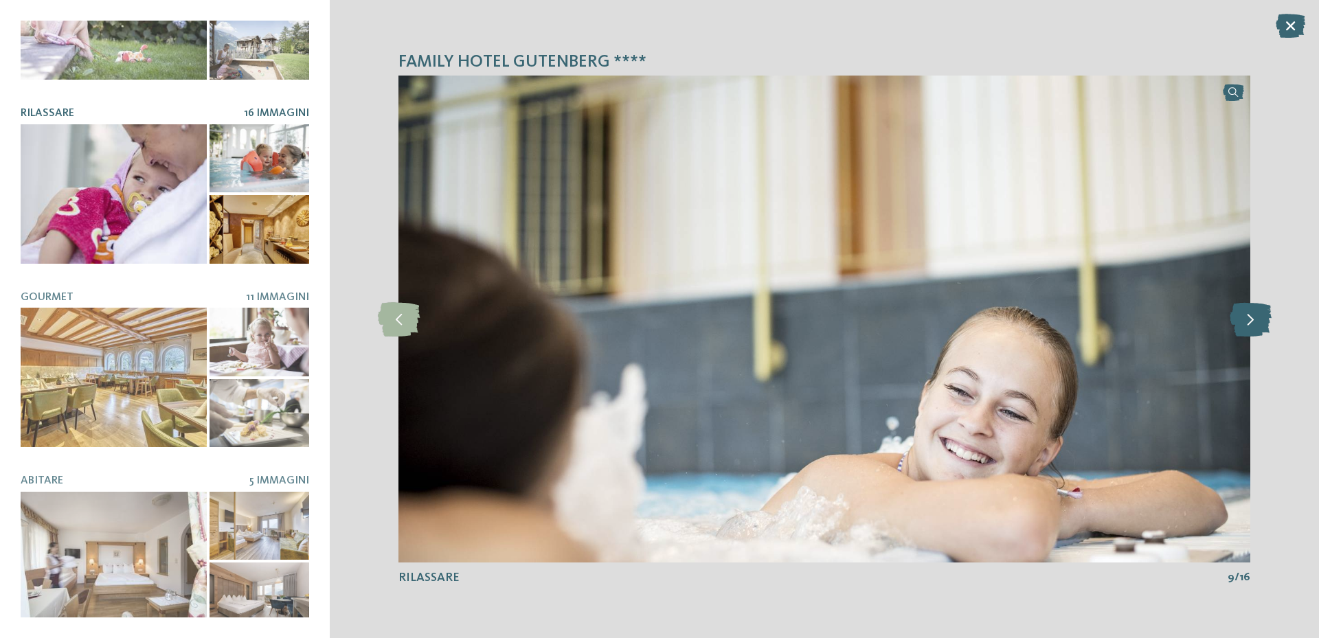
click at [1248, 313] on icon at bounding box center [1250, 319] width 42 height 34
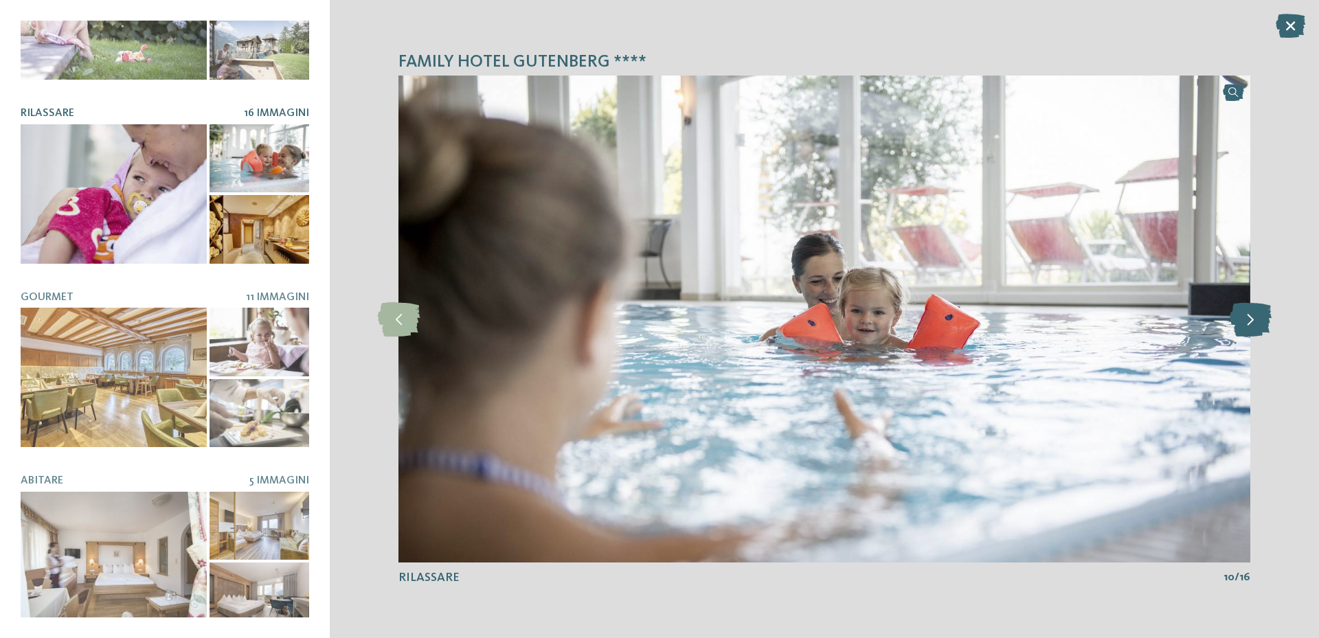
click at [1248, 313] on icon at bounding box center [1250, 319] width 42 height 34
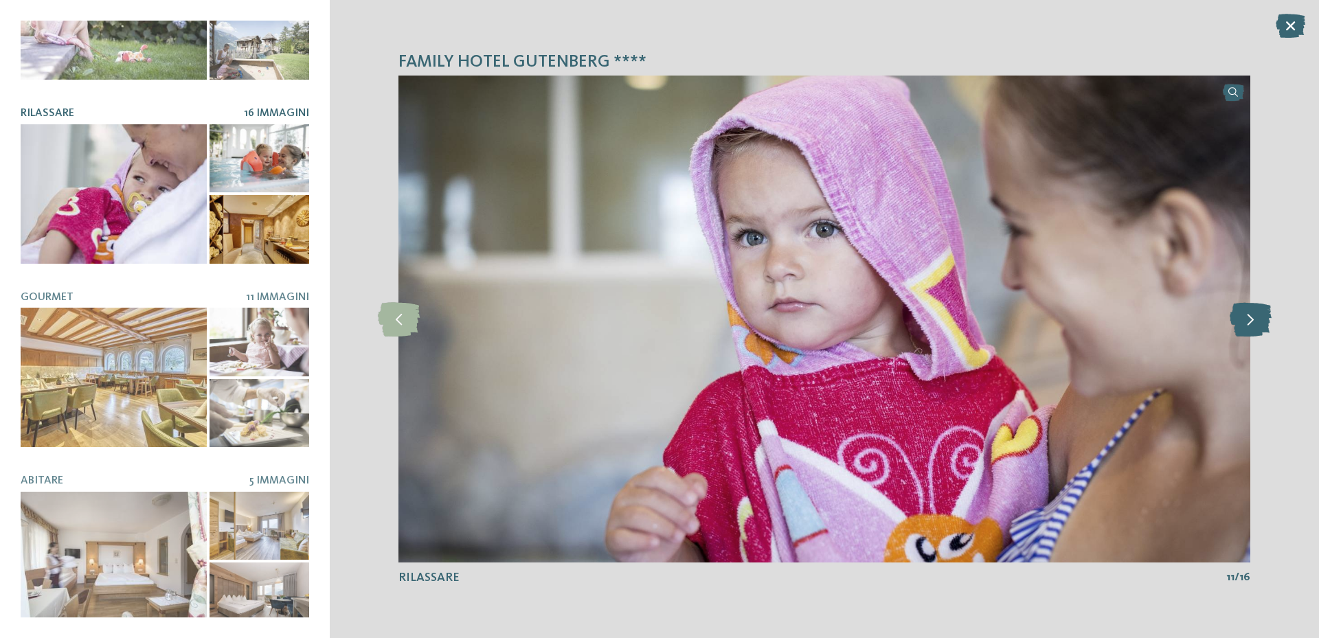
click at [1248, 313] on icon at bounding box center [1250, 319] width 42 height 34
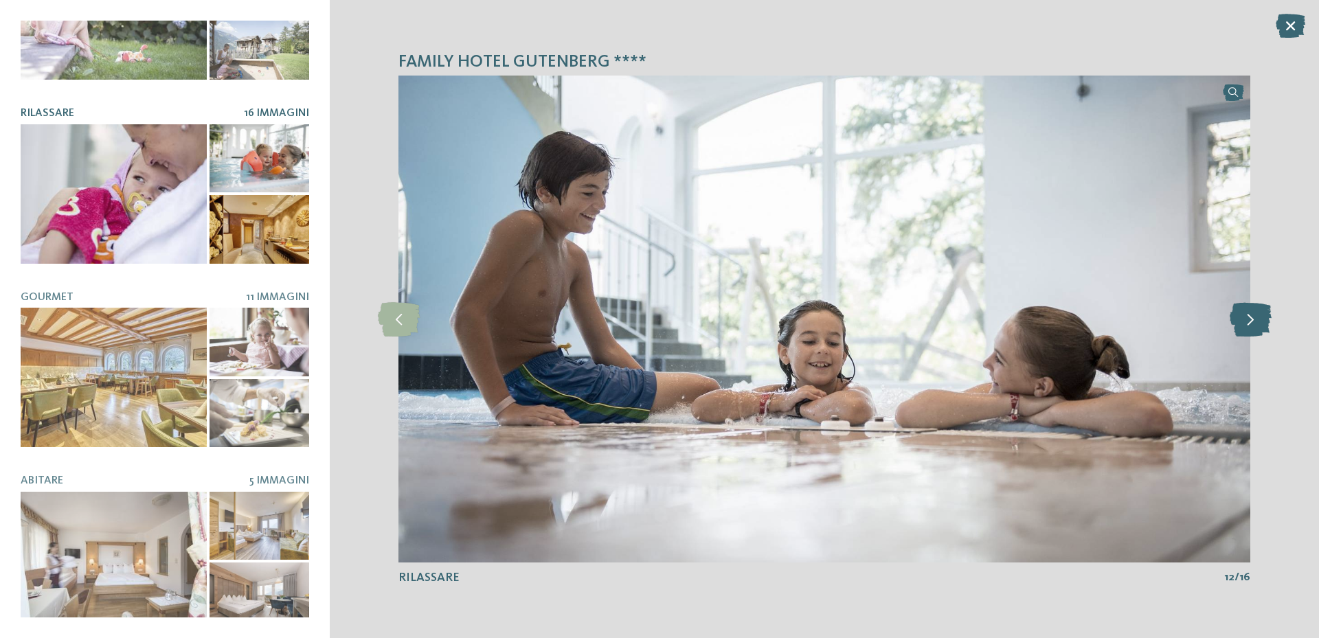
click at [1248, 313] on icon at bounding box center [1250, 319] width 42 height 34
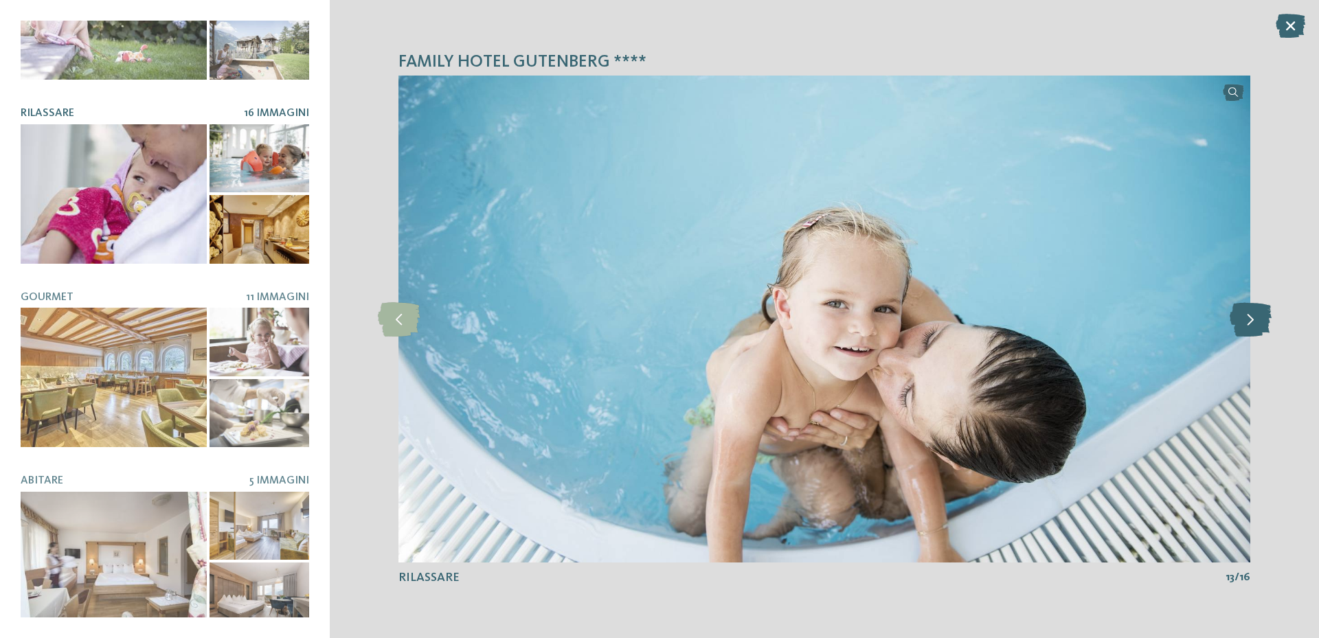
click at [1248, 313] on icon at bounding box center [1250, 319] width 42 height 34
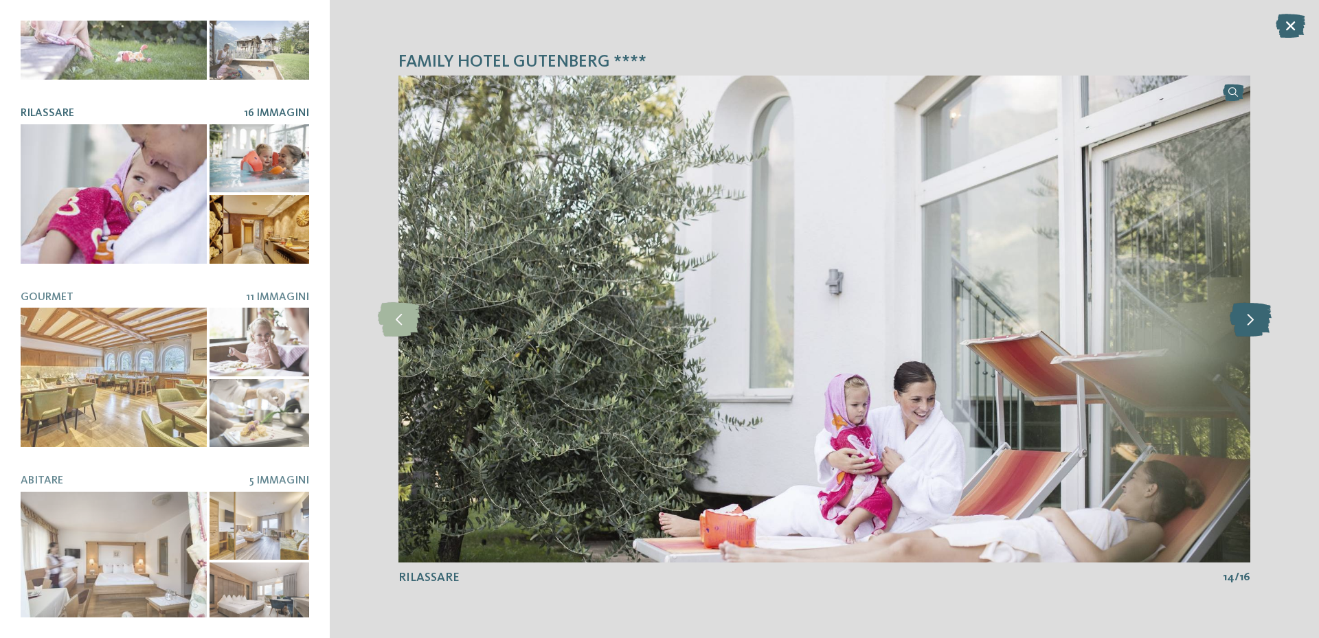
click at [1248, 313] on icon at bounding box center [1250, 319] width 42 height 34
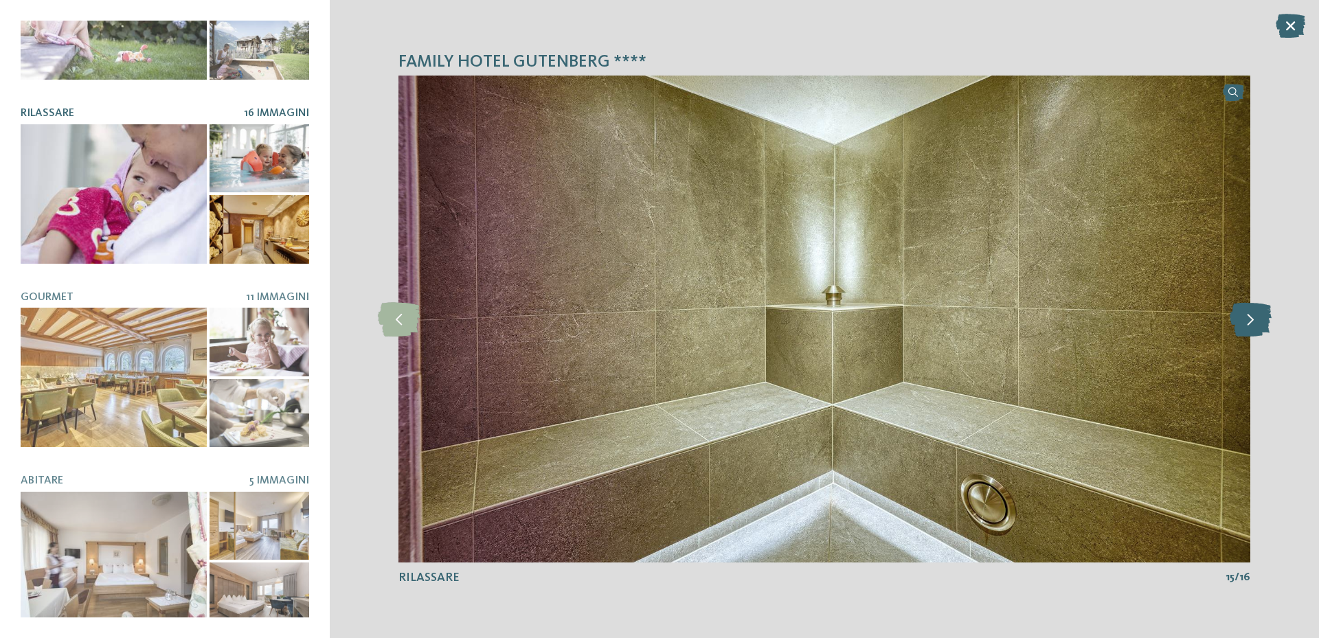
click at [1247, 313] on icon at bounding box center [1250, 319] width 42 height 34
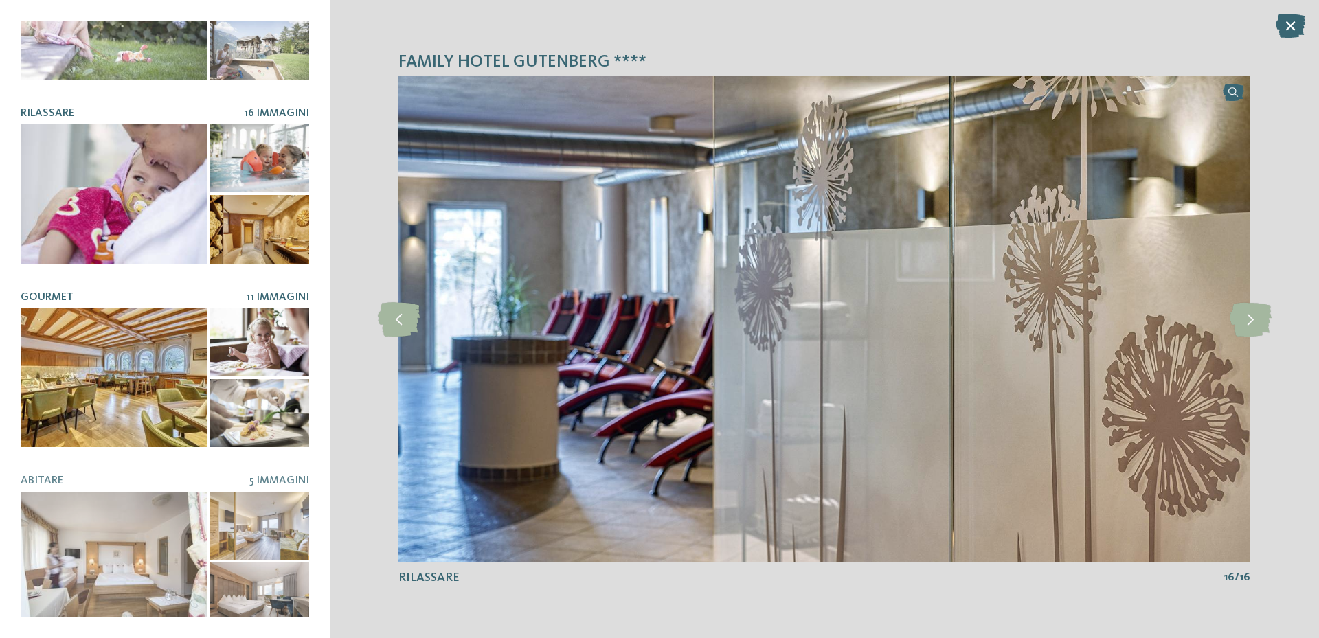
click at [79, 352] on div at bounding box center [114, 377] width 186 height 139
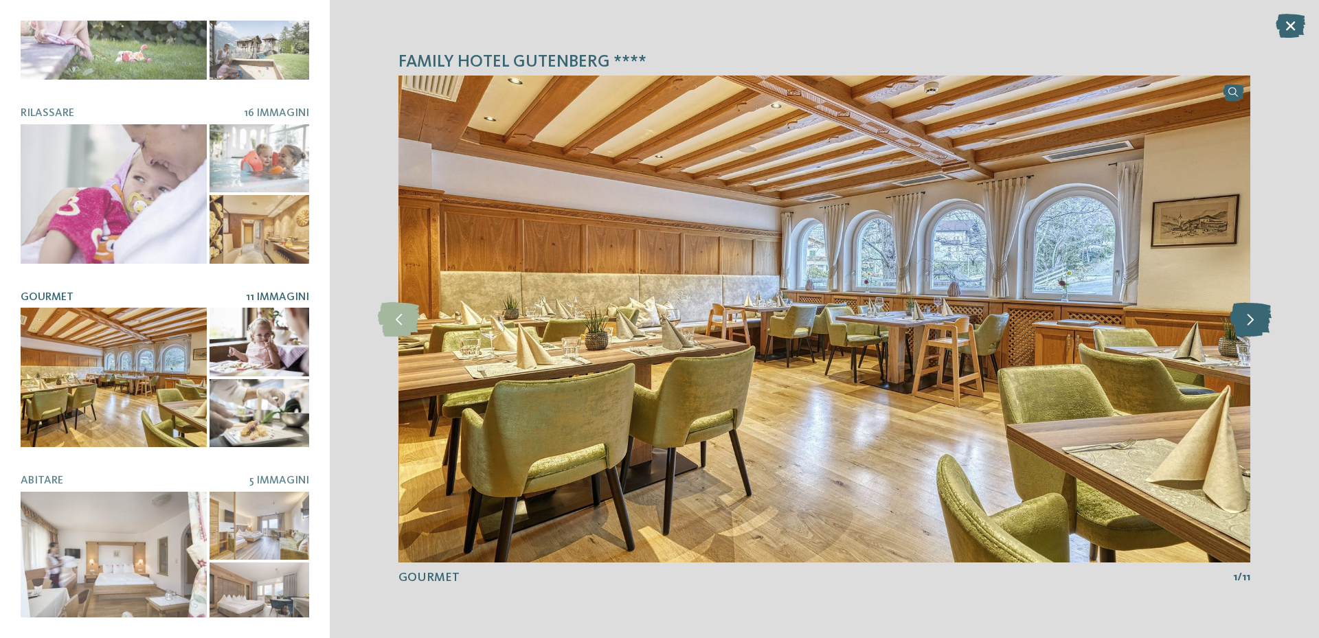
click at [1249, 313] on icon at bounding box center [1250, 319] width 42 height 34
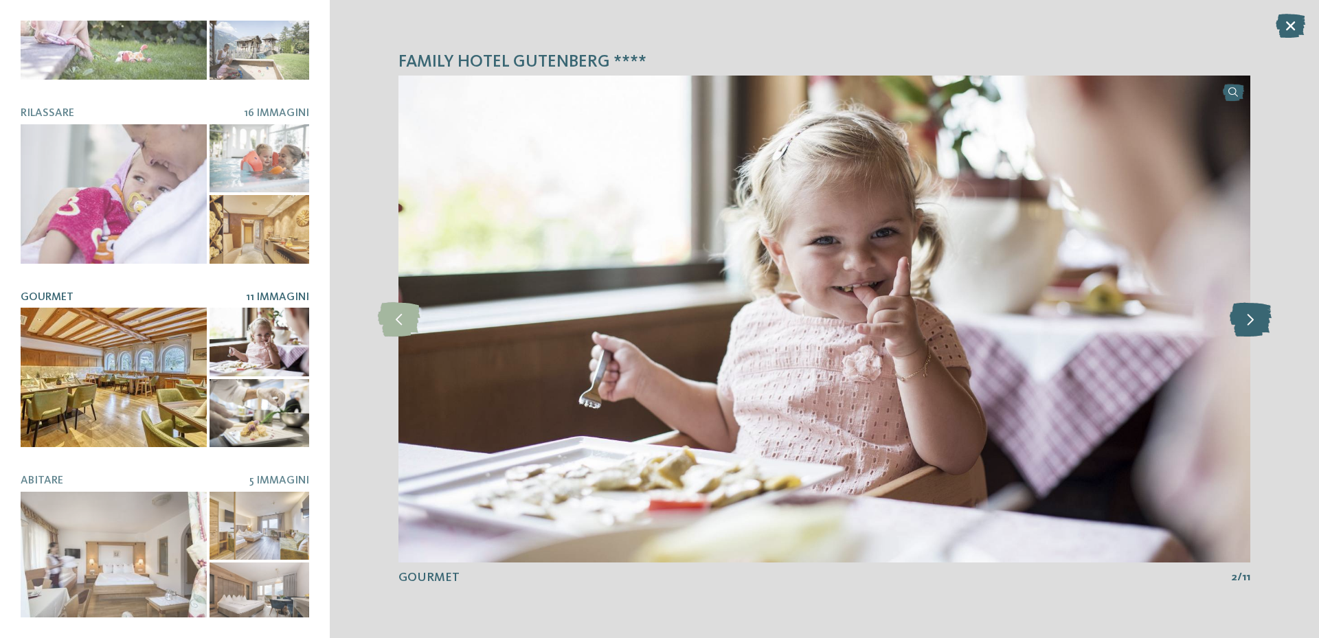
click at [1249, 313] on icon at bounding box center [1250, 319] width 42 height 34
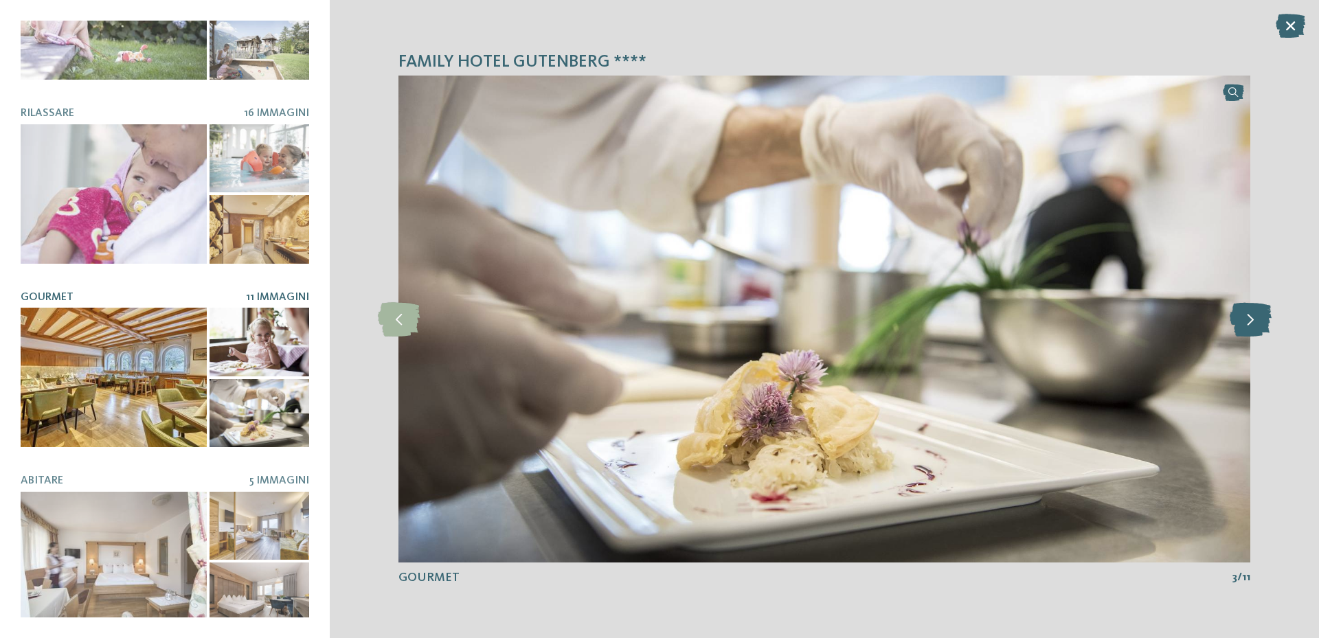
click at [1249, 313] on icon at bounding box center [1250, 319] width 42 height 34
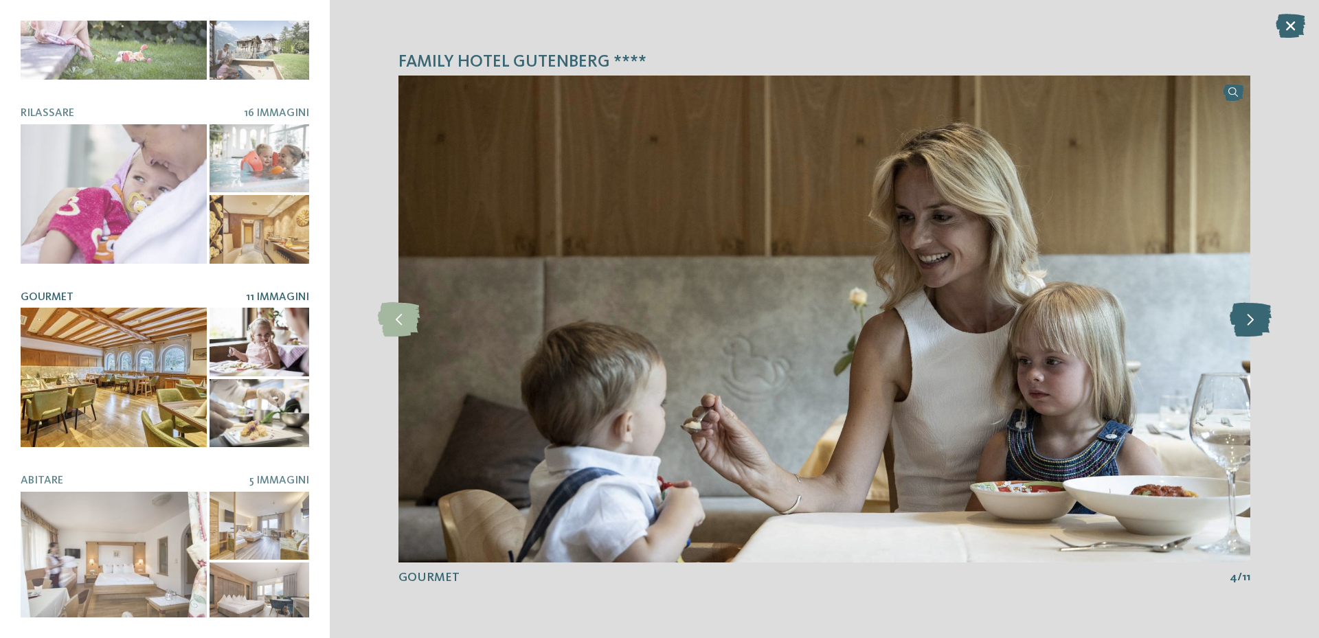
click at [1249, 313] on icon at bounding box center [1250, 319] width 42 height 34
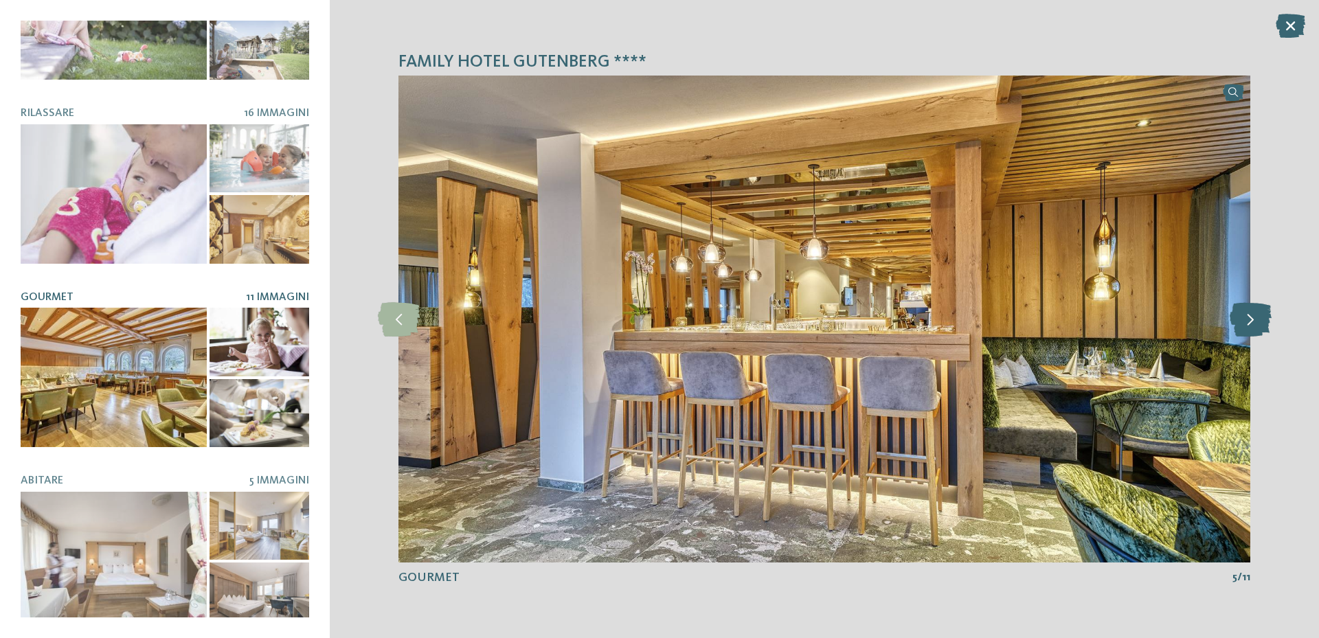
click at [1249, 313] on icon at bounding box center [1250, 319] width 42 height 34
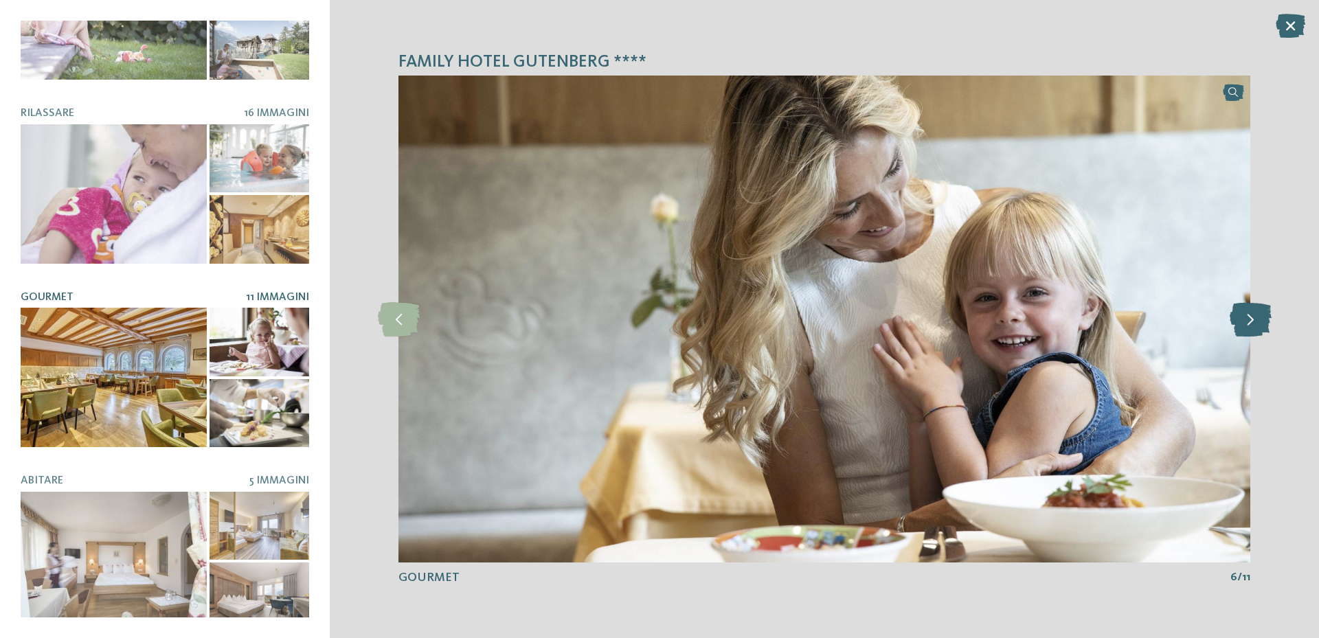
click at [1249, 313] on icon at bounding box center [1250, 319] width 42 height 34
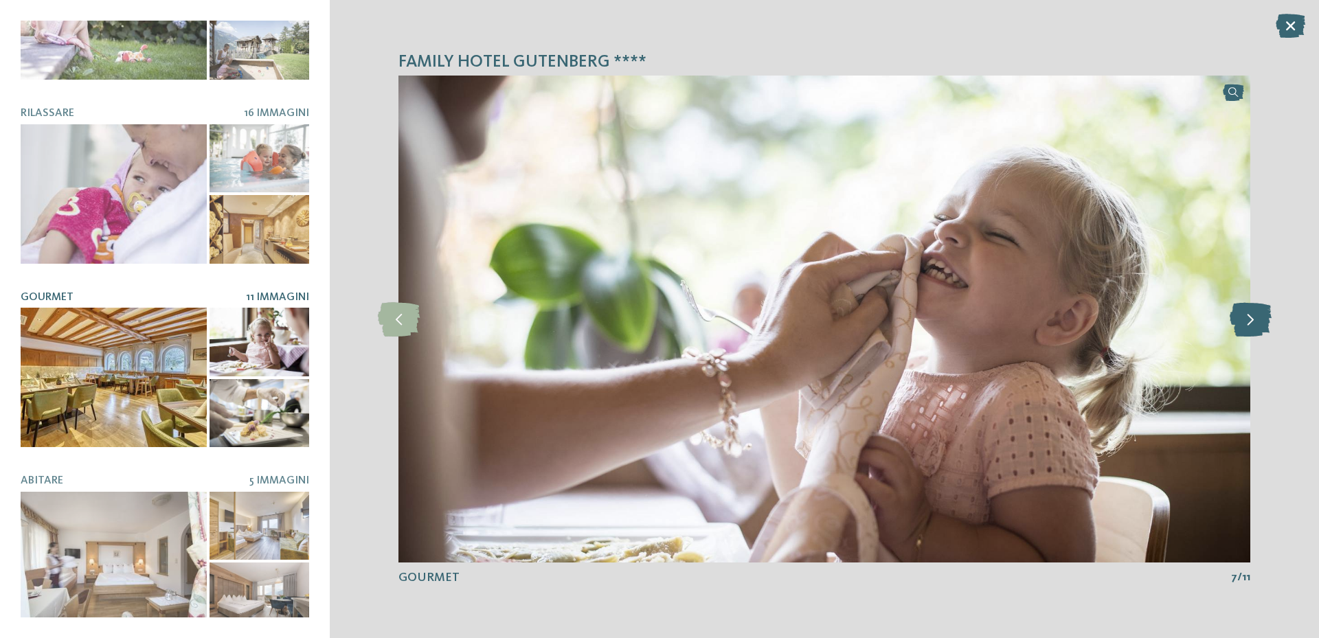
click at [1249, 313] on icon at bounding box center [1250, 319] width 42 height 34
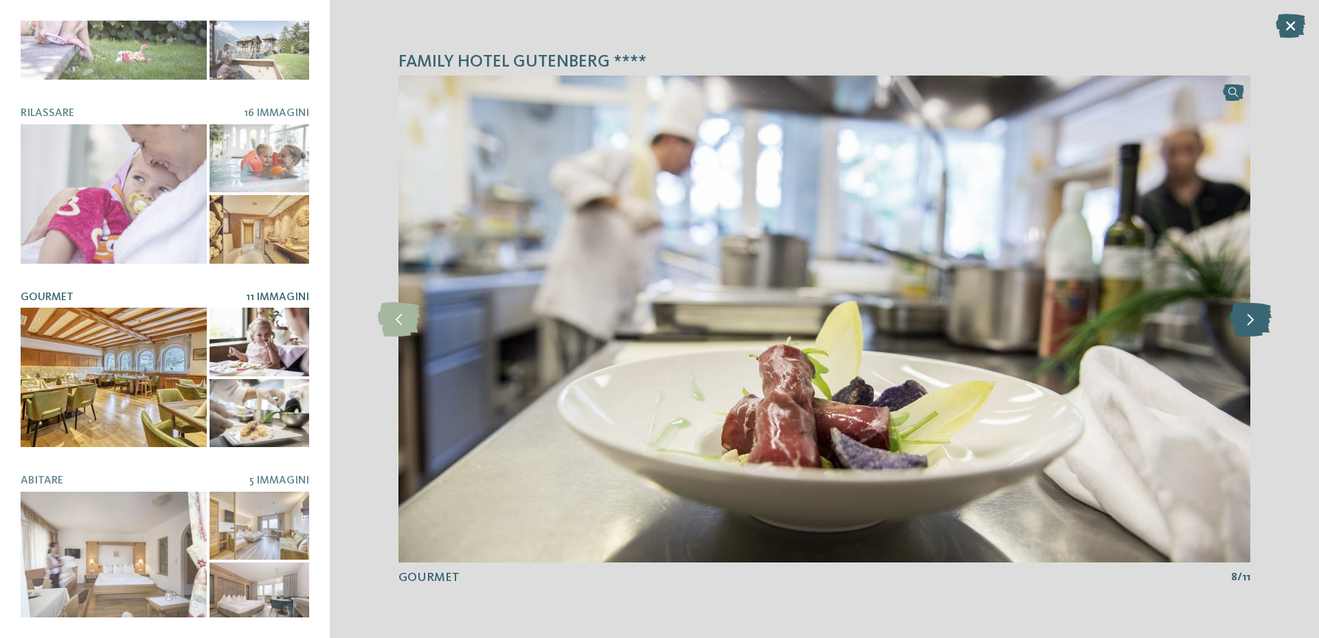
click at [1249, 313] on icon at bounding box center [1250, 319] width 42 height 34
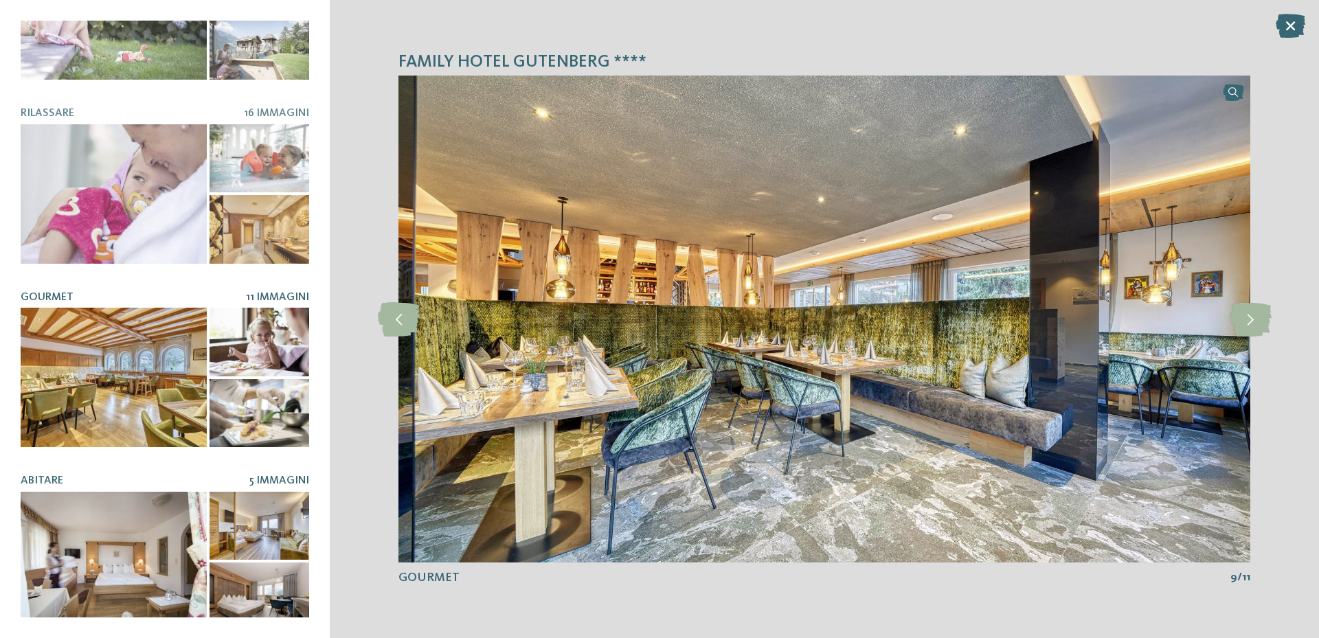
click at [157, 512] on div at bounding box center [114, 561] width 186 height 139
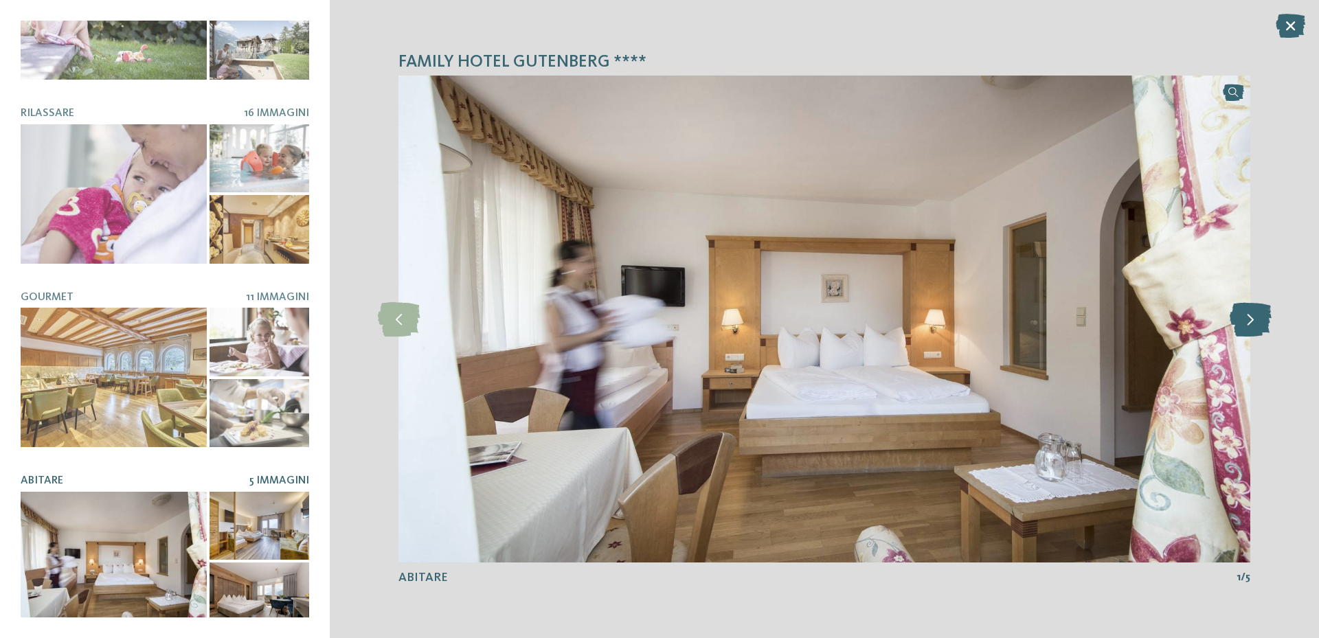
click at [1247, 313] on icon at bounding box center [1250, 319] width 42 height 34
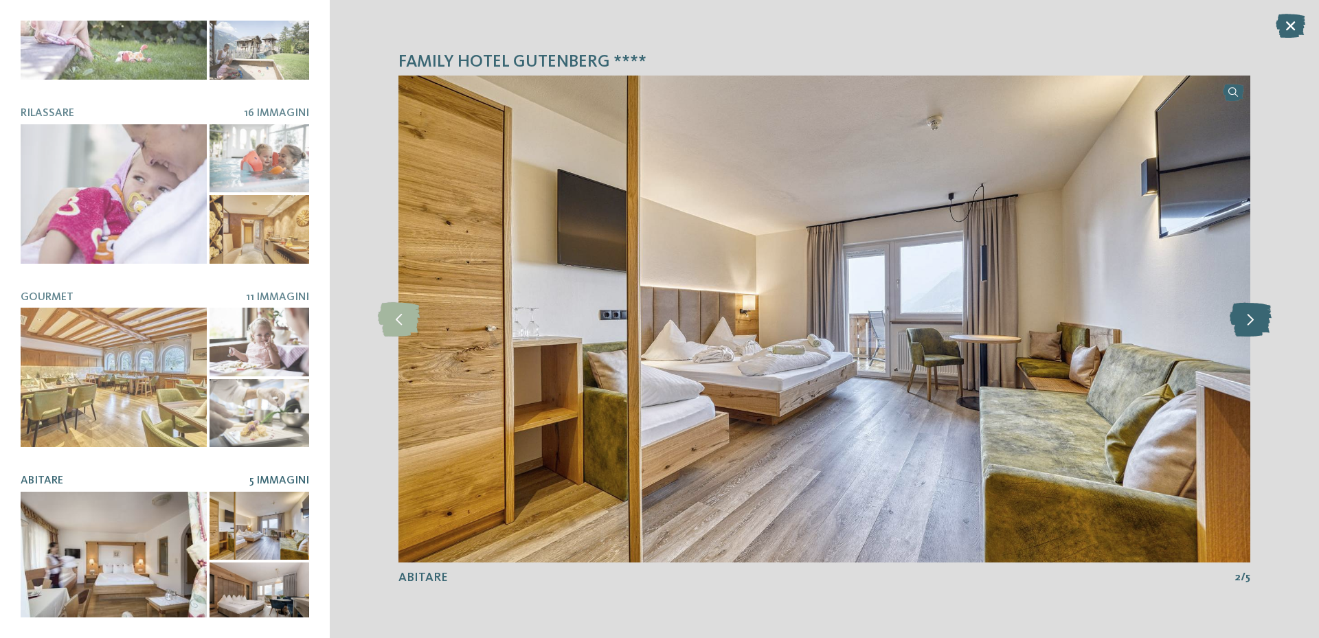
click at [1247, 313] on icon at bounding box center [1250, 319] width 42 height 34
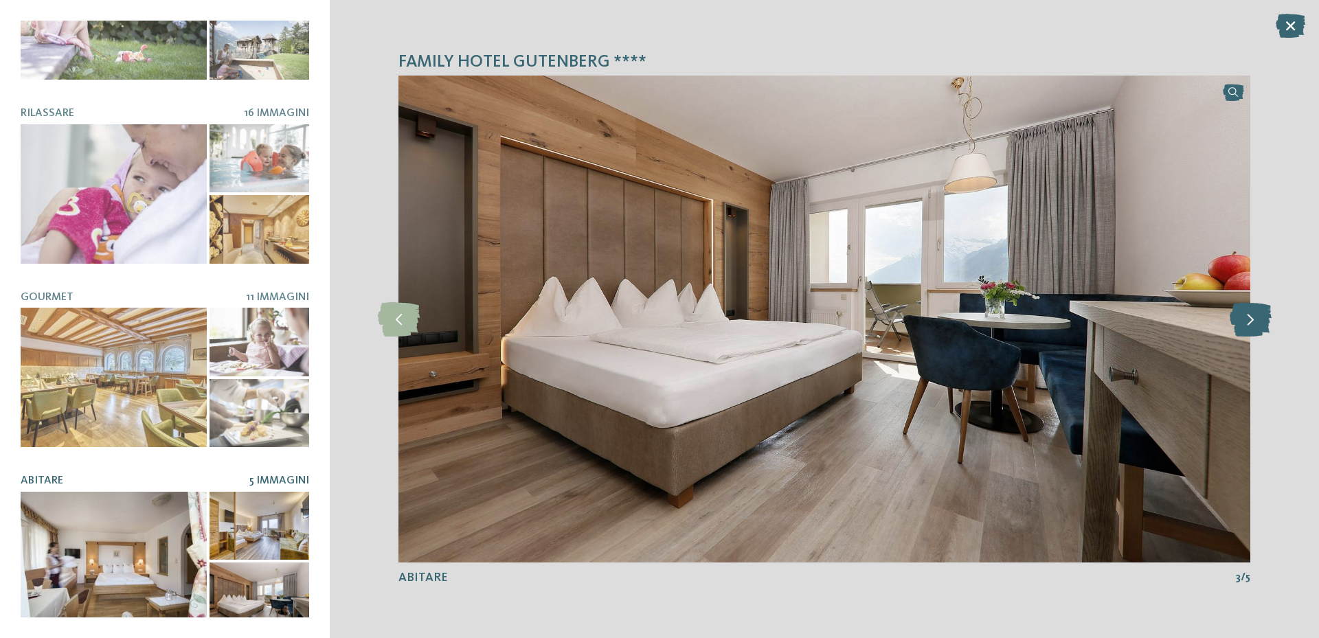
click at [1247, 313] on icon at bounding box center [1250, 319] width 42 height 34
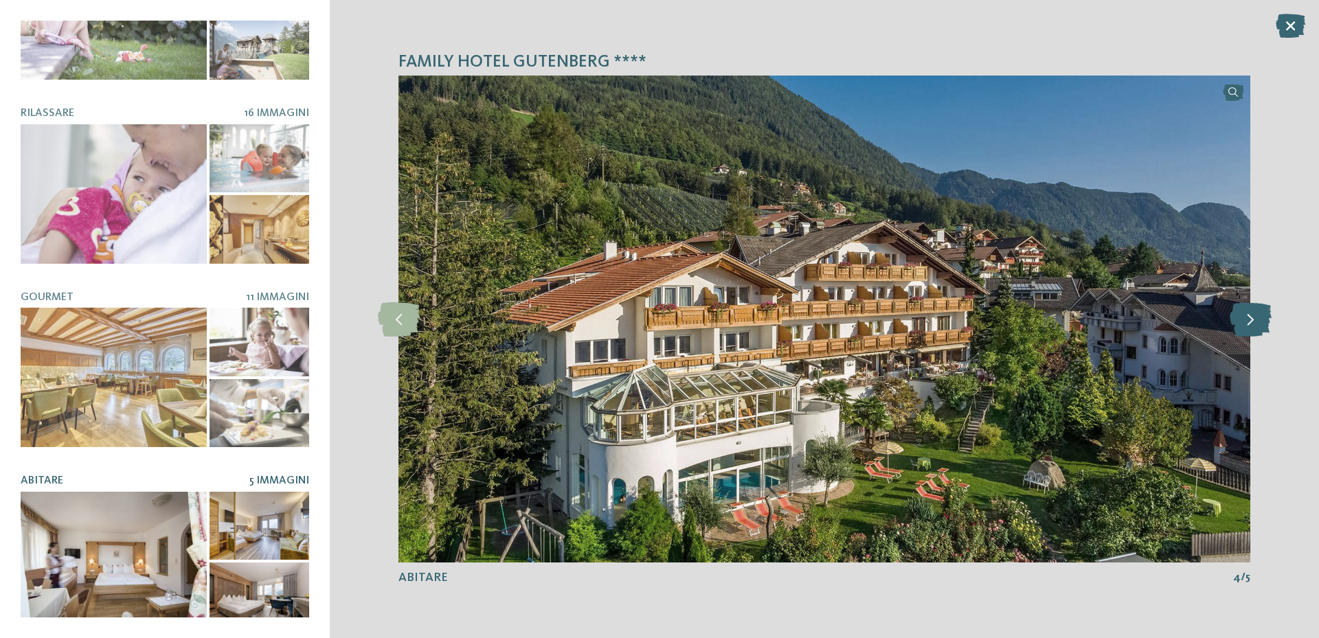
click at [1247, 313] on icon at bounding box center [1250, 319] width 42 height 34
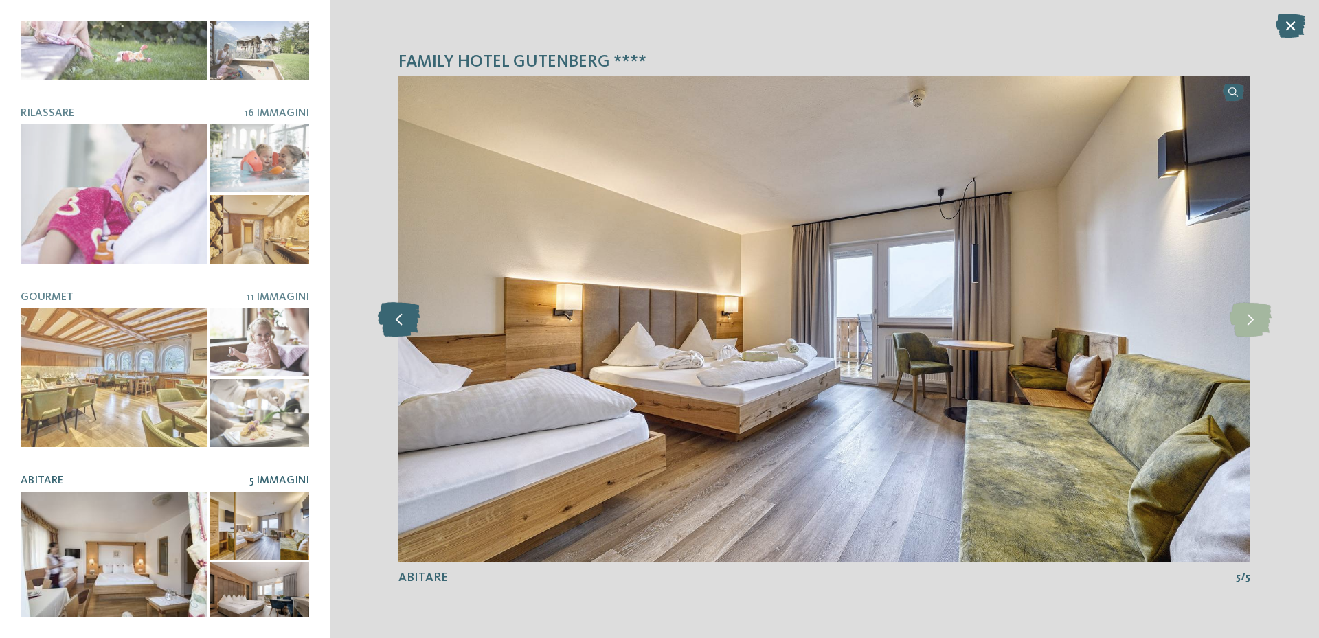
click at [395, 328] on icon at bounding box center [399, 319] width 42 height 34
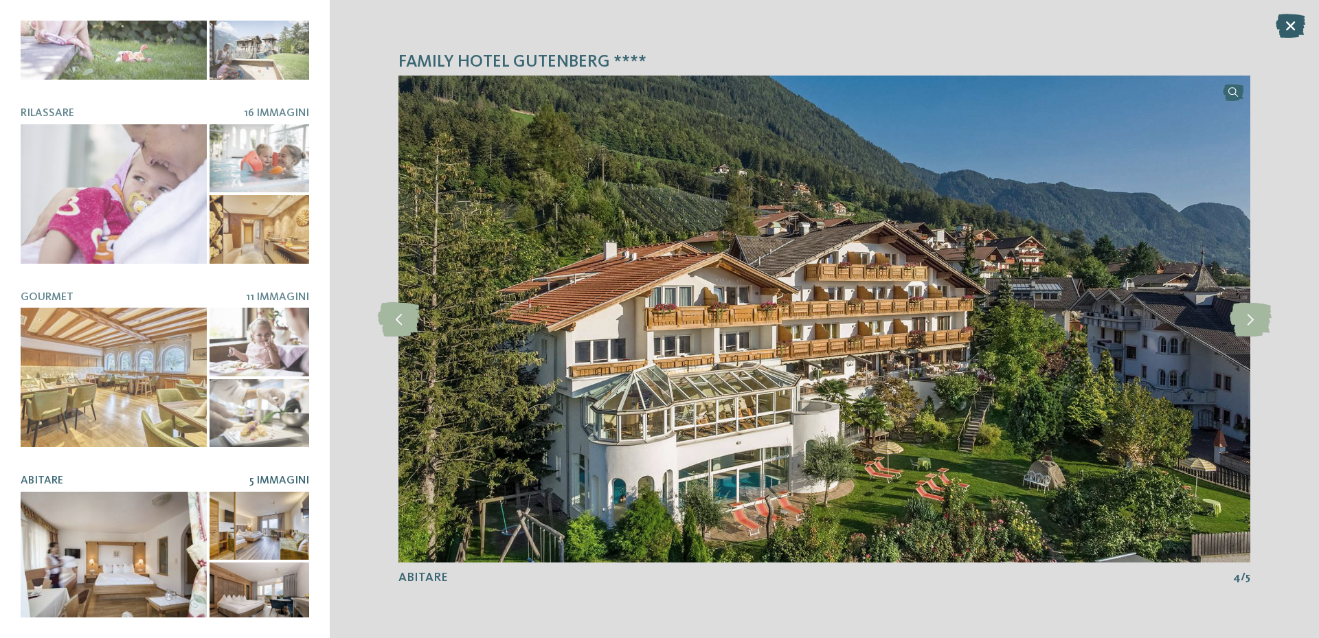
click at [1282, 26] on icon at bounding box center [1291, 26] width 30 height 24
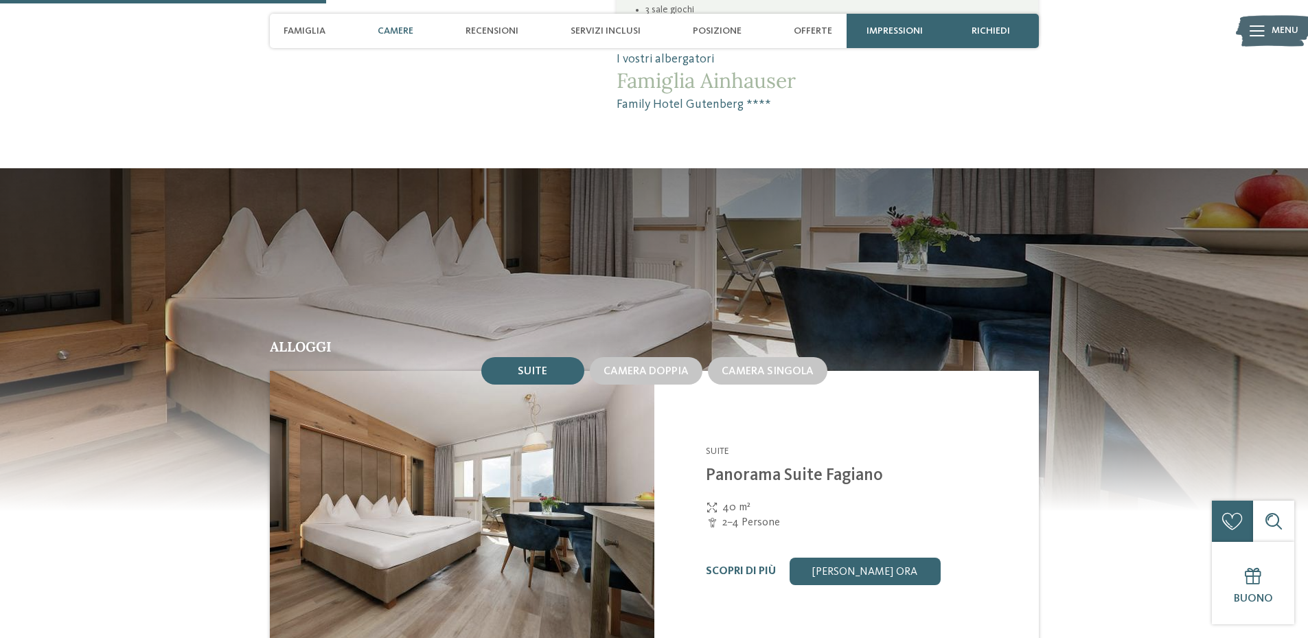
scroll to position [1030, 0]
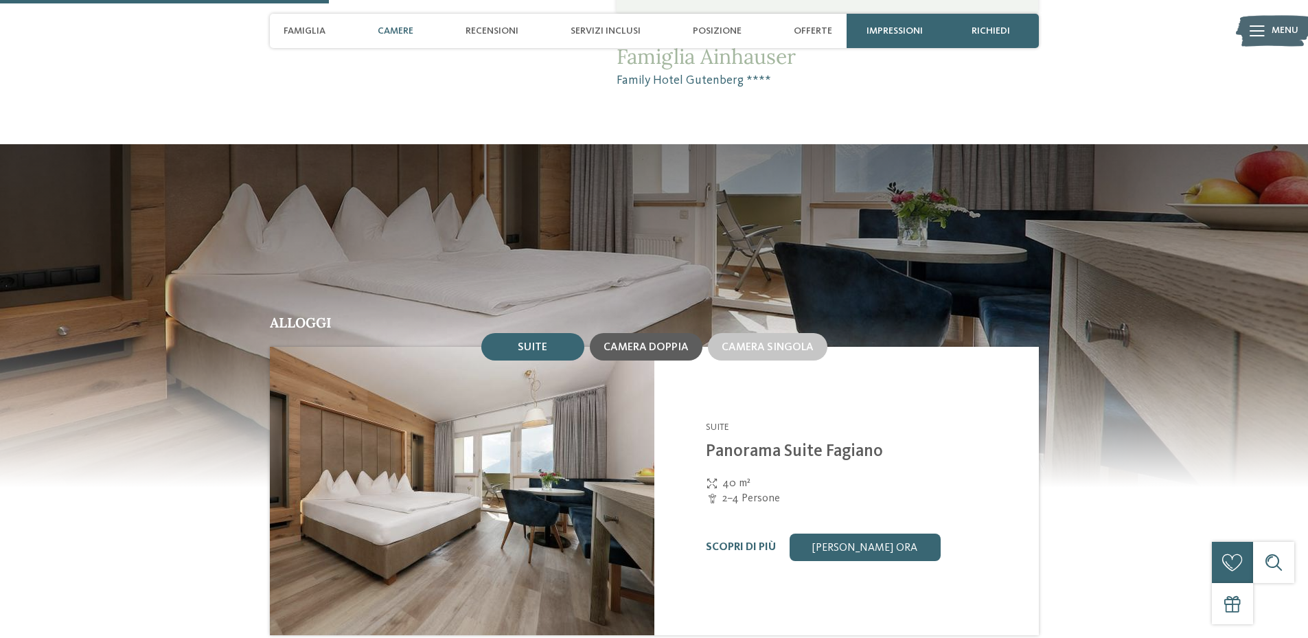
click at [644, 333] on div "Camera doppia" at bounding box center [646, 346] width 113 height 27
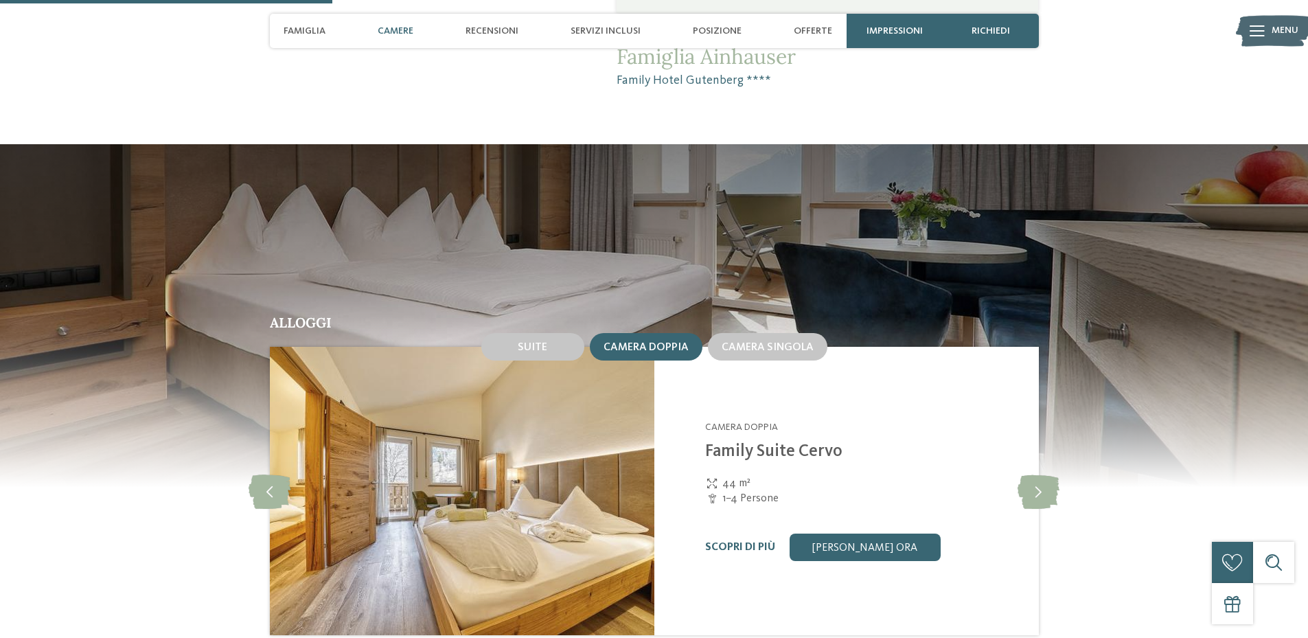
scroll to position [1099, 0]
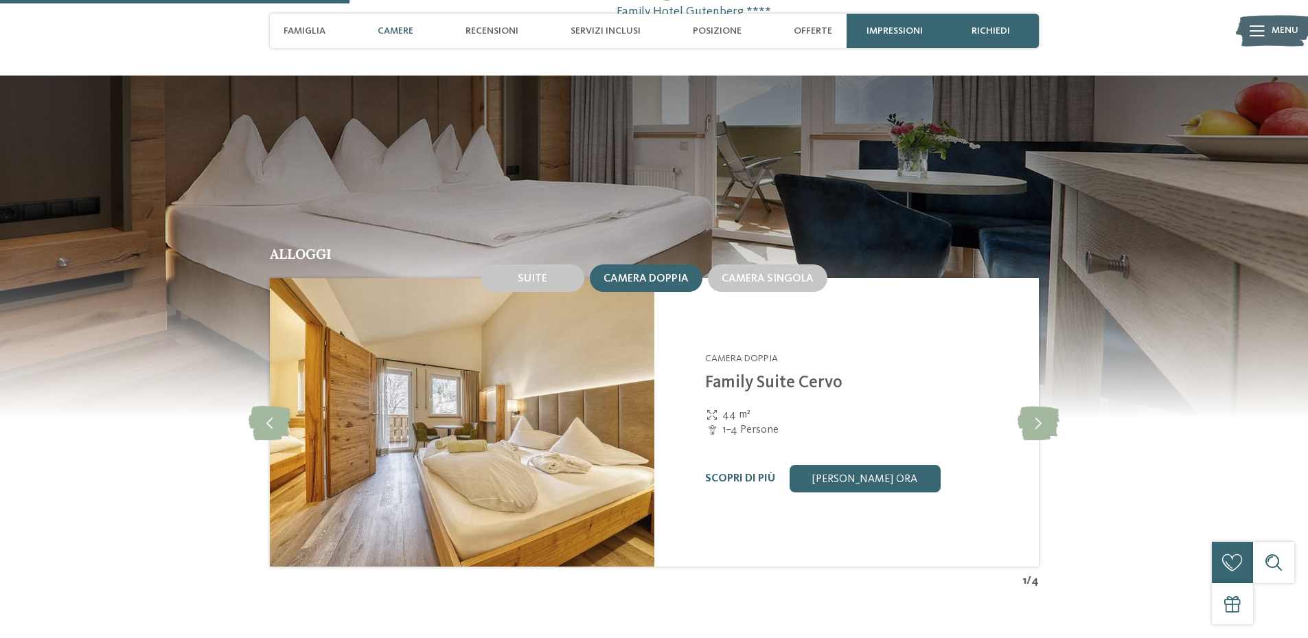
click at [556, 401] on img at bounding box center [461, 422] width 385 height 288
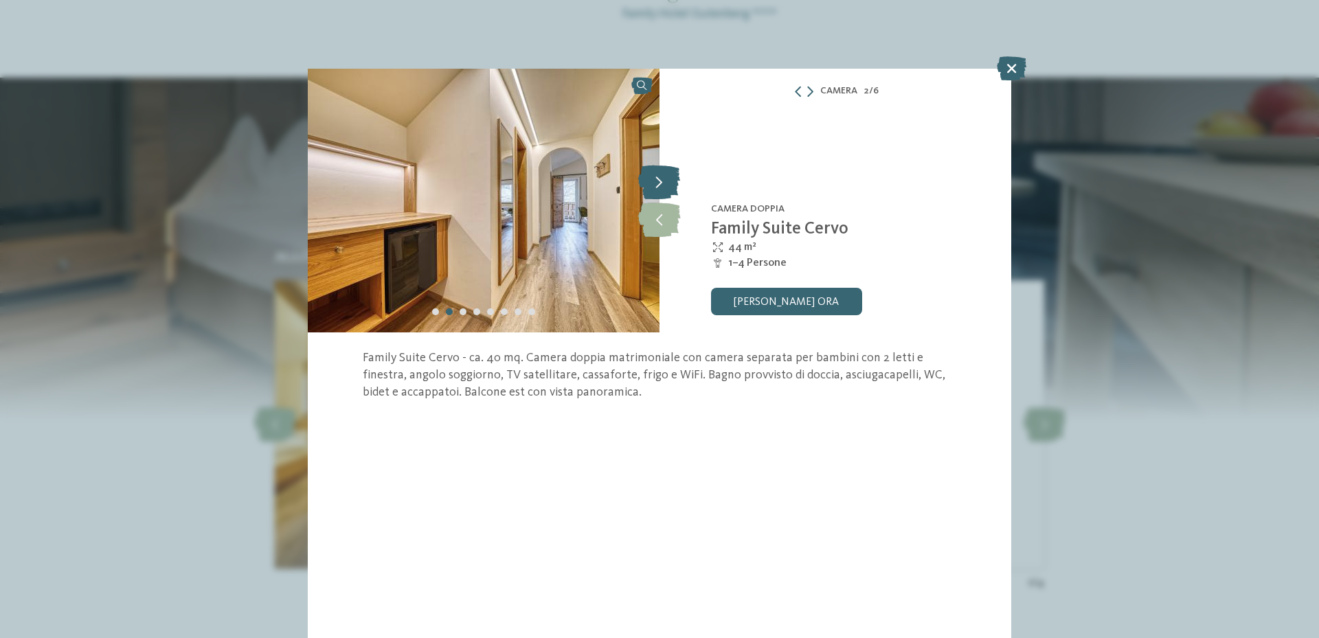
click at [661, 188] on icon at bounding box center [659, 182] width 42 height 34
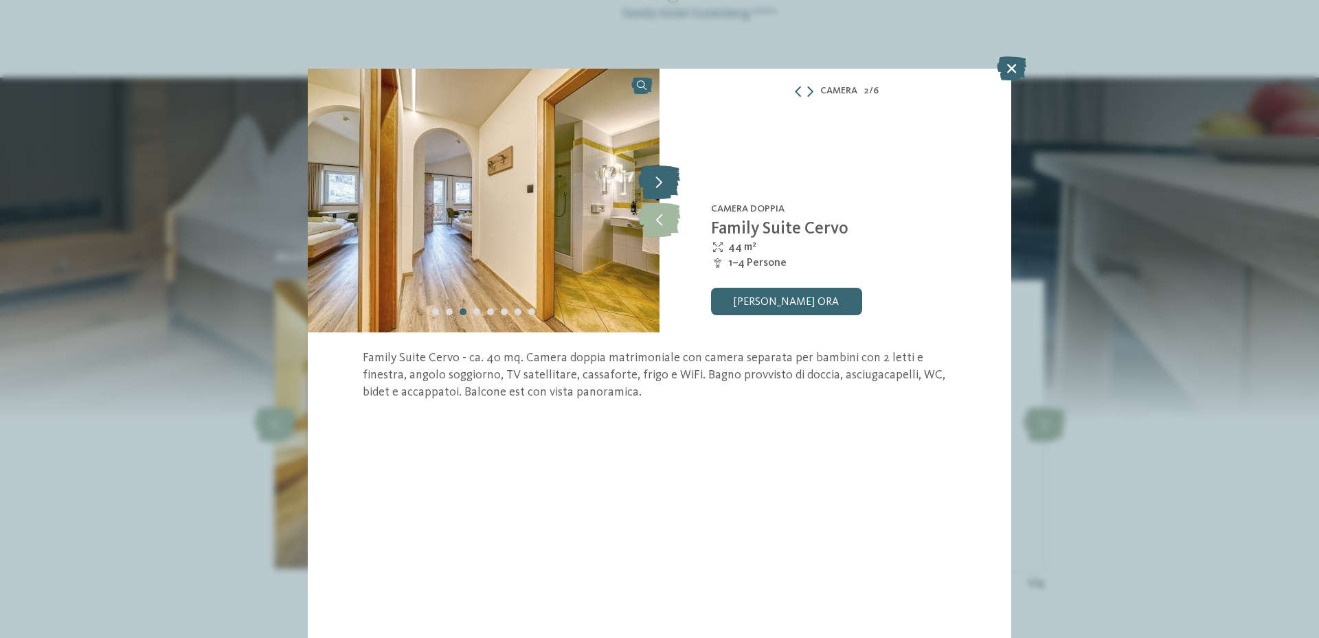
click at [661, 183] on icon at bounding box center [659, 182] width 42 height 34
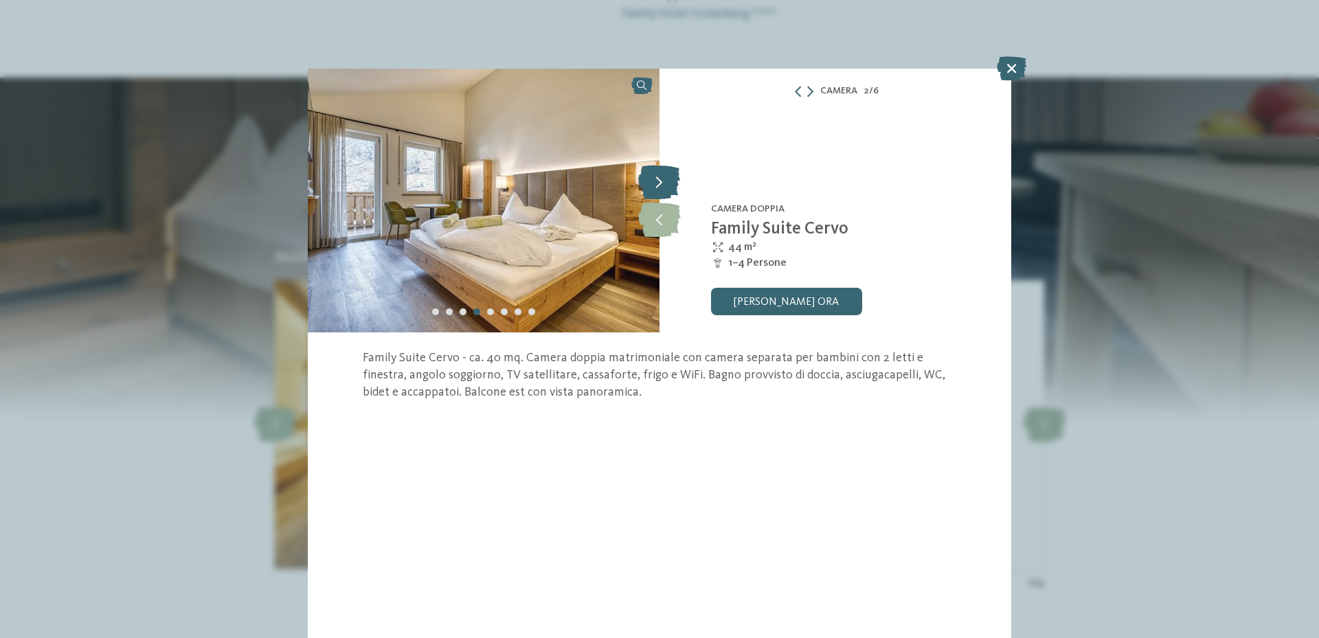
click at [661, 183] on icon at bounding box center [659, 182] width 42 height 34
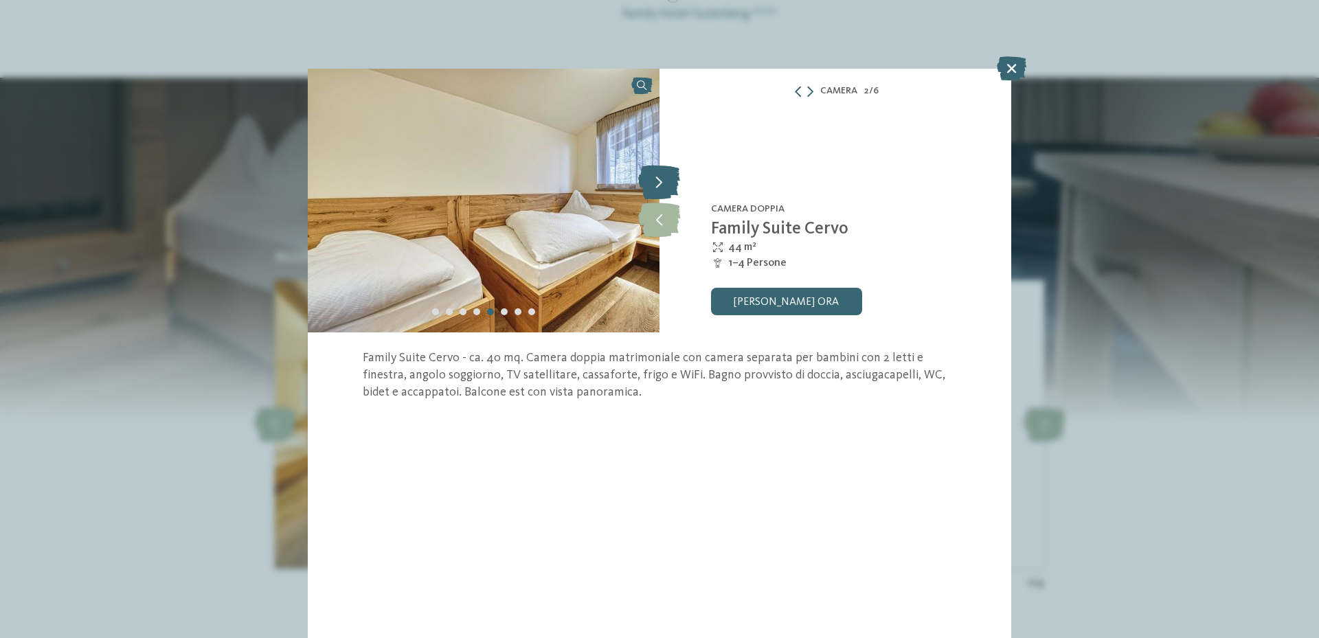
click at [661, 183] on icon at bounding box center [659, 182] width 42 height 34
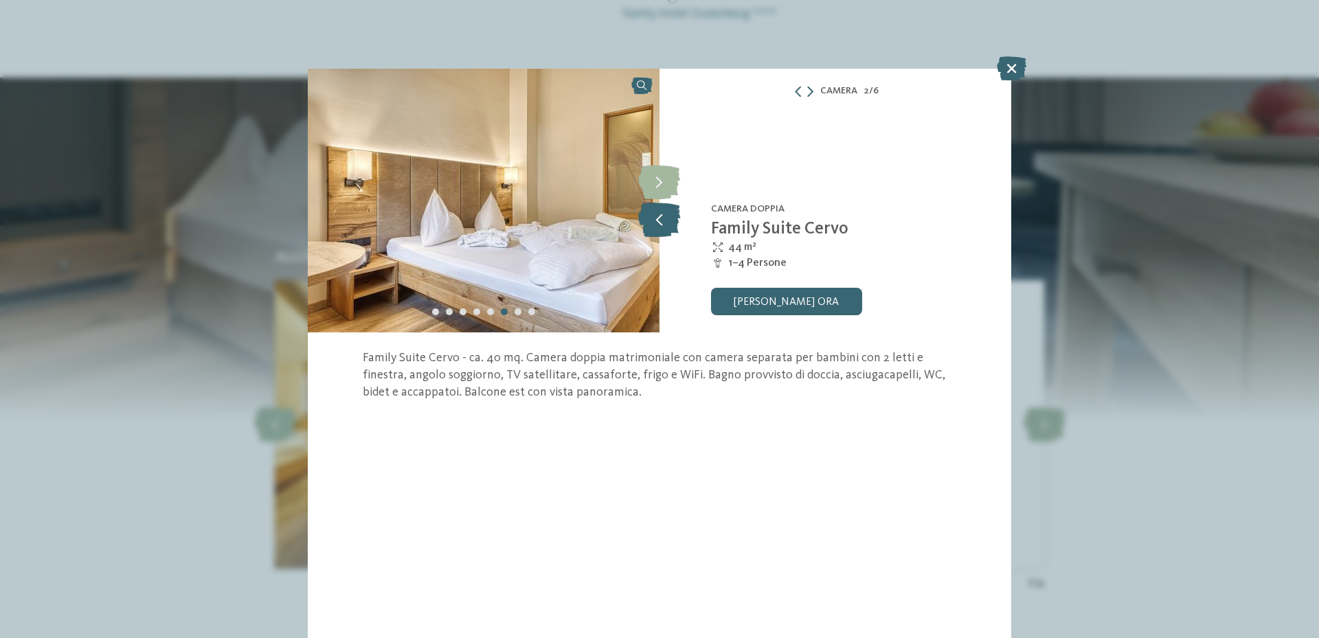
click at [668, 218] on icon at bounding box center [659, 220] width 42 height 34
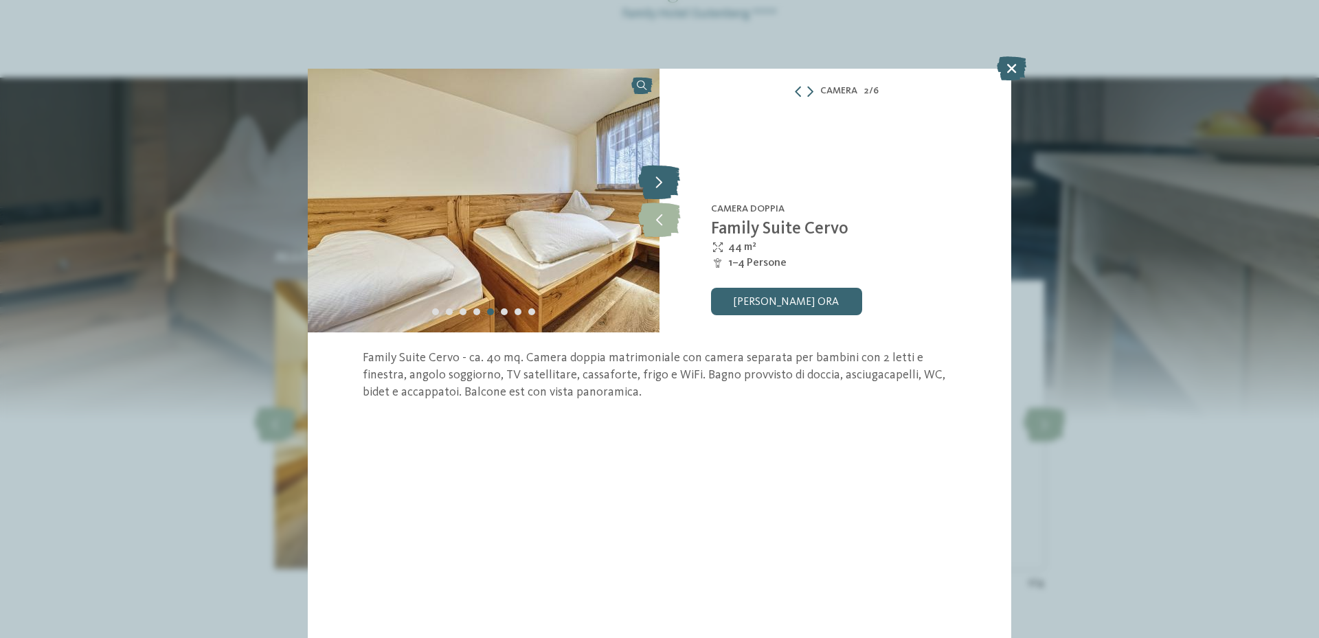
click at [668, 185] on icon at bounding box center [659, 182] width 42 height 34
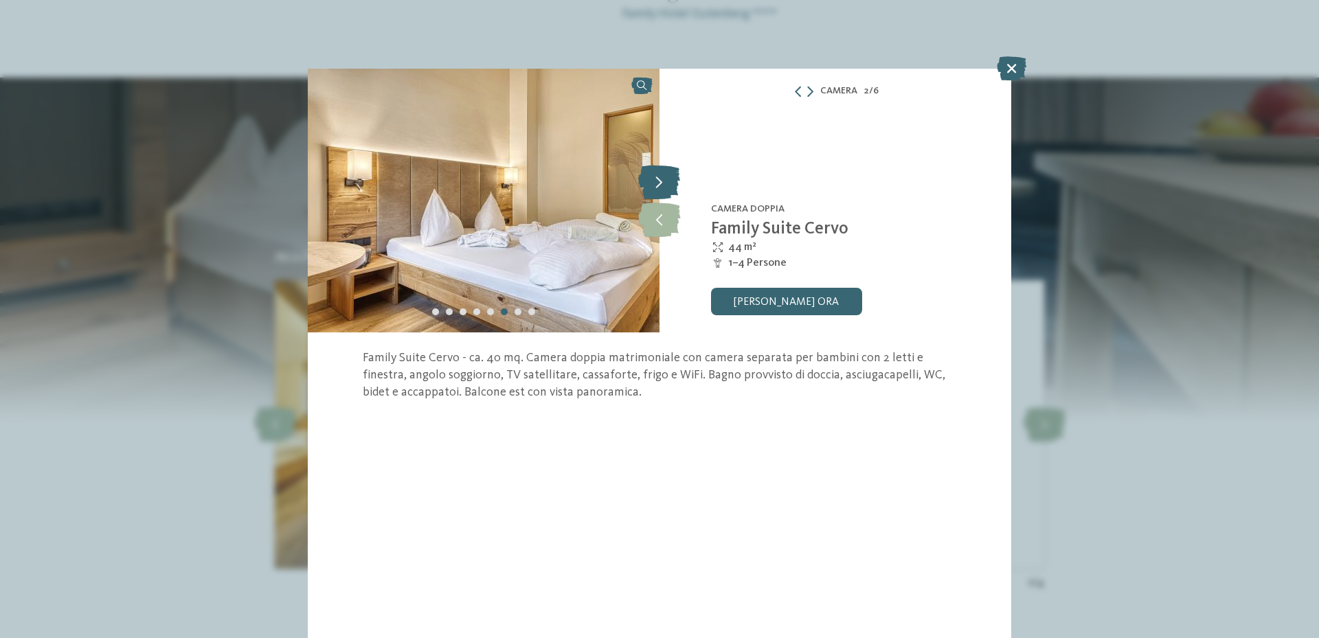
click at [668, 185] on icon at bounding box center [659, 182] width 42 height 34
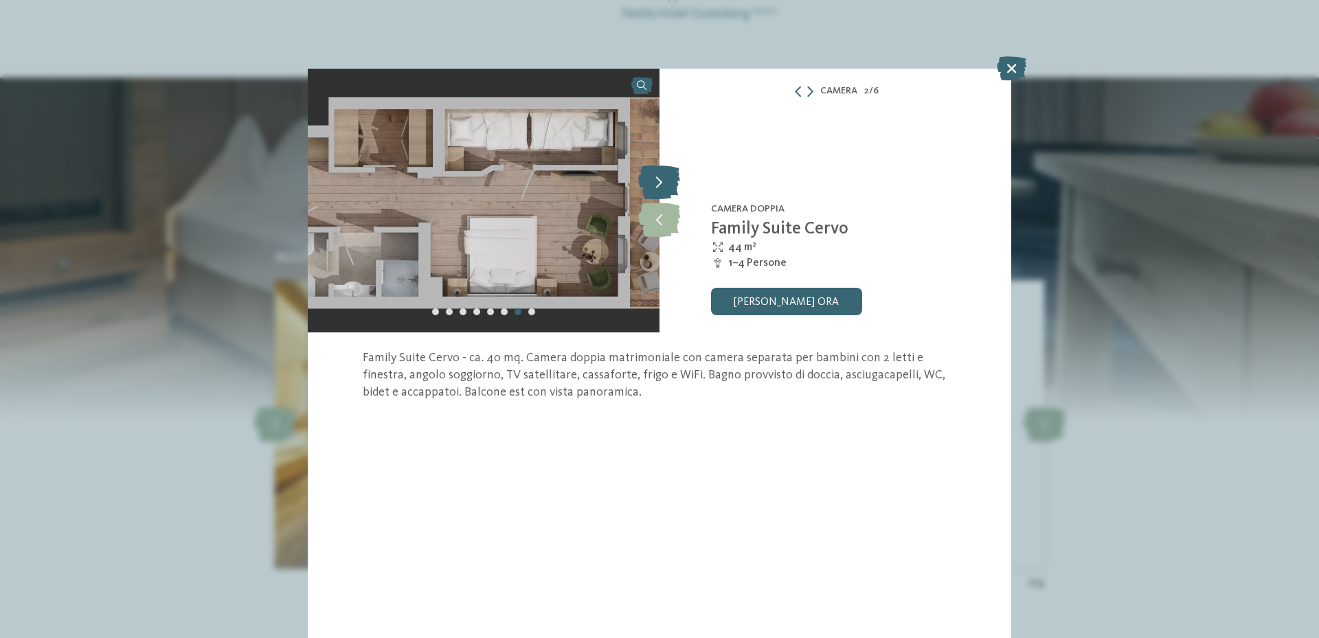
click at [668, 185] on icon at bounding box center [659, 182] width 42 height 34
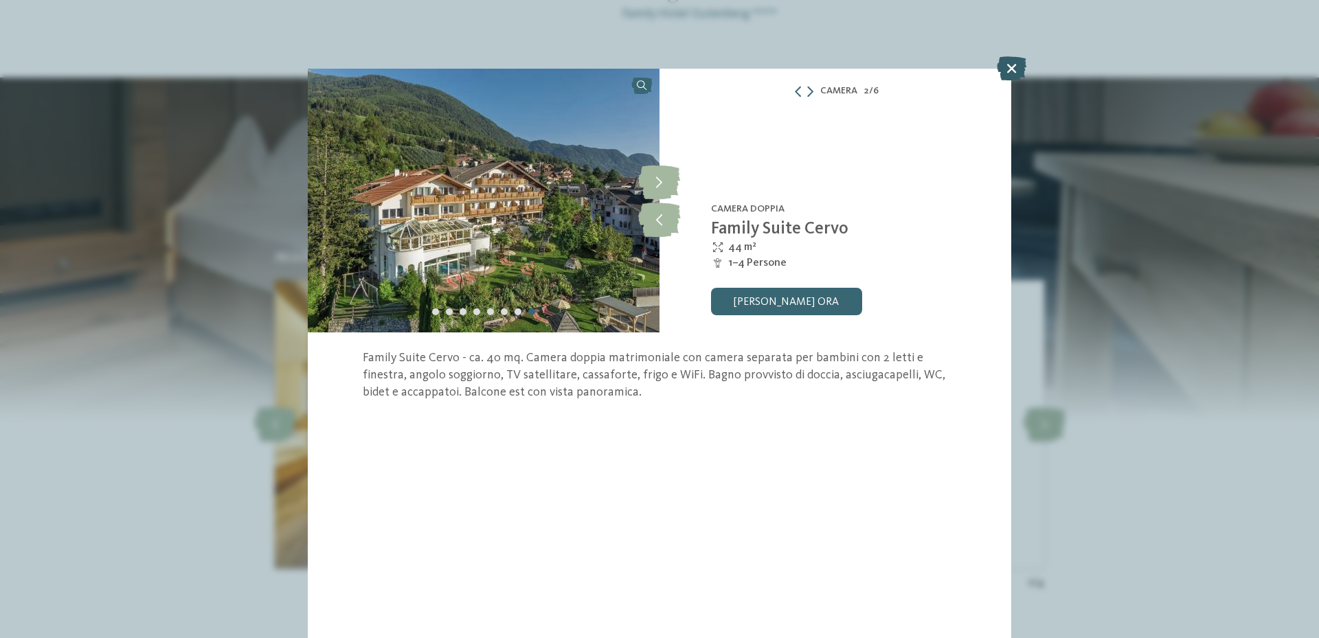
click at [1010, 67] on icon at bounding box center [1012, 68] width 30 height 24
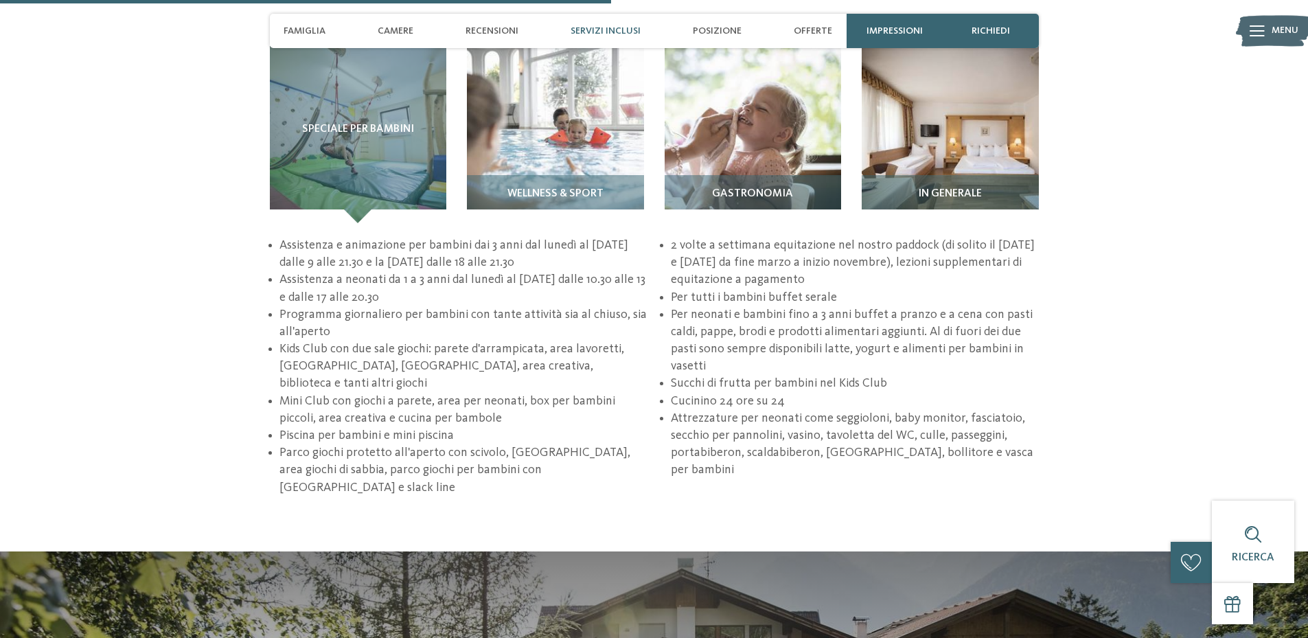
scroll to position [1923, 0]
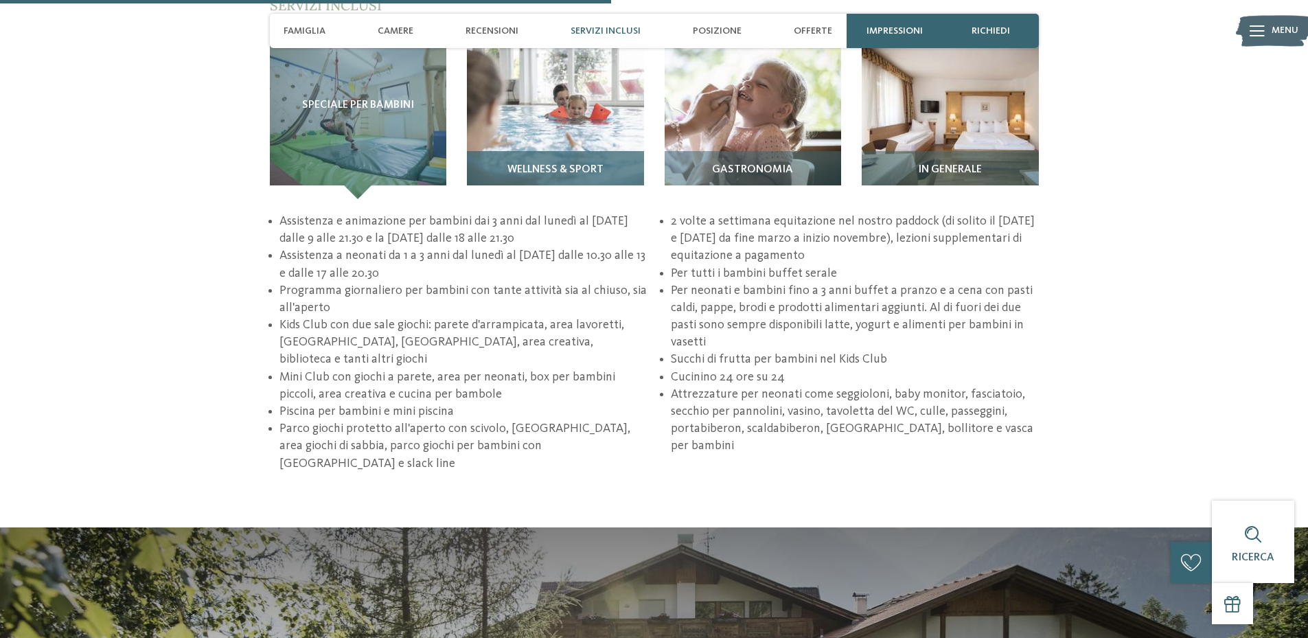
click at [546, 159] on div "Wellness & Sport" at bounding box center [555, 175] width 177 height 48
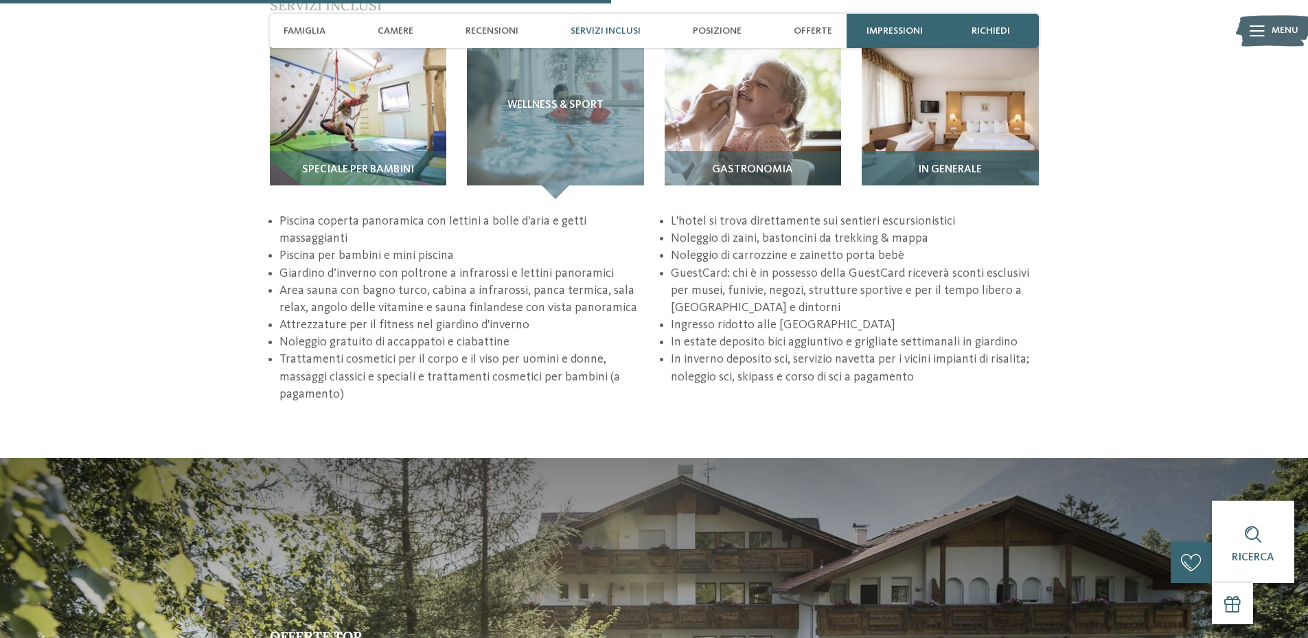
click at [952, 118] on img at bounding box center [950, 110] width 177 height 177
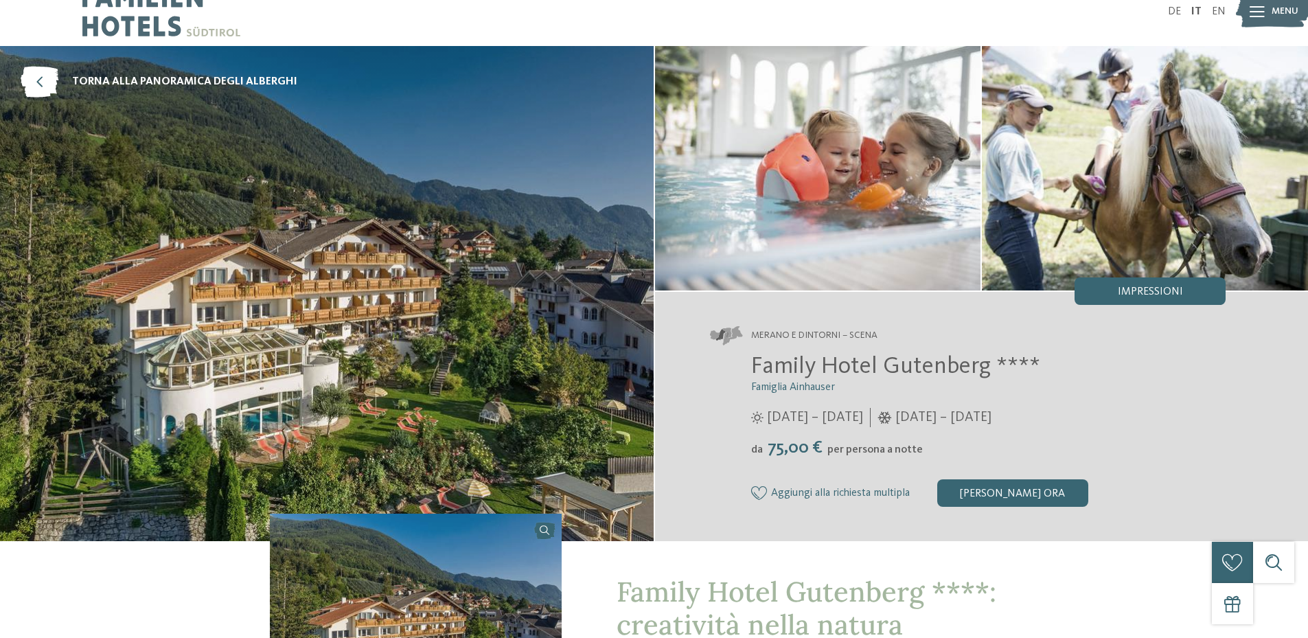
scroll to position [0, 0]
